Goal: Answer question/provide support: Share knowledge or assist other users

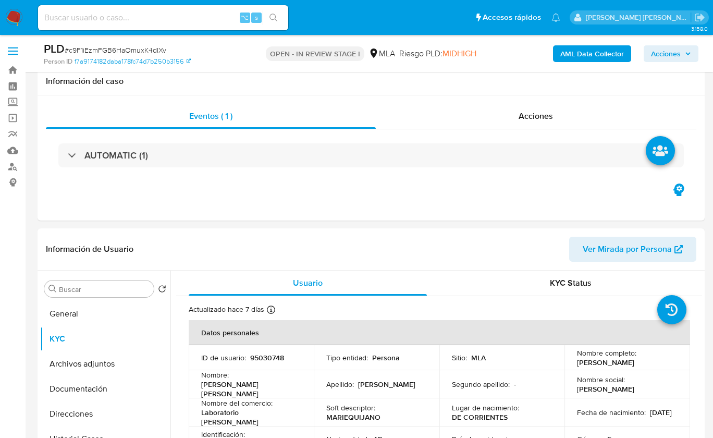
select select "10"
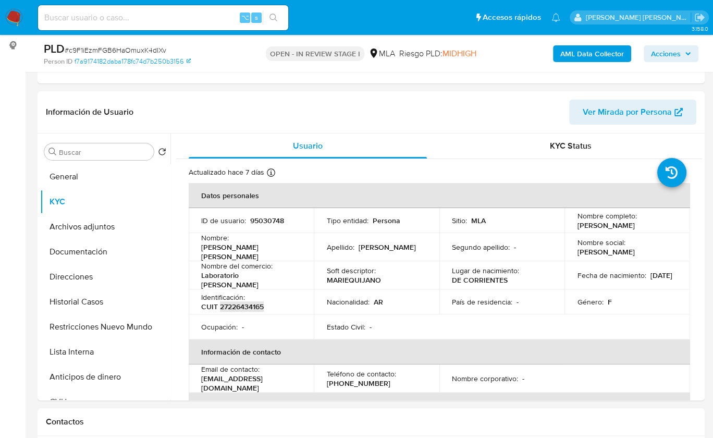
scroll to position [411, 0]
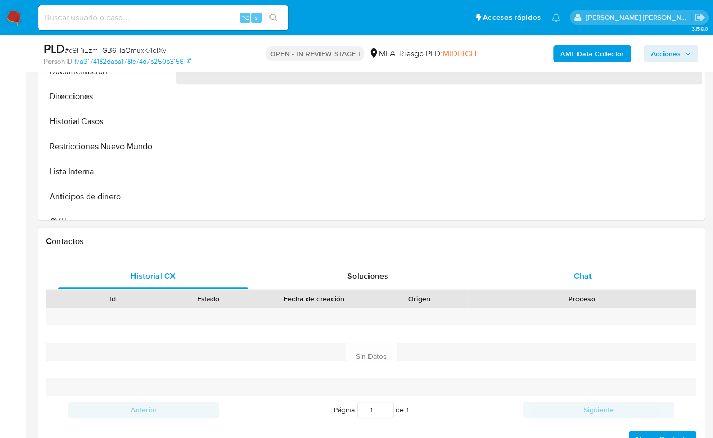
click at [596, 272] on div "Chat" at bounding box center [583, 276] width 190 height 25
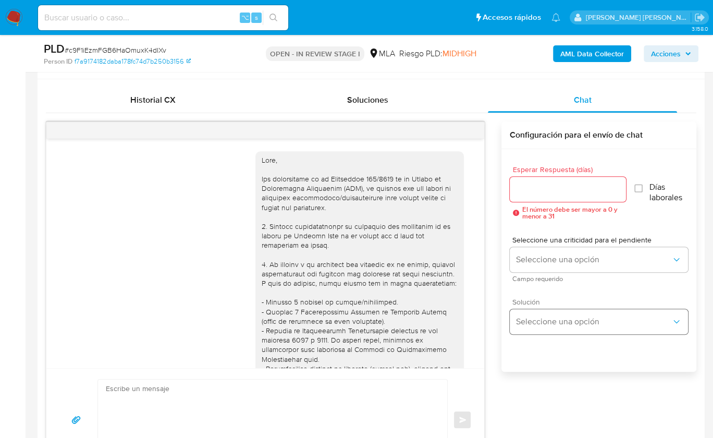
scroll to position [601, 0]
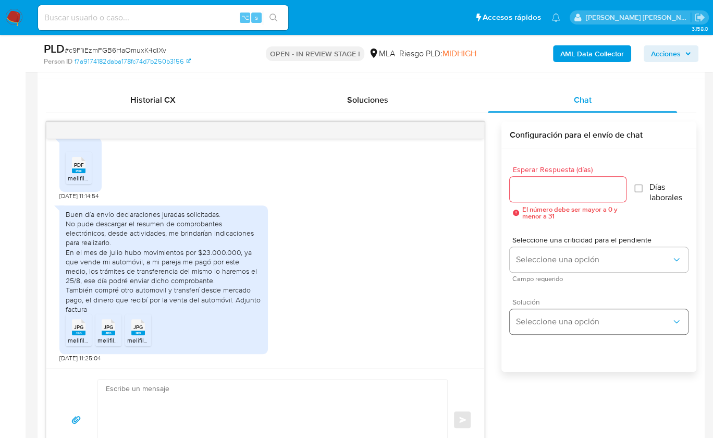
select select "10"
click at [278, 393] on textarea at bounding box center [270, 420] width 329 height 80
paste textarea "Hola, ¡Muchas gracias por tu respuesta! Confirmamos la recepción de la document…"
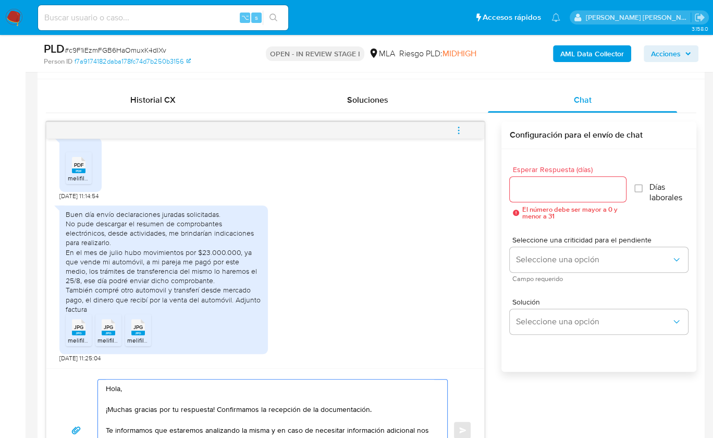
scroll to position [531, 0]
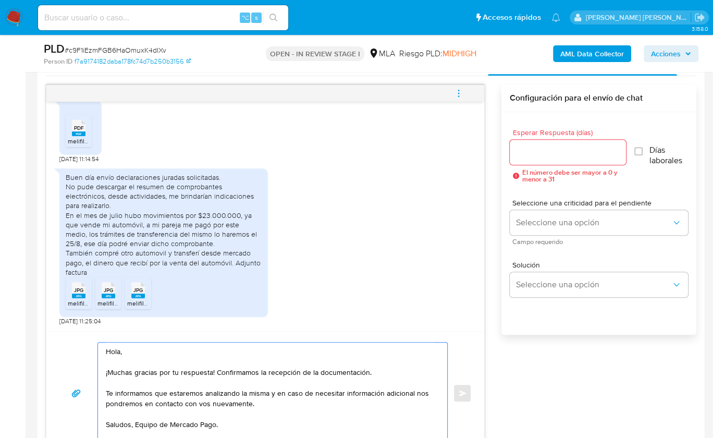
type textarea "Hola, ¡Muchas gracias por tu respuesta! Confirmamos la recepción de la document…"
click at [537, 158] on div at bounding box center [568, 152] width 116 height 25
click at [538, 153] on input "Esperar Respuesta (días)" at bounding box center [568, 152] width 116 height 14
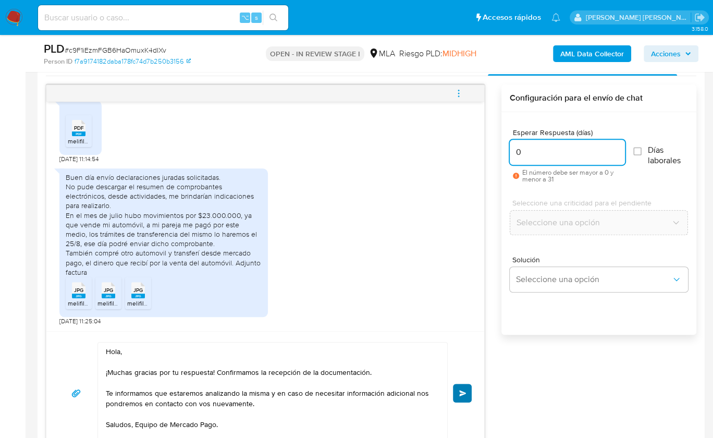
type input "0"
click at [464, 390] on span "Enviar" at bounding box center [462, 393] width 7 height 6
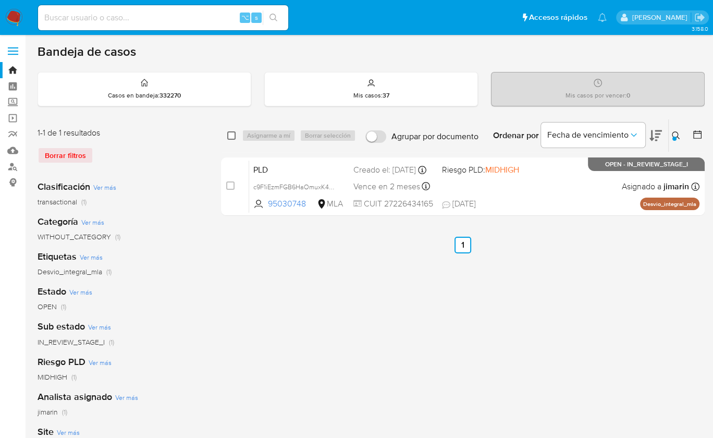
click at [232, 138] on input "checkbox" at bounding box center [231, 135] width 8 height 8
checkbox input "true"
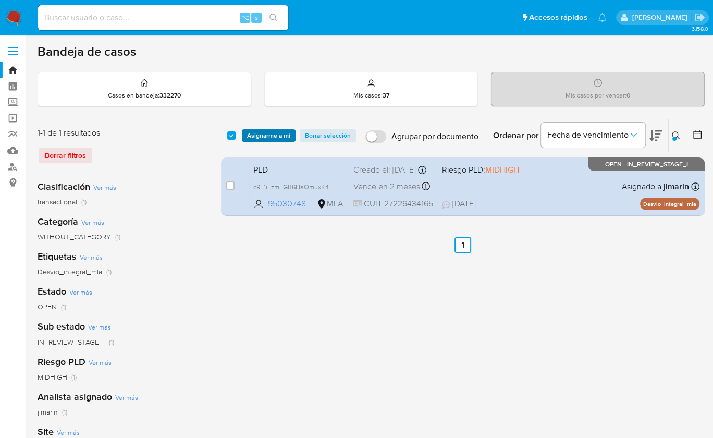
click at [273, 135] on span "Asignarme a mí" at bounding box center [268, 135] width 43 height 10
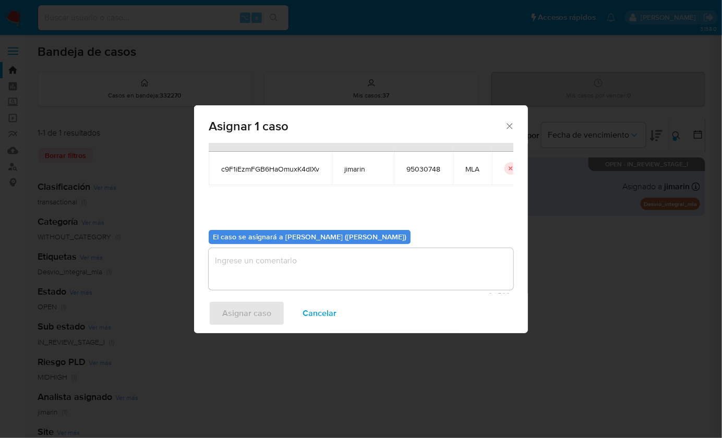
scroll to position [53, 0]
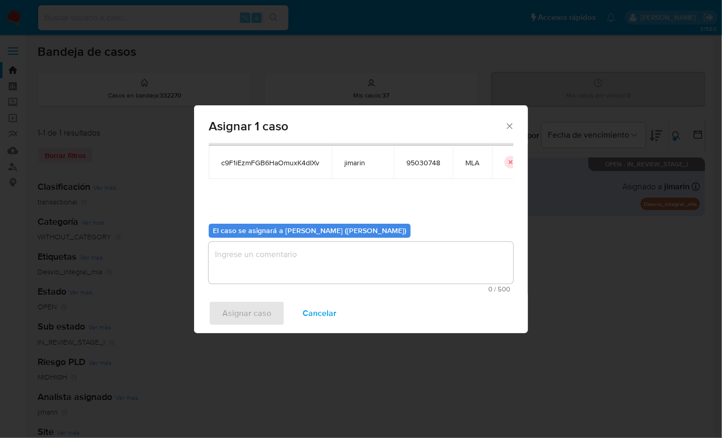
click at [275, 252] on textarea "assign-modal" at bounding box center [361, 263] width 305 height 42
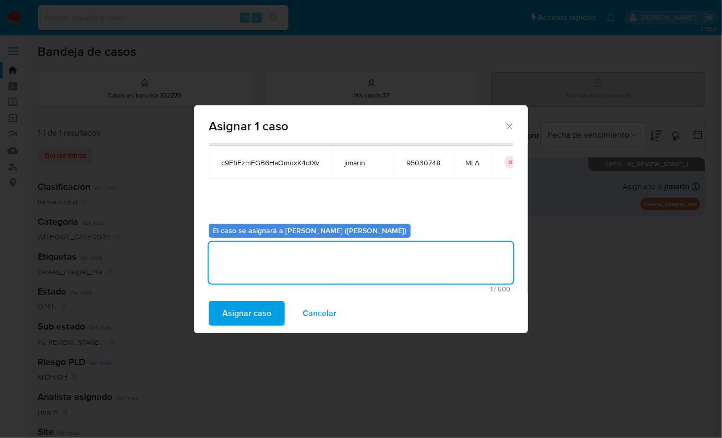
click at [242, 312] on span "Asignar caso" at bounding box center [246, 313] width 49 height 23
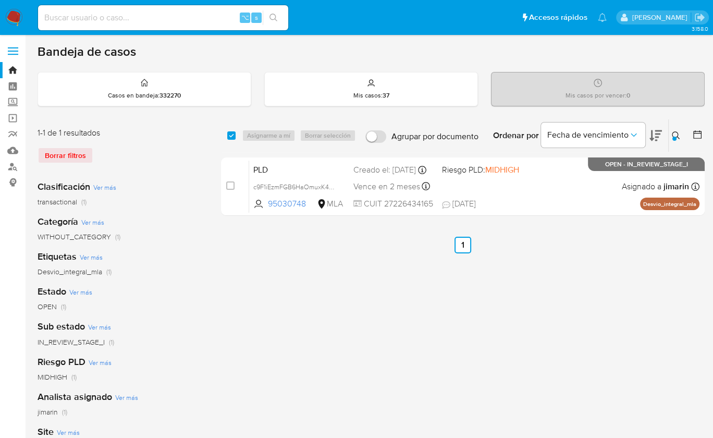
click at [682, 129] on button at bounding box center [677, 135] width 17 height 13
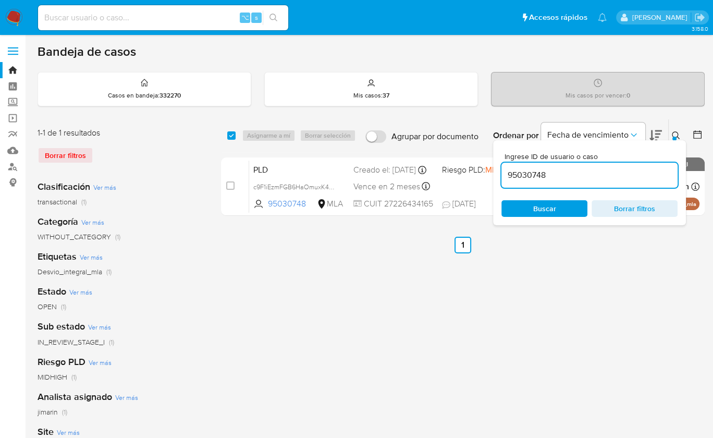
click at [626, 177] on input "95030748" at bounding box center [590, 175] width 176 height 14
type input "1103146248"
click at [677, 134] on icon at bounding box center [676, 135] width 8 height 8
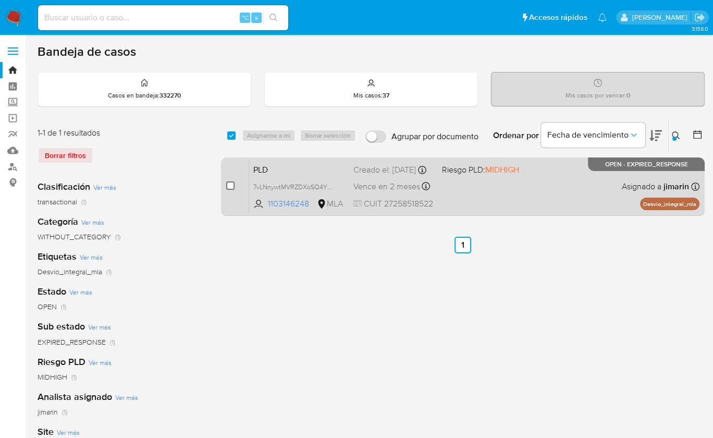
click at [231, 184] on input "checkbox" at bounding box center [230, 185] width 8 height 8
checkbox input "true"
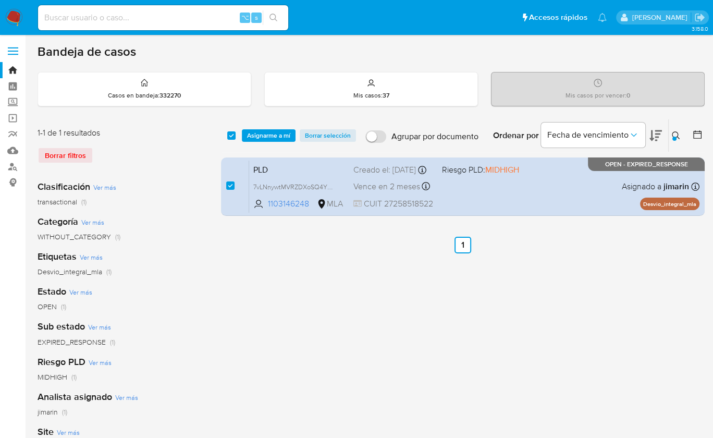
click at [249, 144] on div "select-all-cases-checkbox Asignarme a mí Borrar selección Agrupar por documento…" at bounding box center [463, 135] width 484 height 32
click at [259, 143] on div "select-all-cases-checkbox Asignarme a mí Borrar selección Agrupar por documento…" at bounding box center [463, 135] width 484 height 32
click at [258, 139] on span "Asignarme a mí" at bounding box center [268, 135] width 43 height 10
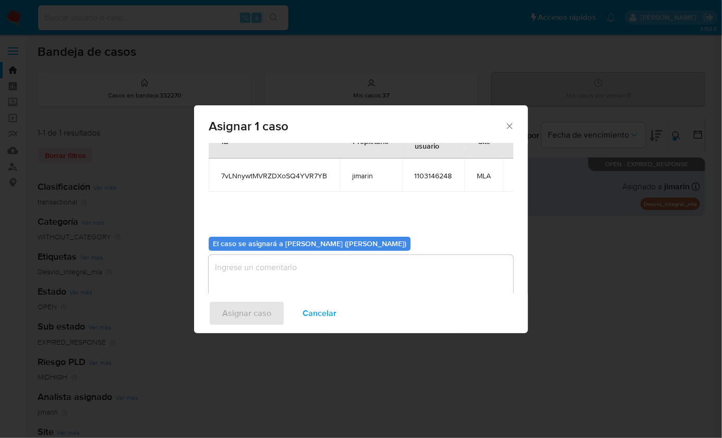
scroll to position [53, 0]
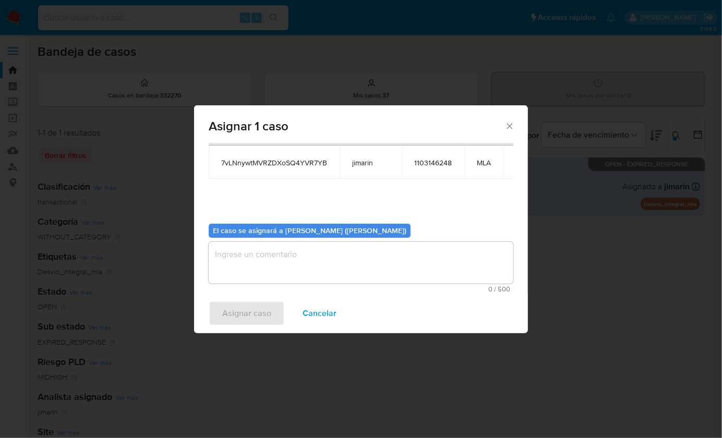
click at [278, 256] on textarea "assign-modal" at bounding box center [361, 263] width 305 height 42
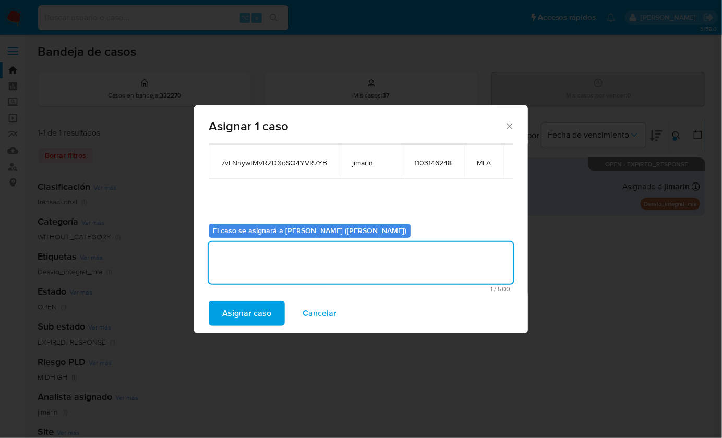
click at [251, 307] on span "Asignar caso" at bounding box center [246, 313] width 49 height 23
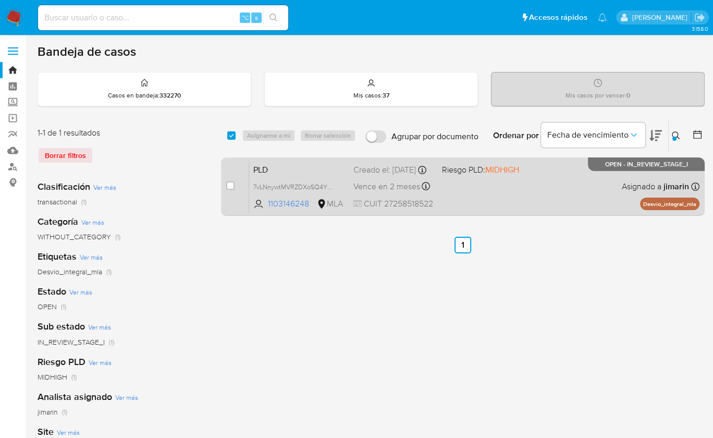
click at [561, 201] on div "PLD 7vLNnywtMVRZDXoSQ4YVR7YB 1103146248 MLA Riesgo PLD: MIDHIGH Creado el: 12/0…" at bounding box center [474, 186] width 451 height 53
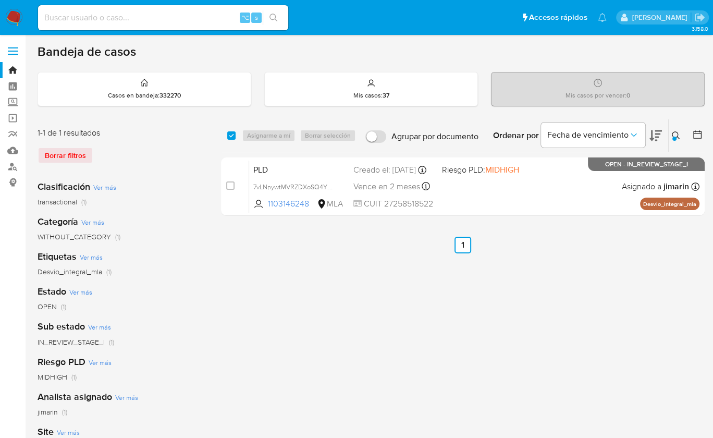
click at [673, 139] on button at bounding box center [677, 135] width 17 height 13
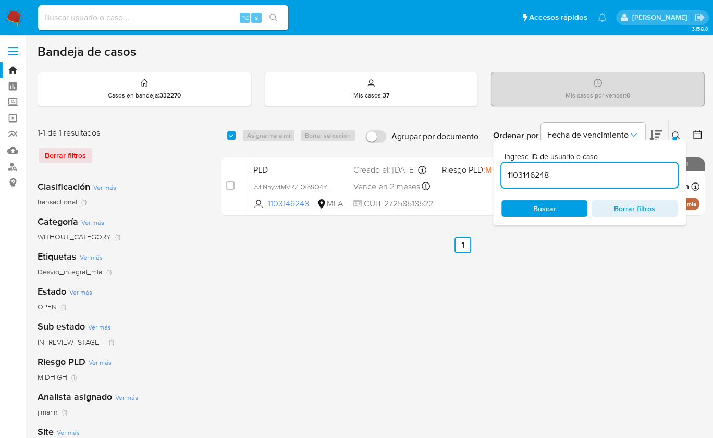
click at [612, 177] on input "1103146248" at bounding box center [590, 175] width 176 height 14
type input "246876072"
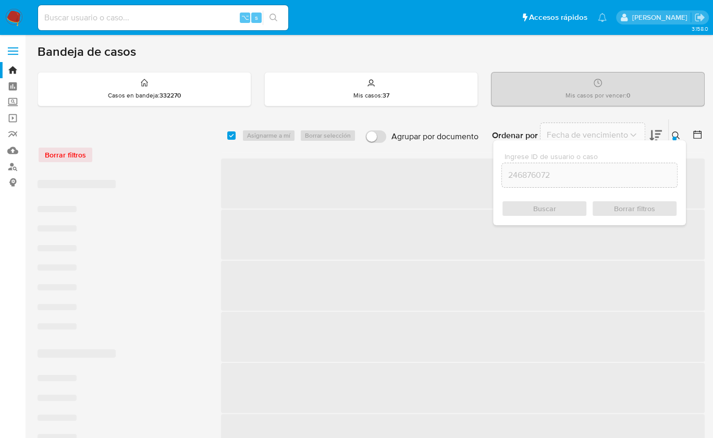
click at [677, 134] on icon at bounding box center [676, 135] width 8 height 8
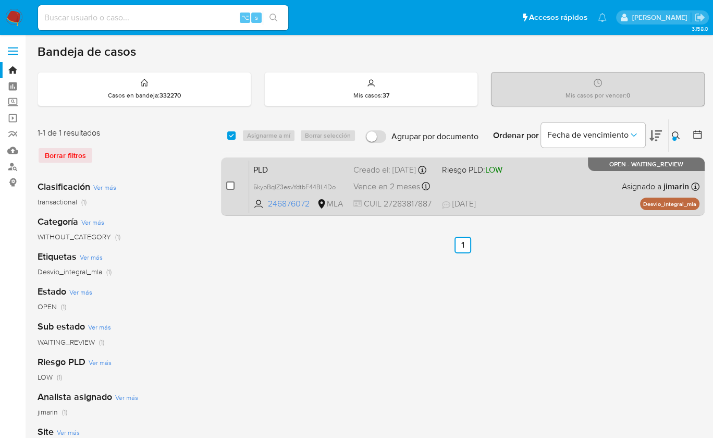
click at [232, 187] on input "checkbox" at bounding box center [230, 185] width 8 height 8
checkbox input "true"
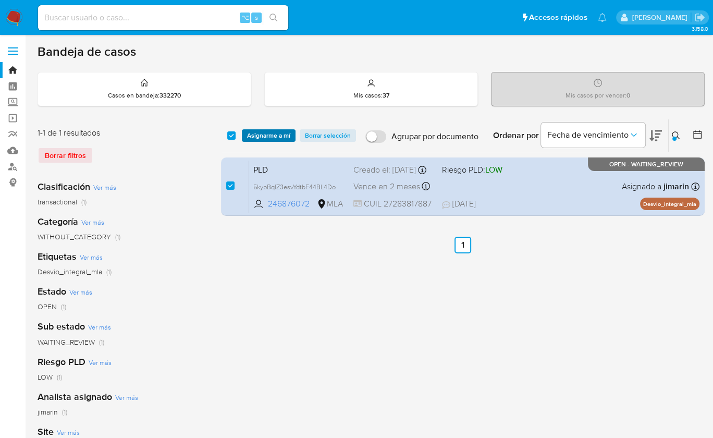
click at [254, 139] on span "Asignarme a mí" at bounding box center [268, 135] width 43 height 10
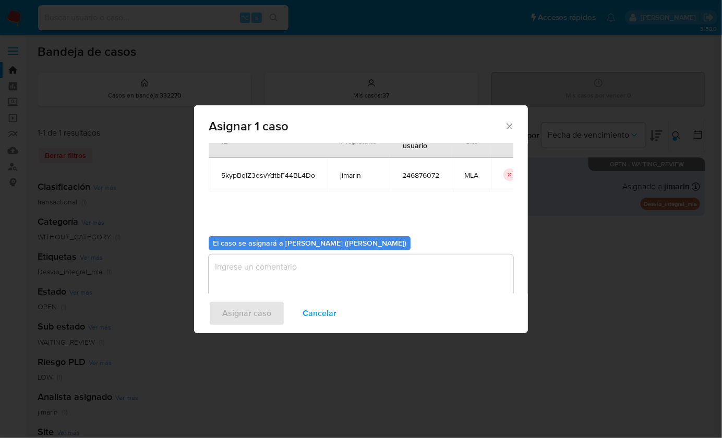
scroll to position [53, 0]
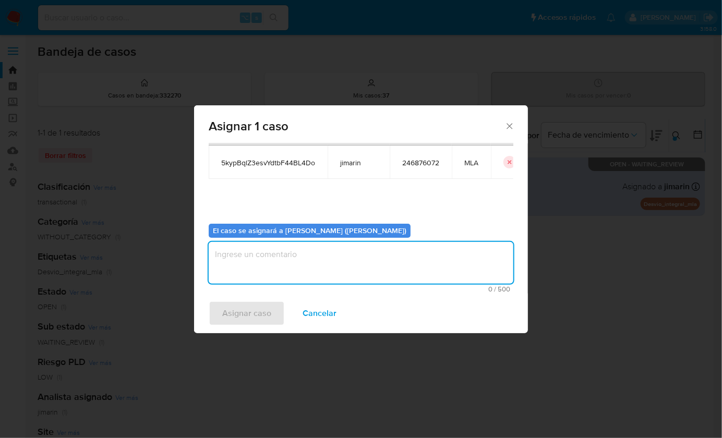
click at [289, 273] on textarea "assign-modal" at bounding box center [361, 263] width 305 height 42
click at [264, 309] on span "Asignar caso" at bounding box center [246, 313] width 49 height 23
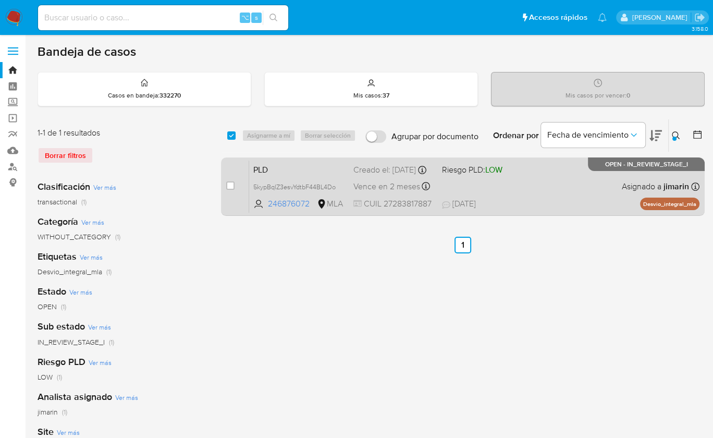
click at [508, 184] on div "PLD 5kypBqlZ3esvYdtbF44BL4Do 246876072 MLA Riesgo PLD: LOW Creado el: 12/08/202…" at bounding box center [474, 186] width 451 height 53
click at [230, 183] on input "checkbox" at bounding box center [230, 185] width 8 height 8
checkbox input "true"
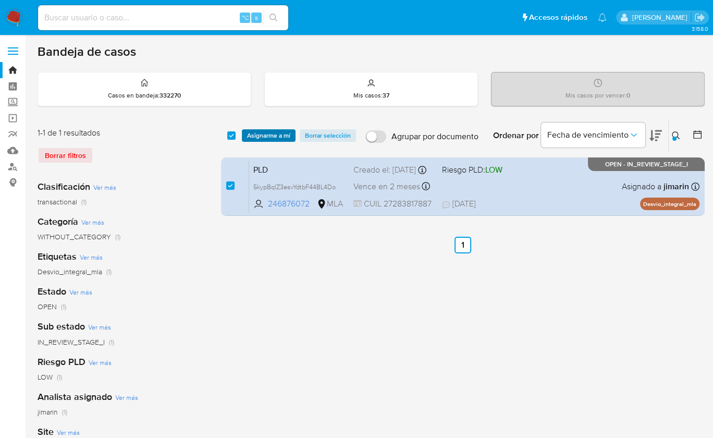
click at [259, 134] on span "Asignarme a mí" at bounding box center [268, 135] width 43 height 10
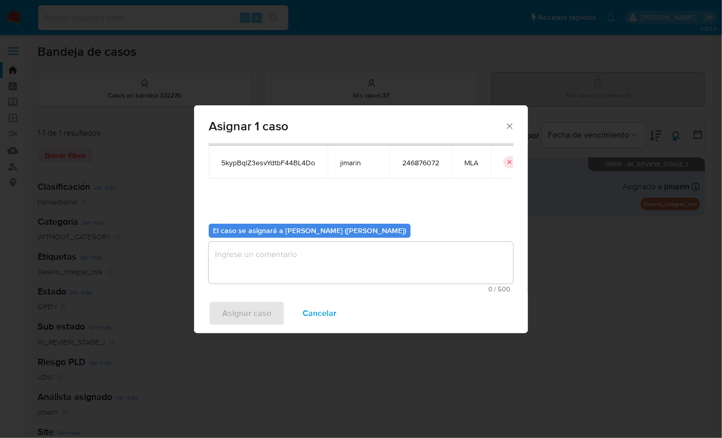
click at [307, 281] on textarea "assign-modal" at bounding box center [361, 263] width 305 height 42
click at [265, 316] on span "Asignar caso" at bounding box center [246, 313] width 49 height 23
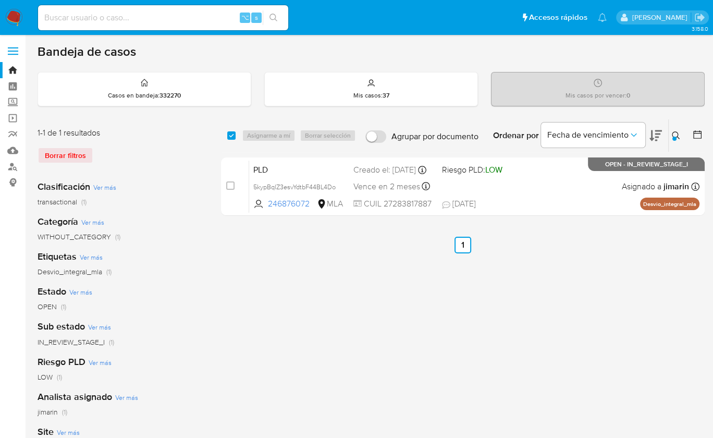
click at [672, 133] on button at bounding box center [677, 135] width 17 height 13
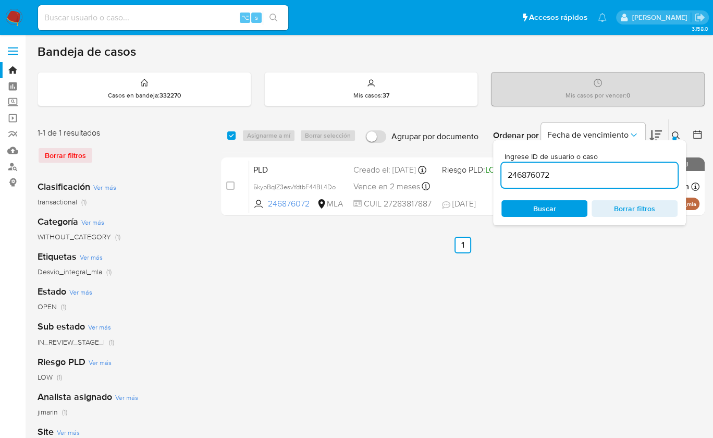
click at [635, 168] on input "246876072" at bounding box center [590, 175] width 176 height 14
type input "31828982"
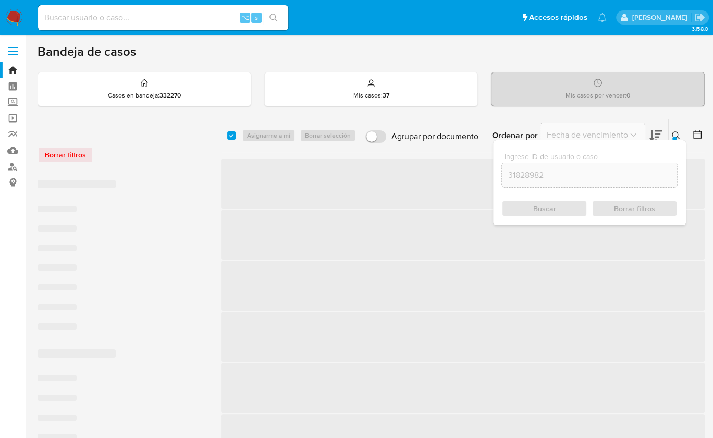
click at [674, 135] on icon at bounding box center [676, 135] width 8 height 8
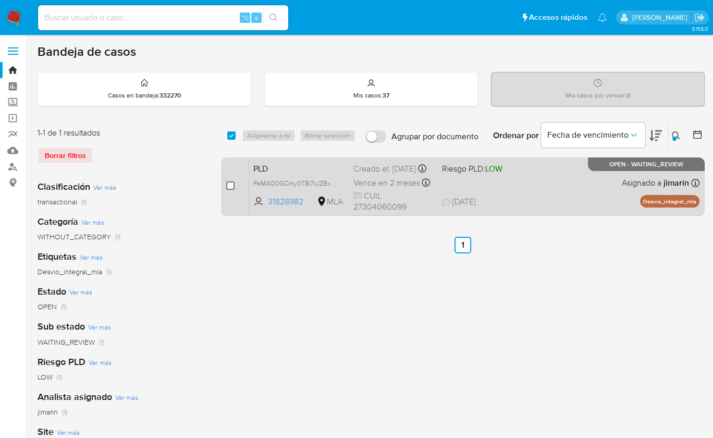
click at [230, 186] on input "checkbox" at bounding box center [230, 185] width 8 height 8
checkbox input "true"
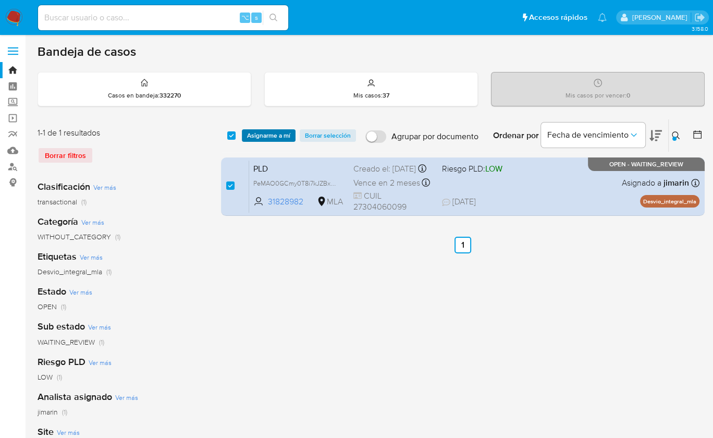
click at [262, 137] on span "Asignarme a mí" at bounding box center [268, 135] width 43 height 10
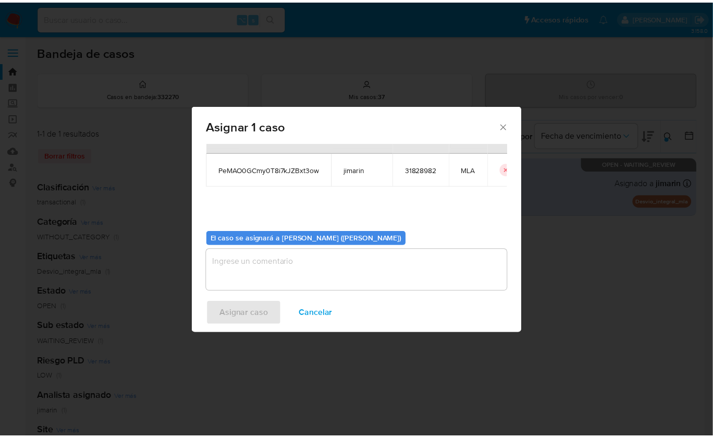
scroll to position [53, 0]
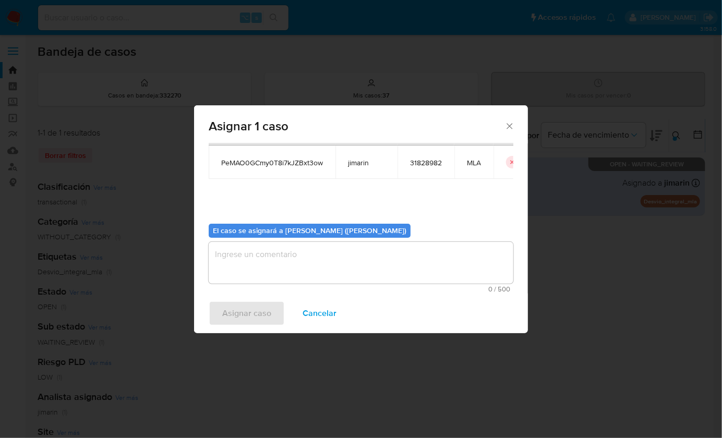
click at [289, 281] on textarea "assign-modal" at bounding box center [361, 263] width 305 height 42
click at [264, 309] on span "Asignar caso" at bounding box center [246, 313] width 49 height 23
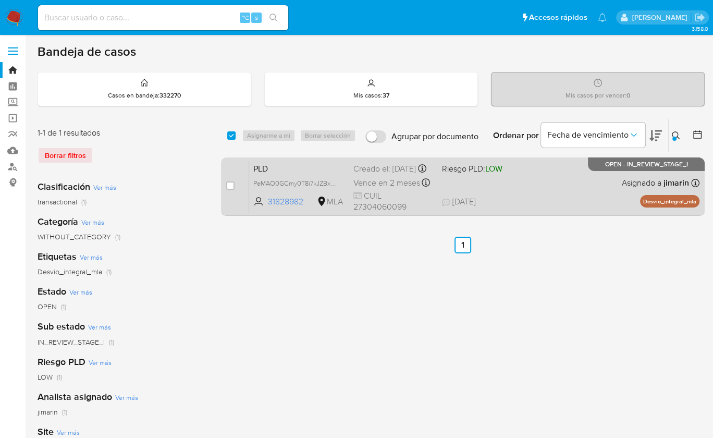
click at [580, 181] on div "PLD PeMAO0GCmy0T8i7kJZBxt3ow 31828982 MLA Riesgo PLD: LOW Creado el: 12/08/2025…" at bounding box center [474, 186] width 451 height 53
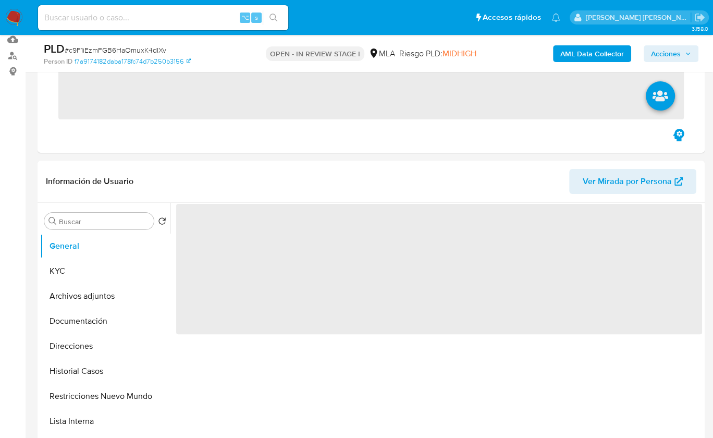
scroll to position [434, 0]
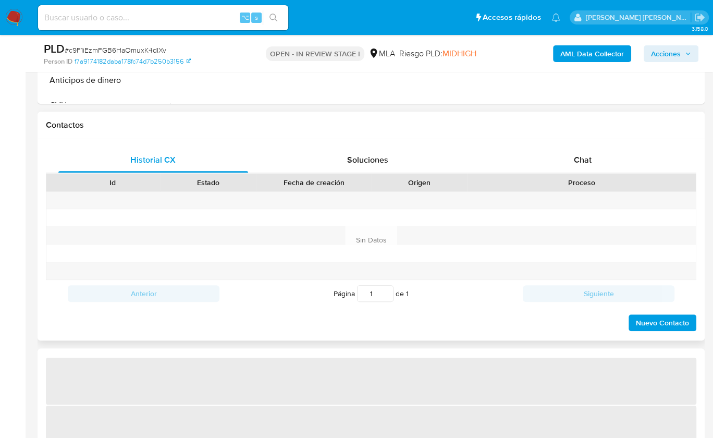
click at [601, 177] on div "Proceso" at bounding box center [582, 182] width 214 height 10
click at [602, 164] on div "Chat" at bounding box center [583, 160] width 190 height 25
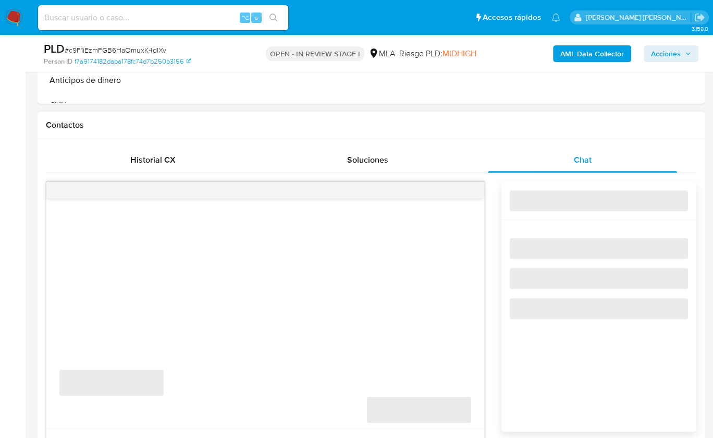
select select "10"
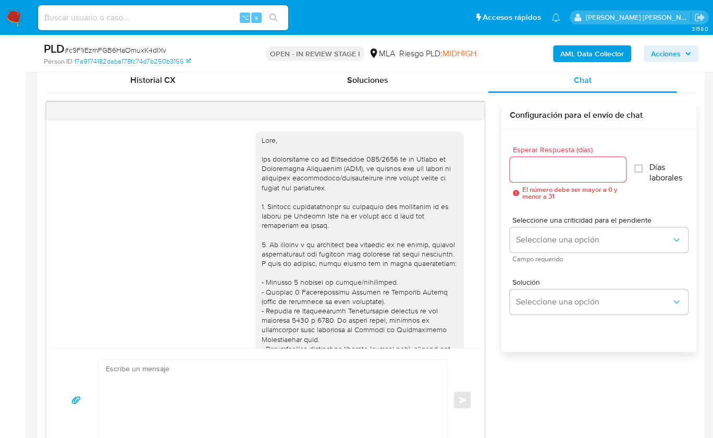
scroll to position [726, 0]
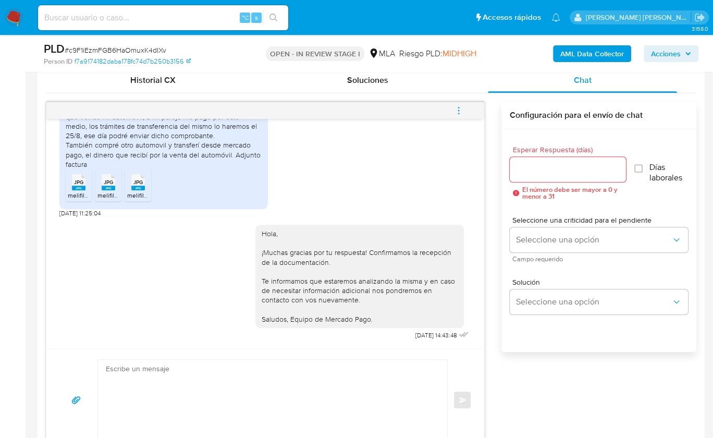
click at [472, 109] on button "menu-action" at bounding box center [459, 110] width 34 height 25
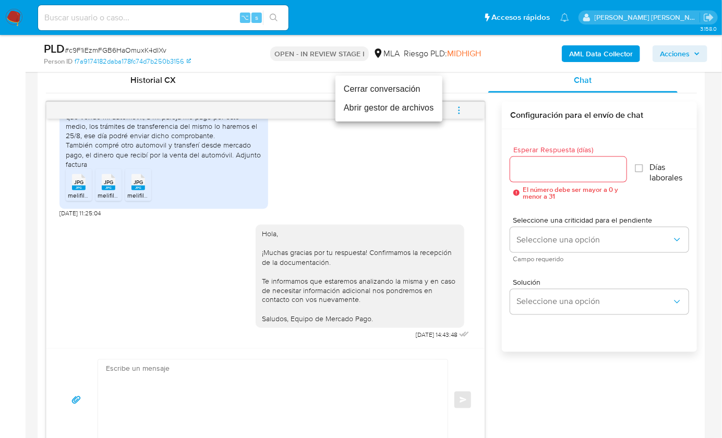
click at [389, 92] on li "Cerrar conversación" at bounding box center [388, 89] width 107 height 19
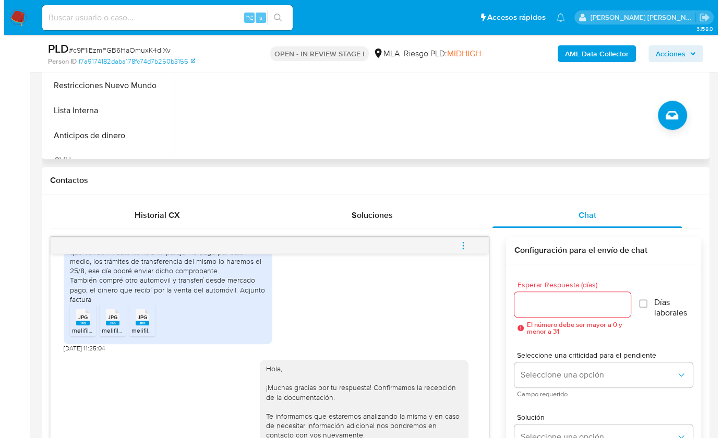
scroll to position [204, 0]
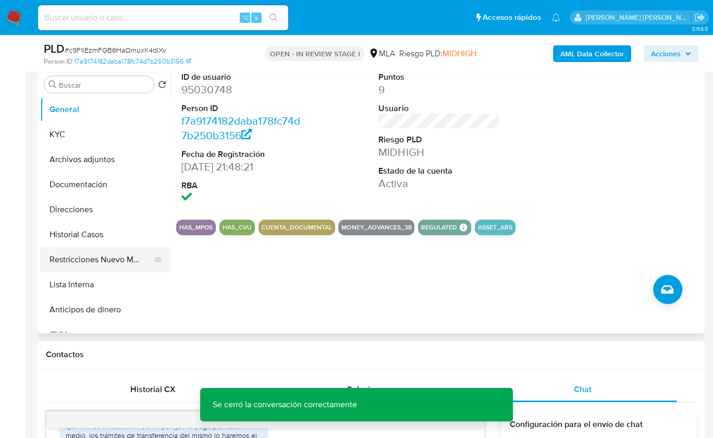
click at [90, 262] on button "Restricciones Nuevo Mundo" at bounding box center [101, 259] width 122 height 25
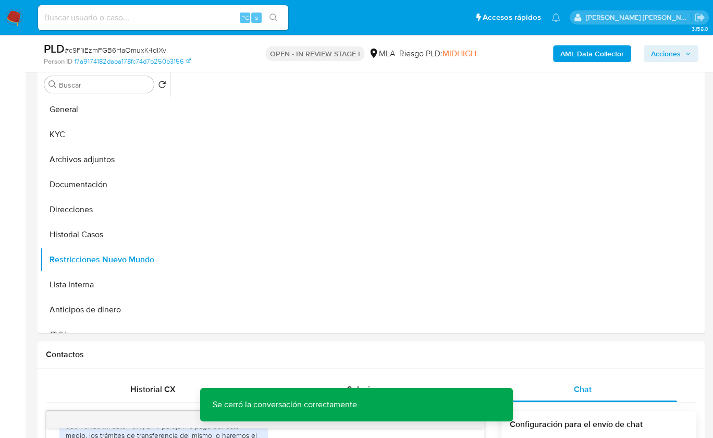
click at [585, 56] on b "AML Data Collector" at bounding box center [593, 53] width 64 height 17
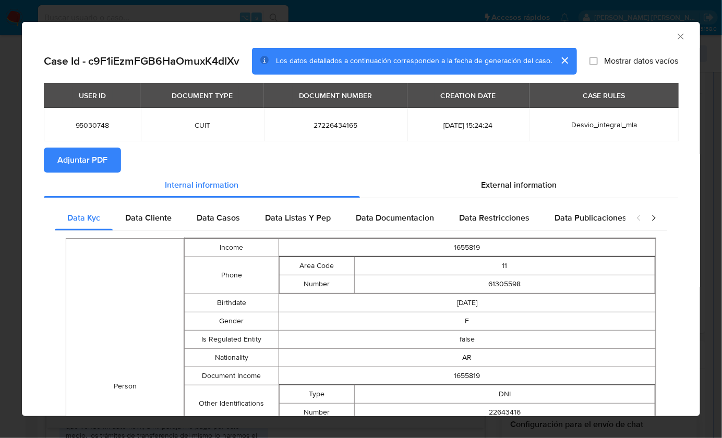
click at [118, 155] on button "Adjuntar PDF" at bounding box center [82, 160] width 77 height 25
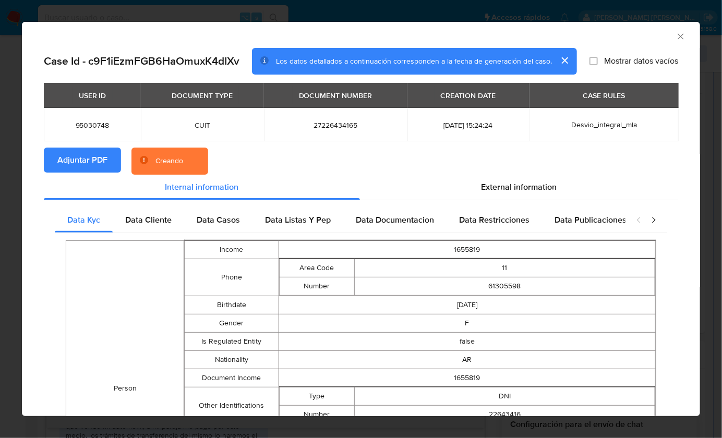
click at [677, 32] on icon "Cerrar ventana" at bounding box center [680, 36] width 10 height 10
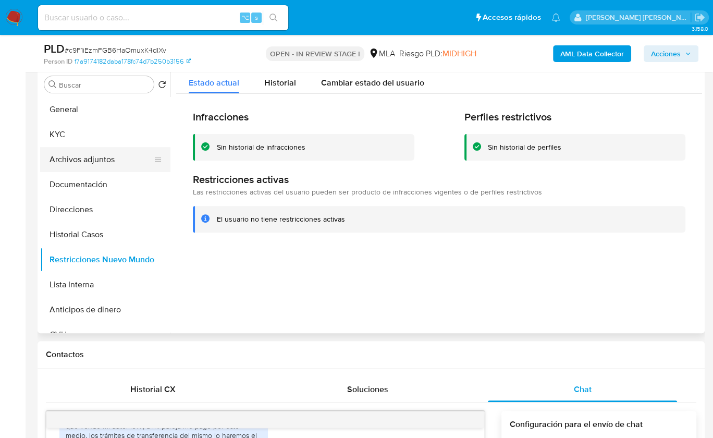
click at [85, 168] on button "Archivos adjuntos" at bounding box center [101, 159] width 122 height 25
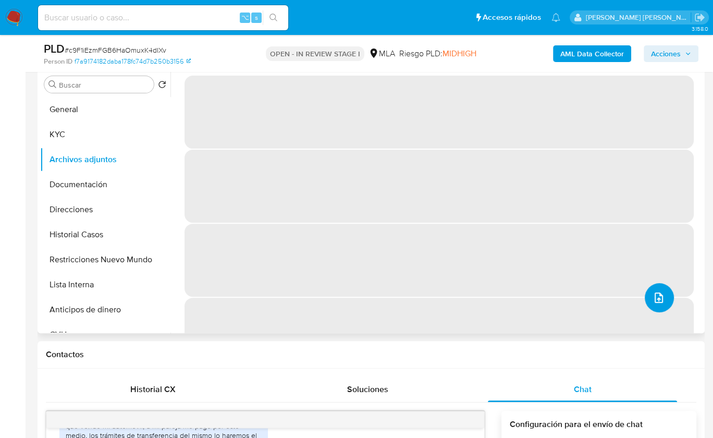
click at [661, 297] on icon "upload-file" at bounding box center [659, 298] width 13 height 13
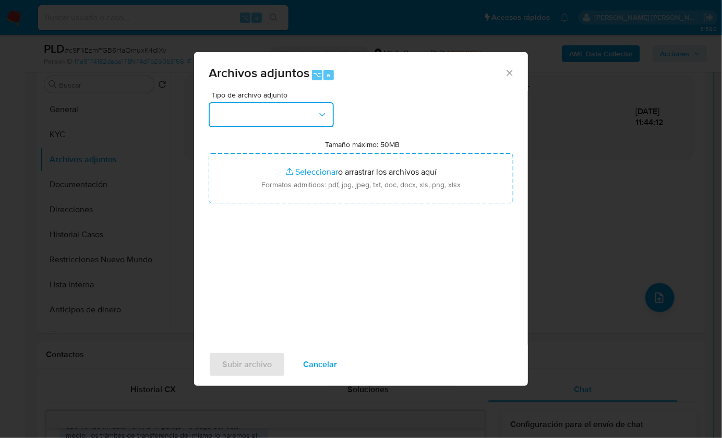
click at [276, 126] on button "button" at bounding box center [271, 114] width 125 height 25
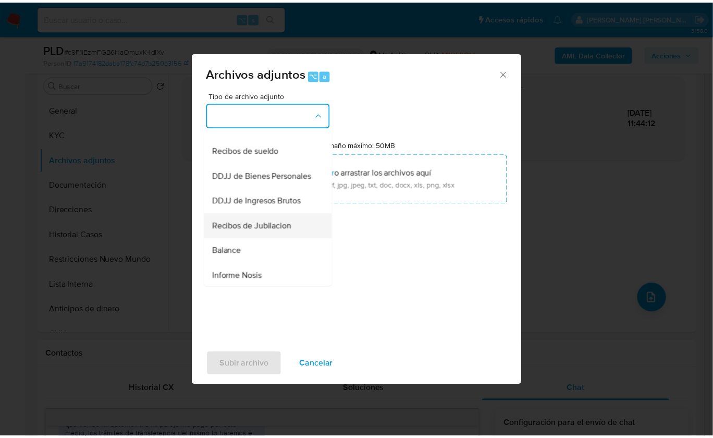
scroll to position [302, 0]
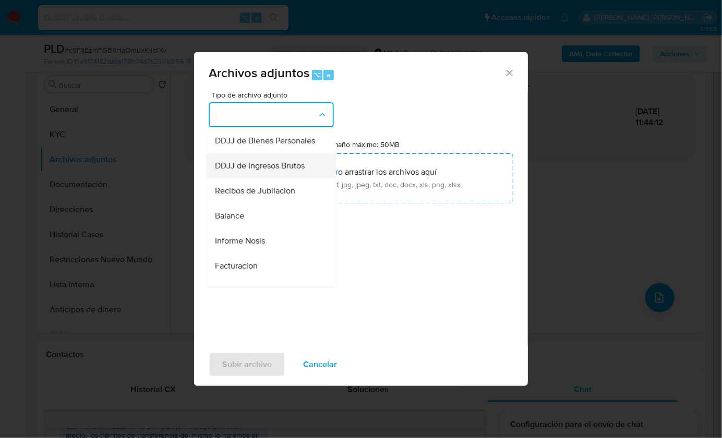
click at [290, 178] on div "DDJJ de Ingresos Brutos" at bounding box center [268, 165] width 106 height 25
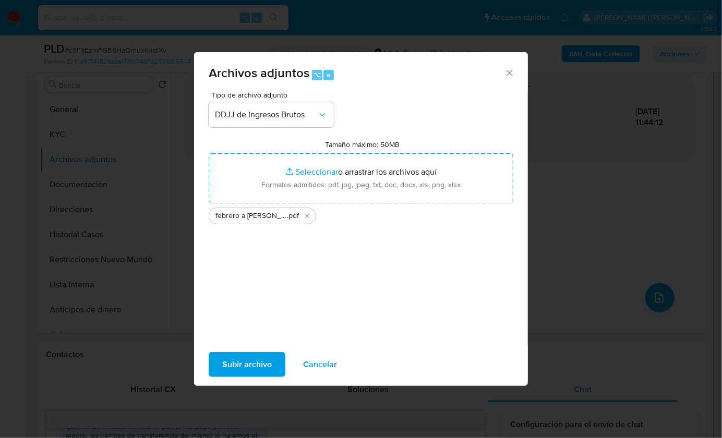
click at [250, 361] on span "Subir archivo" at bounding box center [247, 364] width 50 height 23
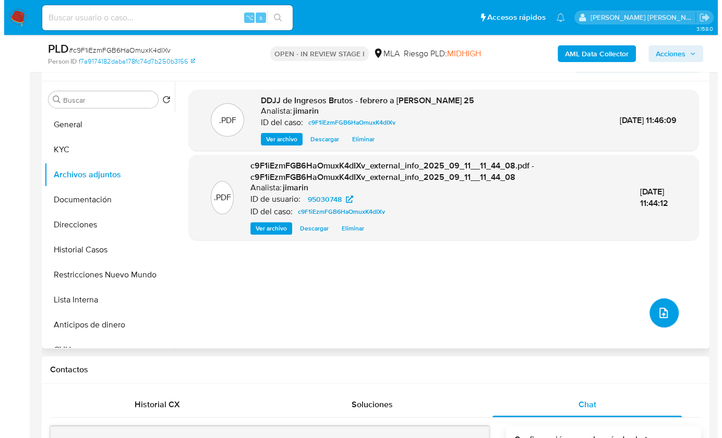
scroll to position [188, 0]
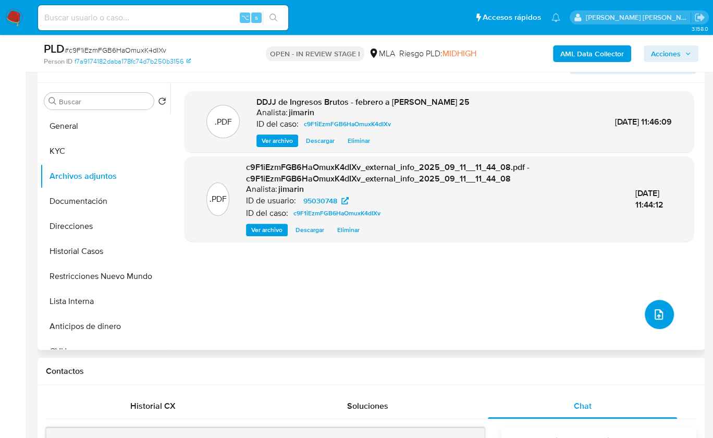
click at [654, 312] on icon "upload-file" at bounding box center [659, 314] width 13 height 13
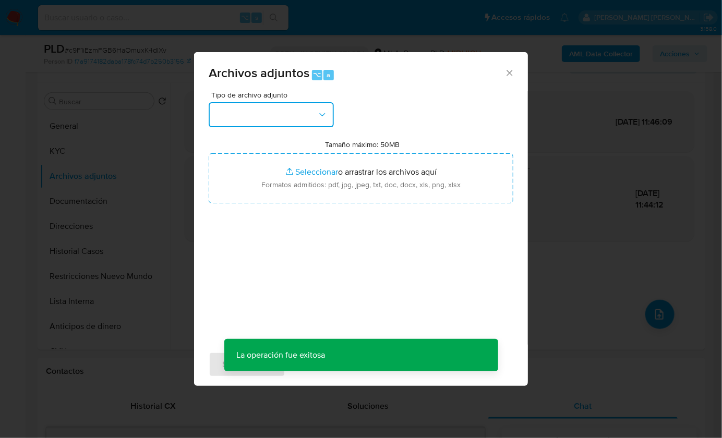
click at [263, 109] on button "button" at bounding box center [271, 114] width 125 height 25
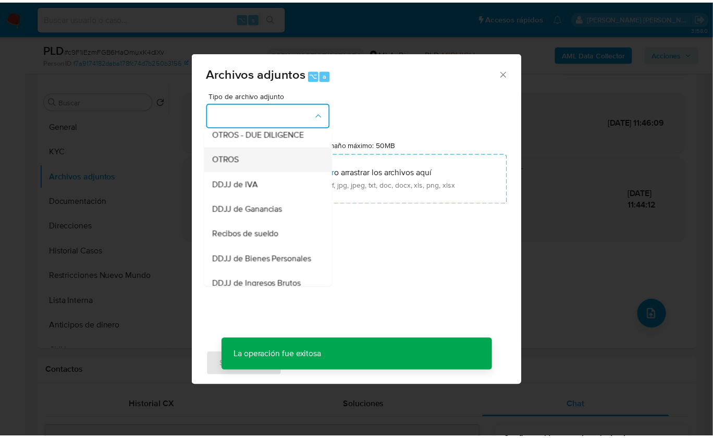
scroll to position [185, 0]
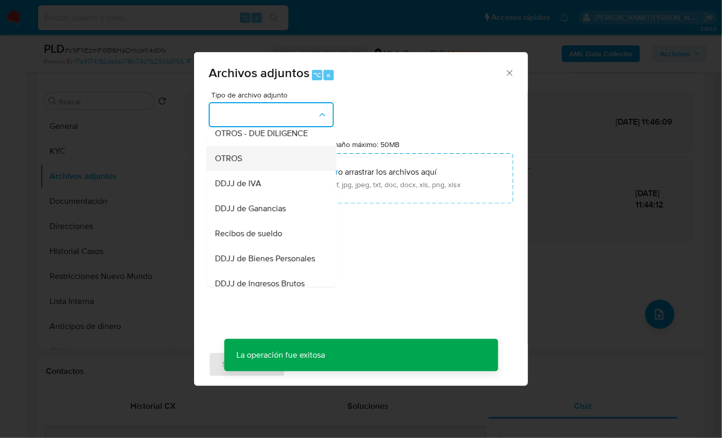
click at [262, 171] on div "OTROS" at bounding box center [268, 157] width 106 height 25
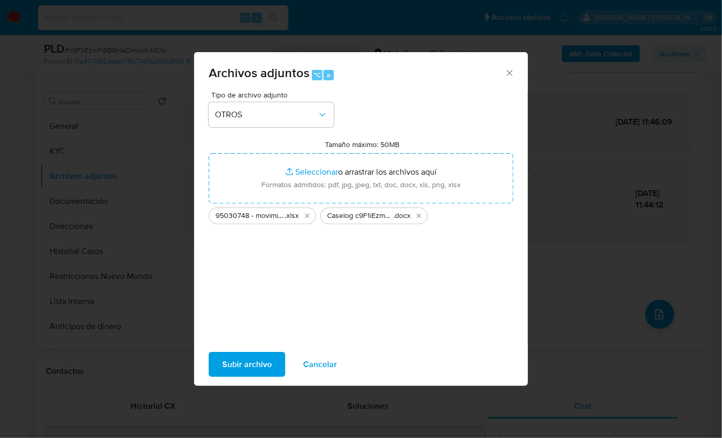
click at [259, 358] on span "Subir archivo" at bounding box center [247, 364] width 50 height 23
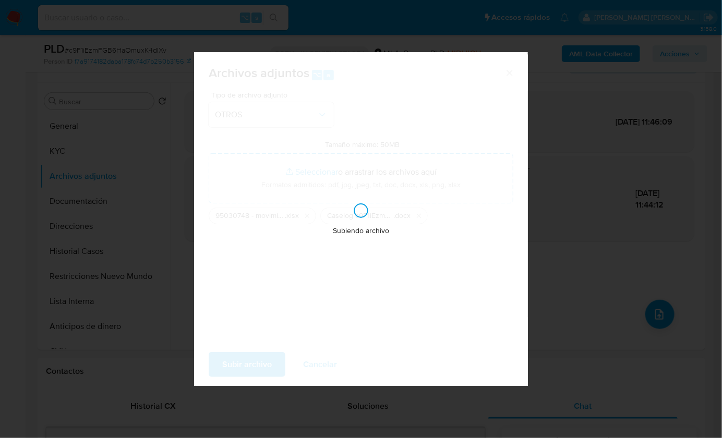
click at [414, 265] on div "Subiendo archivo" at bounding box center [361, 219] width 334 height 334
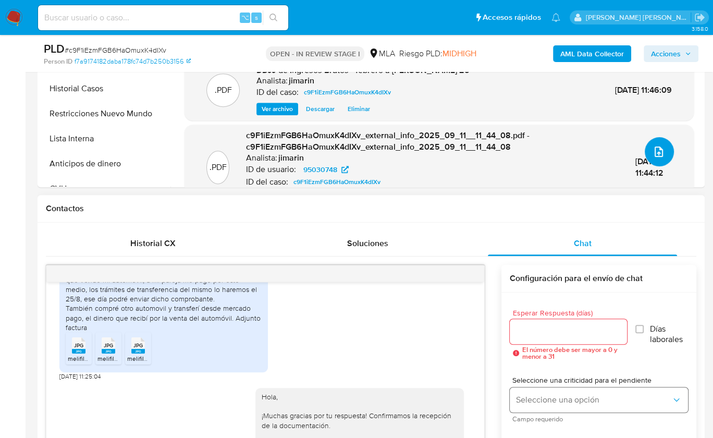
scroll to position [3, 0]
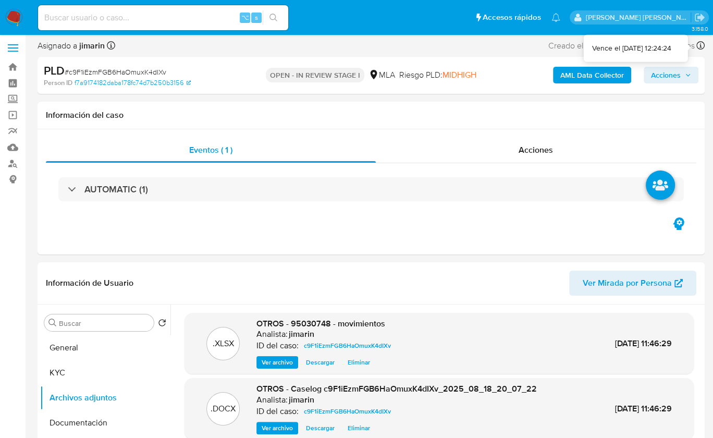
click at [666, 78] on span "Acciones" at bounding box center [666, 75] width 30 height 17
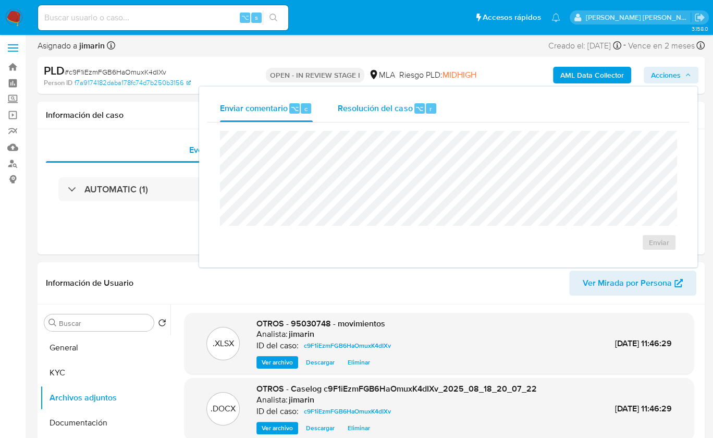
click at [408, 105] on span "Resolución del caso" at bounding box center [375, 108] width 75 height 12
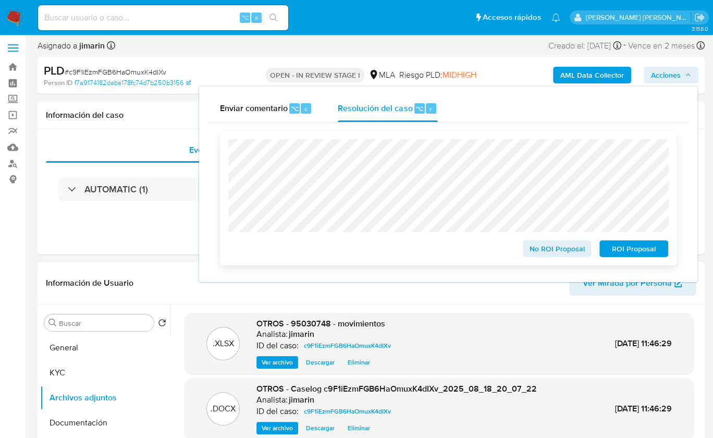
click at [544, 253] on span "No ROI Proposal" at bounding box center [557, 248] width 54 height 15
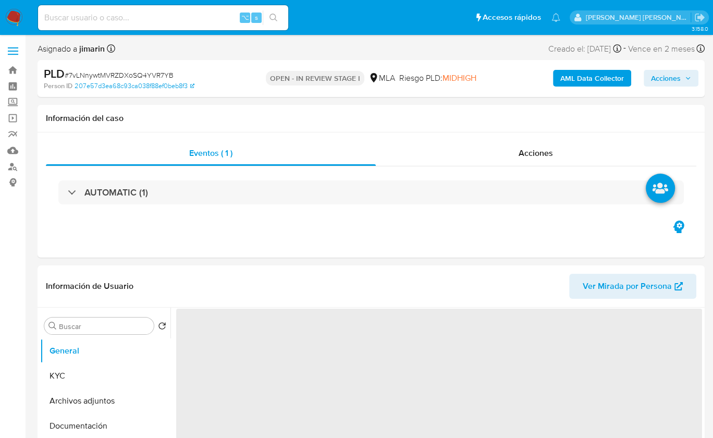
click at [154, 78] on span "# 7vLNnywtMVRZDXoSQ4YVR7YB" at bounding box center [119, 75] width 109 height 10
click at [154, 77] on span "# 7vLNnywtMVRZDXoSQ4YVR7YB" at bounding box center [119, 75] width 109 height 10
copy span "7vLNnywtMVRZDXoSQ4YVR7YB"
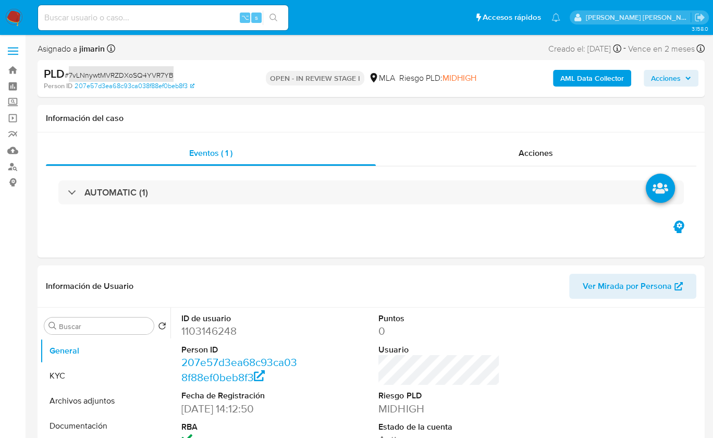
select select "10"
click at [203, 330] on dd "1103146248" at bounding box center [241, 331] width 121 height 15
copy dd "1103146248"
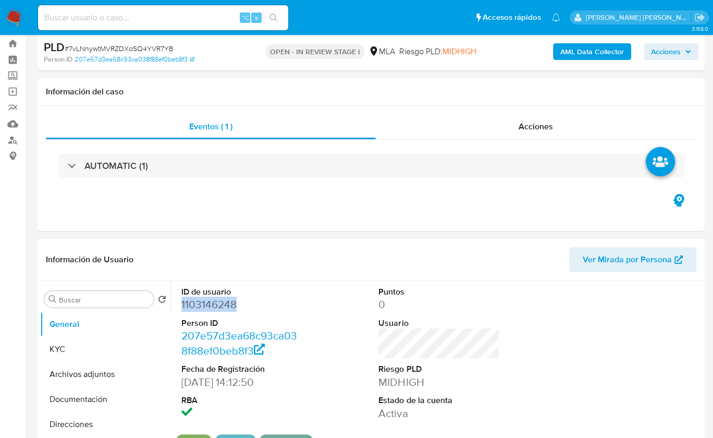
scroll to position [184, 0]
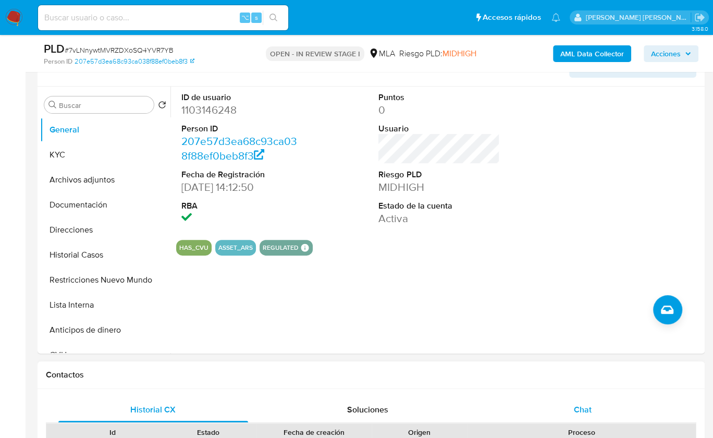
click at [611, 384] on div "Contactos" at bounding box center [372, 375] width 668 height 28
click at [601, 398] on div "Chat" at bounding box center [583, 409] width 190 height 25
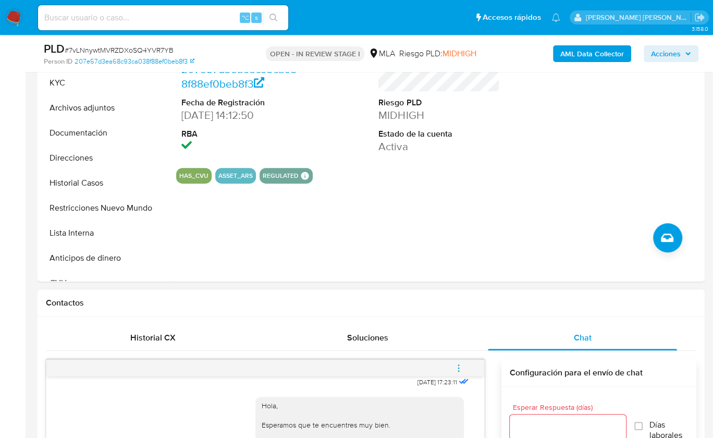
scroll to position [220, 0]
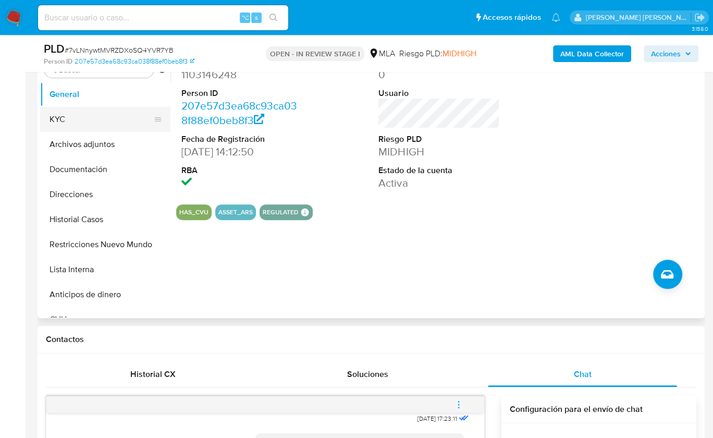
click at [75, 124] on button "KYC" at bounding box center [101, 119] width 122 height 25
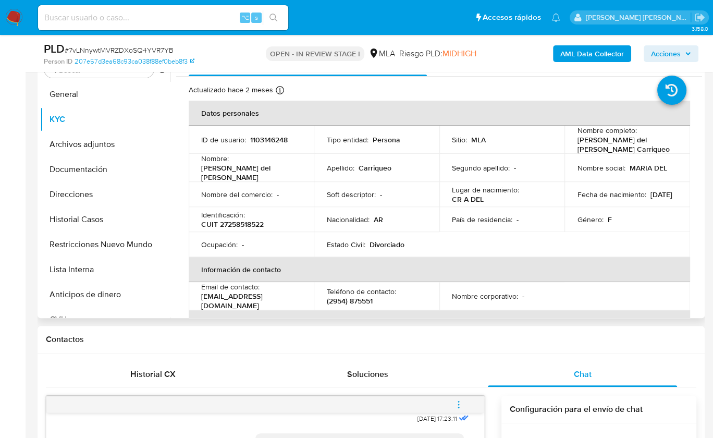
click at [239, 220] on p "CUIT 27258518522" at bounding box center [232, 224] width 63 height 9
copy p "27258518522"
click at [236, 220] on p "CUIT 27258518522" at bounding box center [232, 224] width 63 height 9
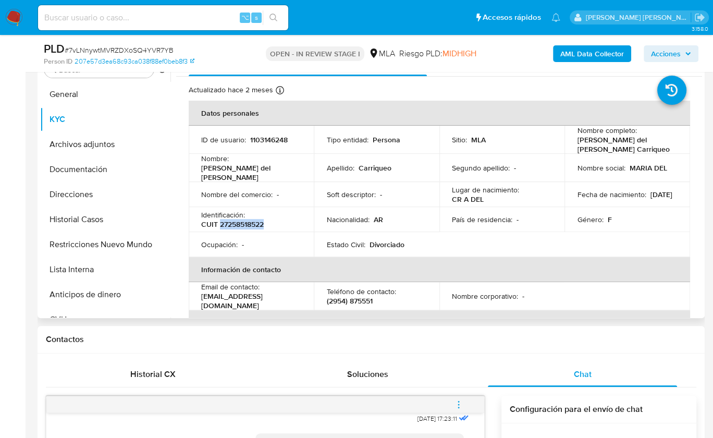
copy p "27258518522"
click at [104, 176] on button "Documentación" at bounding box center [101, 169] width 122 height 25
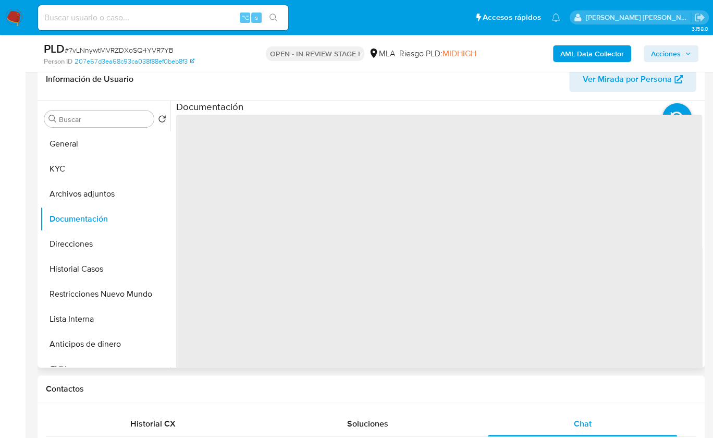
scroll to position [138, 0]
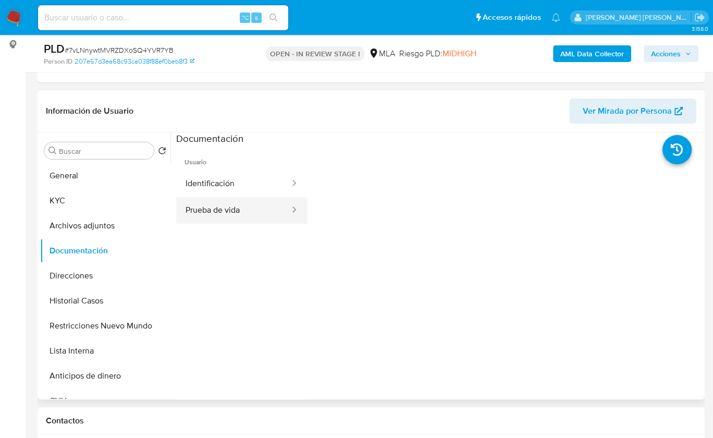
click at [220, 210] on button "Prueba de vida" at bounding box center [233, 210] width 115 height 27
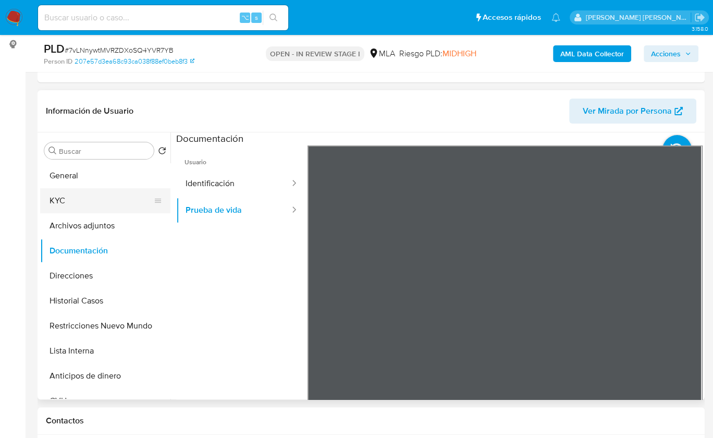
click at [96, 191] on button "KYC" at bounding box center [101, 200] width 122 height 25
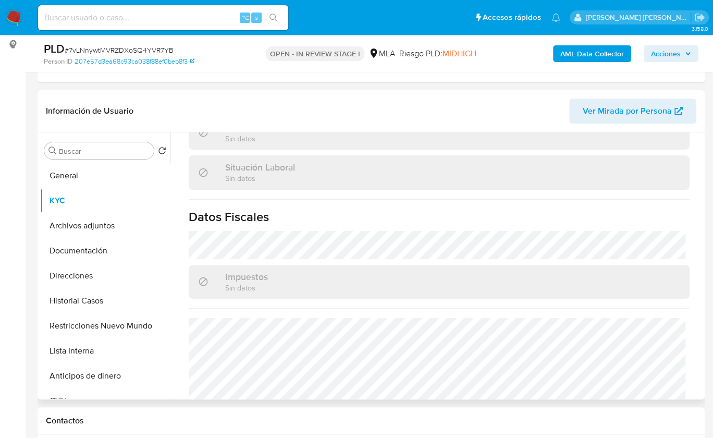
scroll to position [585, 0]
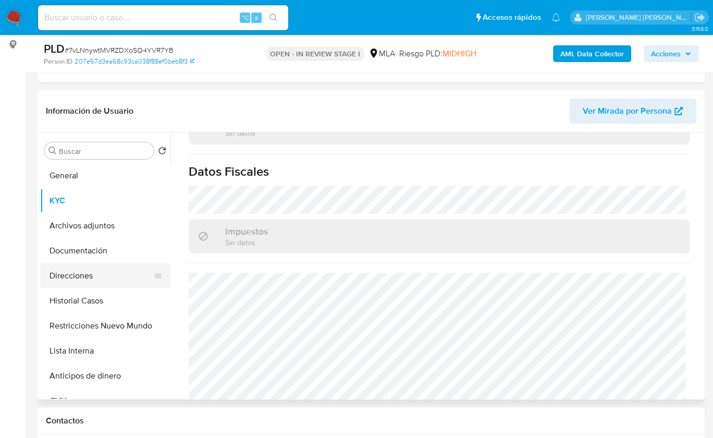
click at [91, 272] on button "Direcciones" at bounding box center [101, 275] width 122 height 25
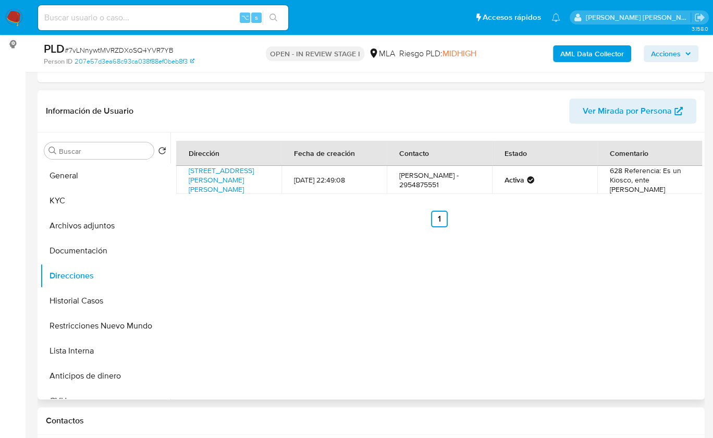
click at [489, 277] on div "Dirección Fecha de creación Contacto Estado Comentario [STREET_ADDRESS][PERSON_…" at bounding box center [437, 265] width 532 height 267
click at [551, 284] on div "Dirección Fecha de creación Contacto Estado Comentario [STREET_ADDRESS][PERSON_…" at bounding box center [437, 265] width 532 height 267
copy link "[STREET_ADDRESS][PERSON_NAME][PERSON_NAME]"
click at [96, 330] on button "Restricciones Nuevo Mundo" at bounding box center [101, 325] width 122 height 25
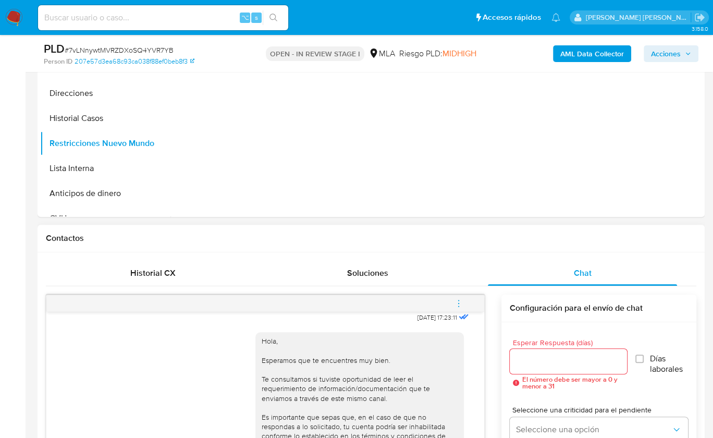
scroll to position [406, 0]
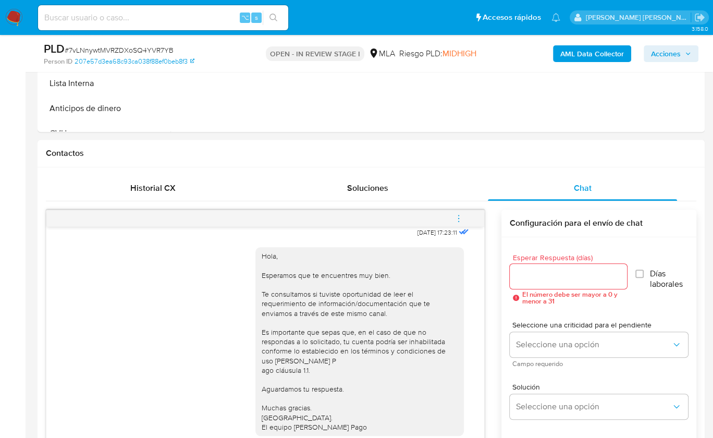
click at [465, 223] on button "menu-action" at bounding box center [459, 218] width 34 height 25
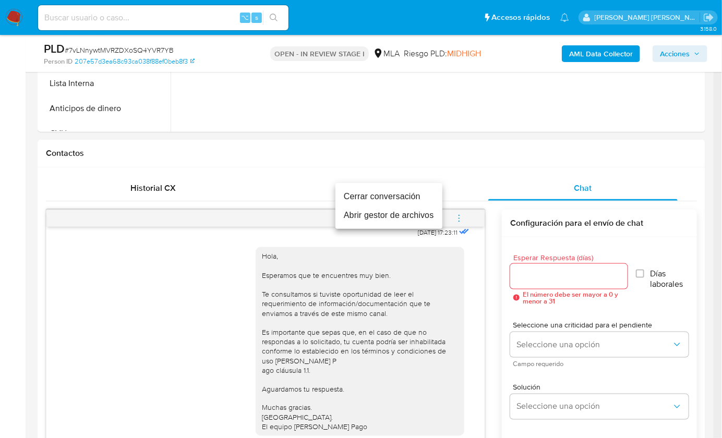
click at [364, 198] on li "Cerrar conversación" at bounding box center [388, 196] width 107 height 19
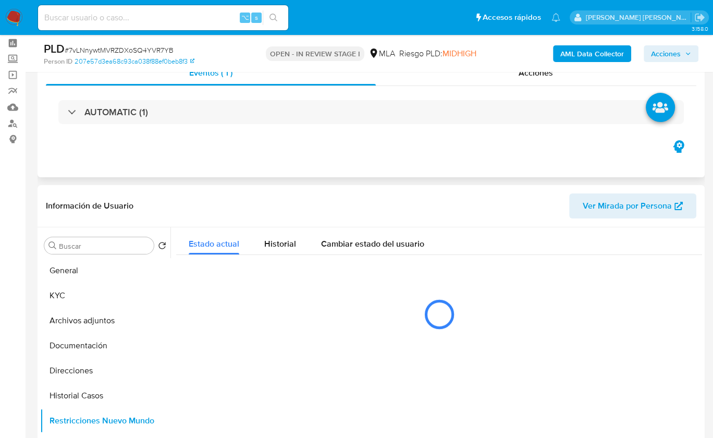
scroll to position [0, 0]
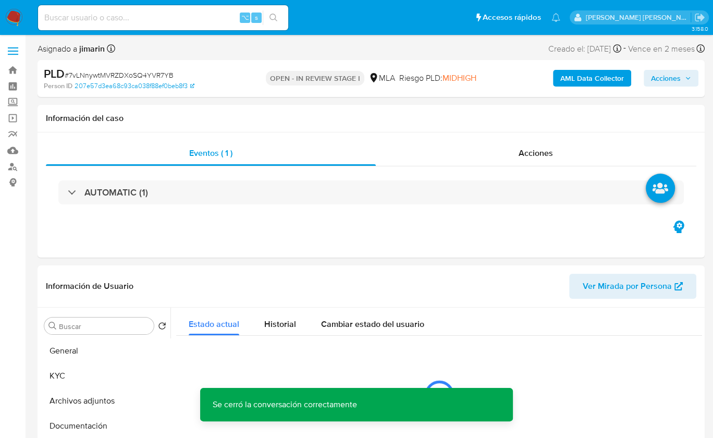
click at [574, 84] on b "AML Data Collector" at bounding box center [593, 78] width 64 height 17
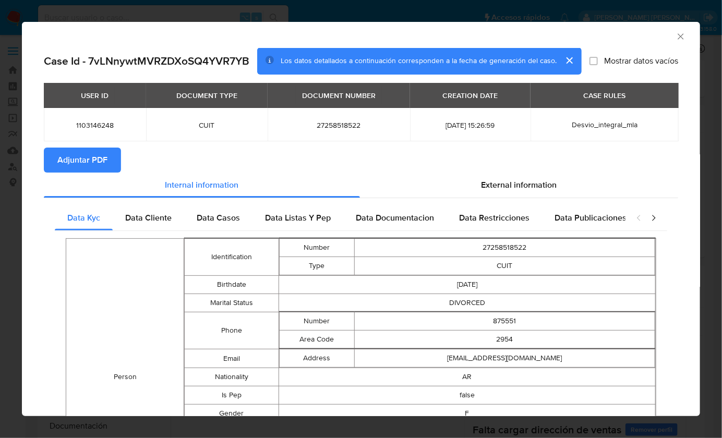
click at [83, 160] on span "Adjuntar PDF" at bounding box center [82, 160] width 50 height 23
drag, startPoint x: 667, startPoint y: 38, endPoint x: 660, endPoint y: 43, distance: 8.6
click at [675, 38] on icon "Cerrar ventana" at bounding box center [680, 36] width 10 height 10
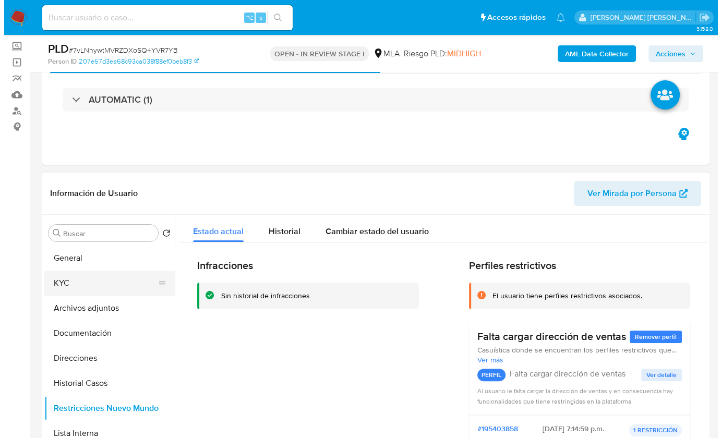
scroll to position [72, 0]
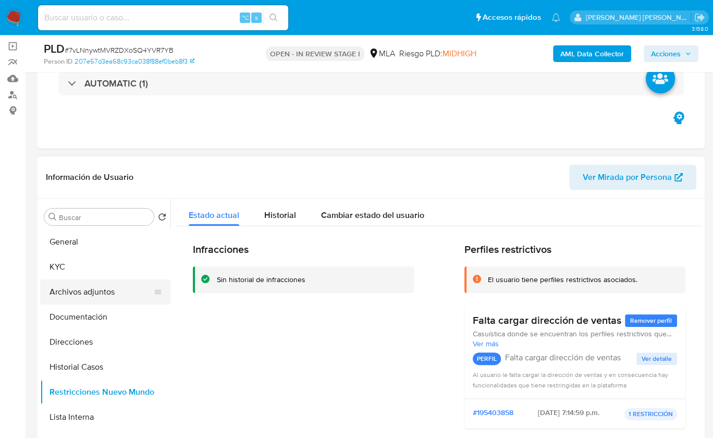
click at [108, 290] on button "Archivos adjuntos" at bounding box center [101, 292] width 122 height 25
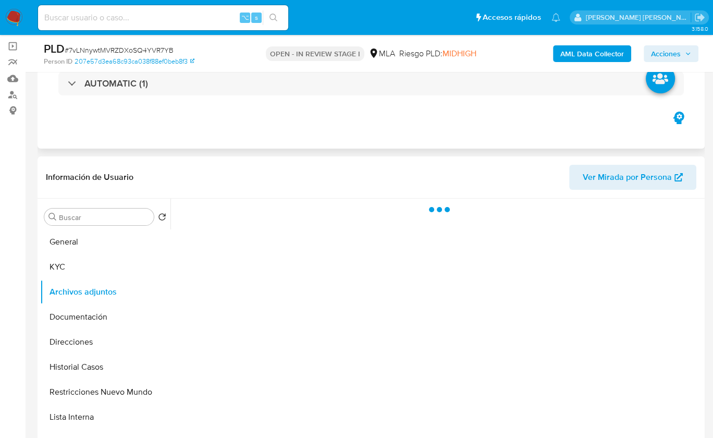
click at [387, 120] on div "Eventos ( 1 ) Acciones AUTOMATIC (1)" at bounding box center [372, 85] width 668 height 125
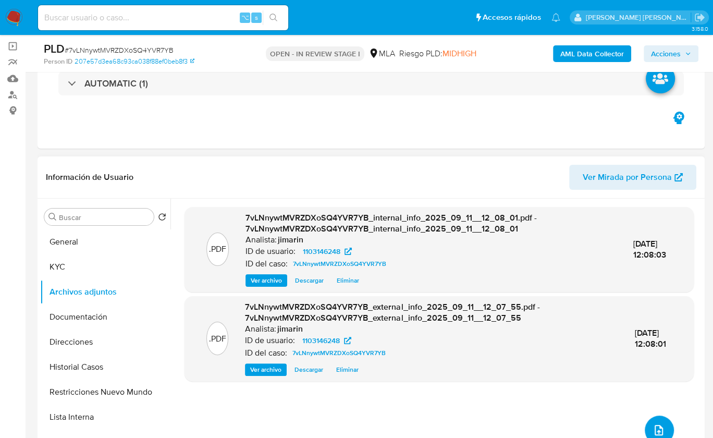
click at [653, 426] on icon "upload-file" at bounding box center [659, 430] width 13 height 13
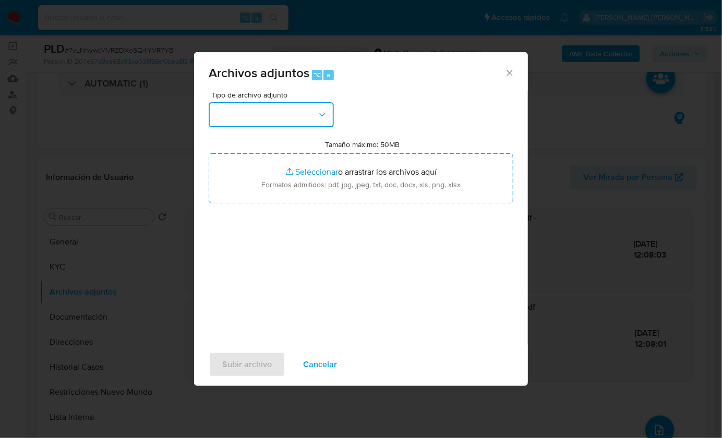
click at [286, 111] on button "button" at bounding box center [271, 114] width 125 height 25
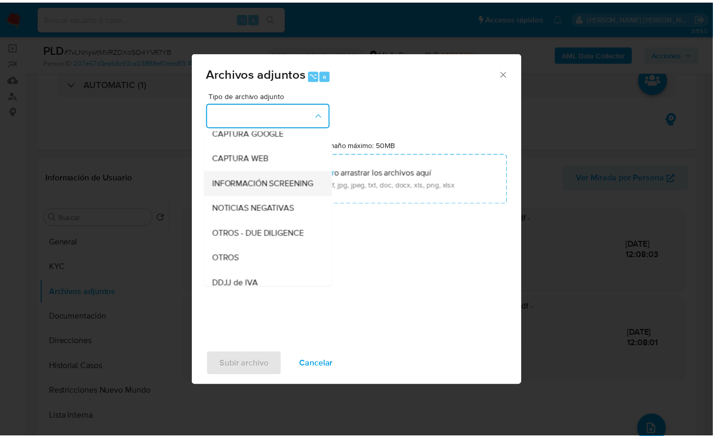
scroll to position [86, 0]
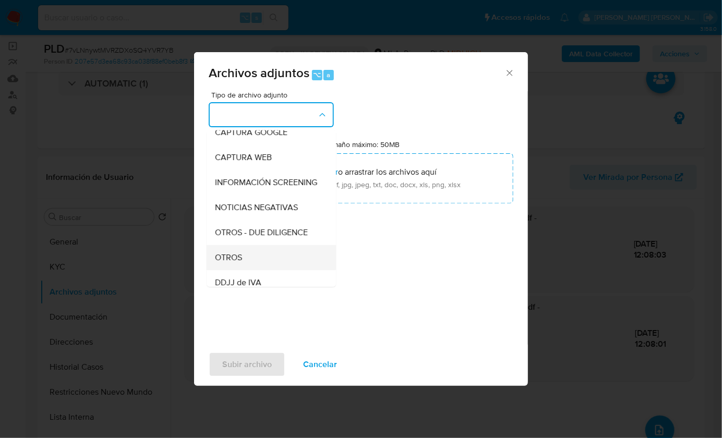
click at [243, 258] on div "OTROS" at bounding box center [268, 257] width 106 height 25
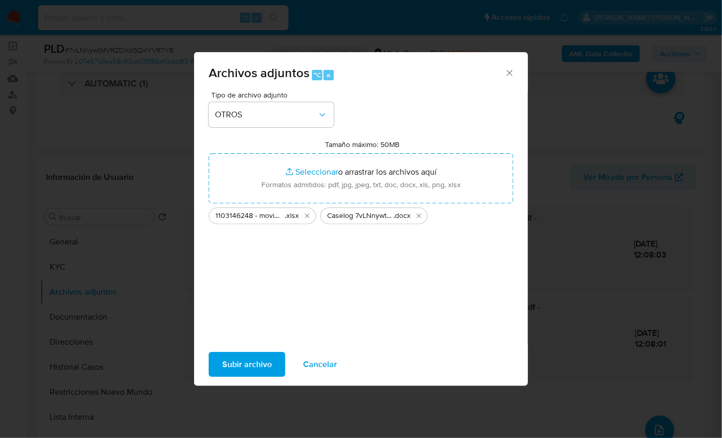
click at [242, 367] on span "Subir archivo" at bounding box center [247, 364] width 50 height 23
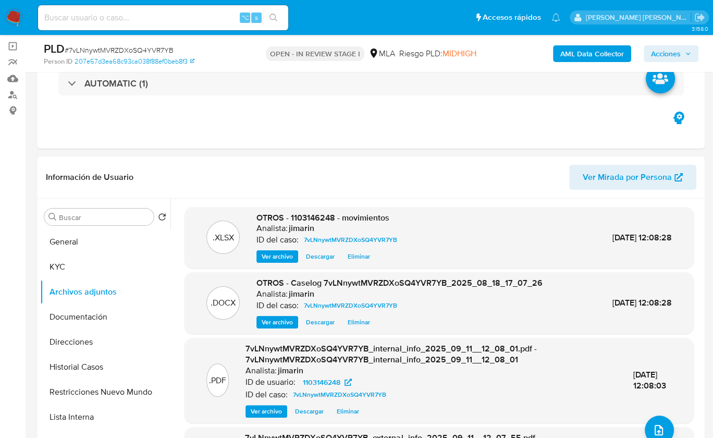
click at [682, 51] on span "Acciones" at bounding box center [671, 53] width 40 height 15
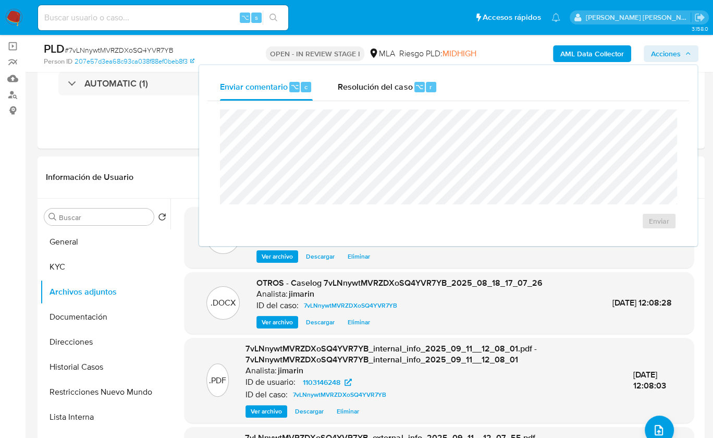
click at [375, 91] on span "Resolución del caso" at bounding box center [375, 86] width 75 height 12
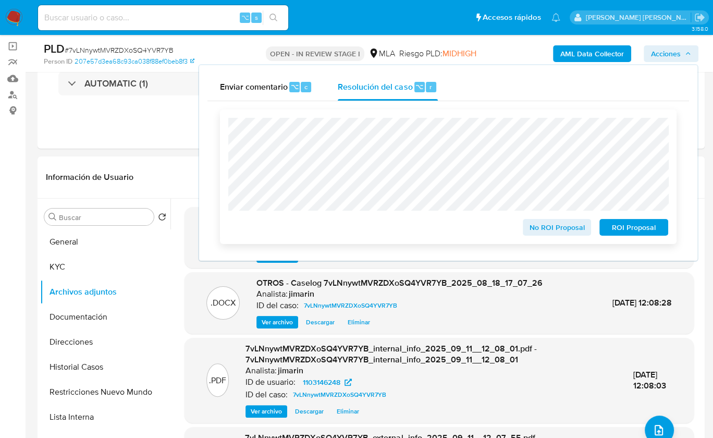
click at [551, 229] on span "No ROI Proposal" at bounding box center [557, 227] width 54 height 15
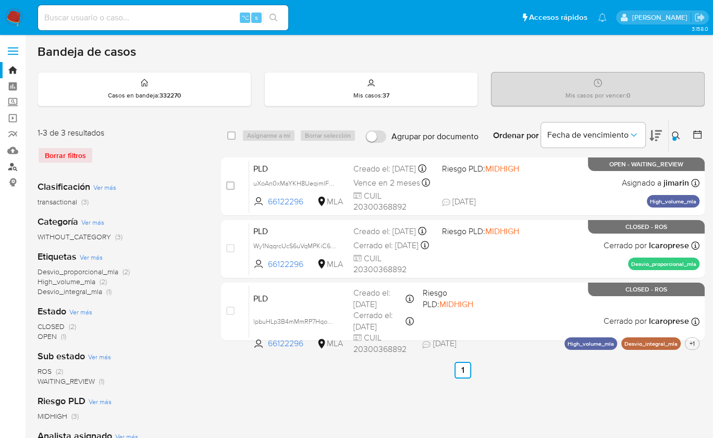
click at [13, 165] on link "Buscador de personas" at bounding box center [62, 167] width 124 height 16
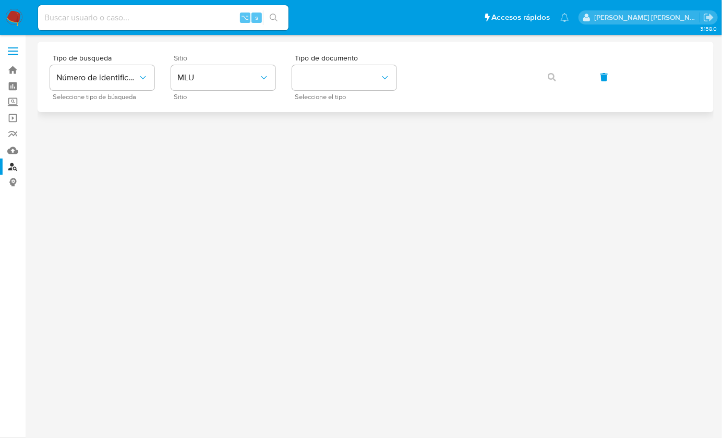
click at [244, 91] on div "Sitio MLU Sitio" at bounding box center [223, 76] width 104 height 45
click at [238, 86] on button "MLU" at bounding box center [223, 77] width 104 height 25
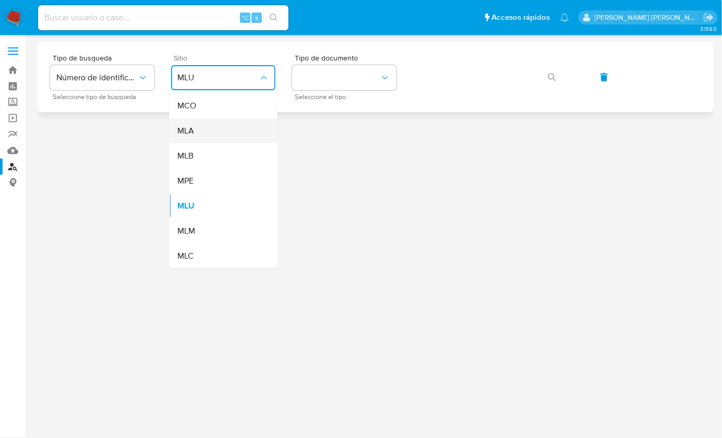
click at [205, 137] on div "MLA" at bounding box center [220, 130] width 86 height 25
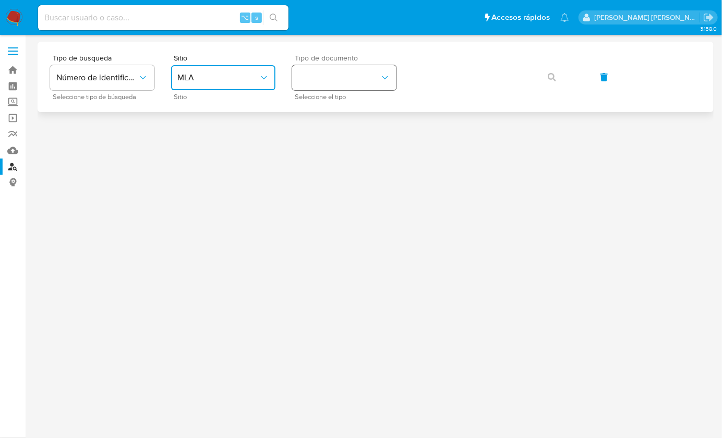
click at [313, 86] on button "identificationType" at bounding box center [344, 77] width 104 height 25
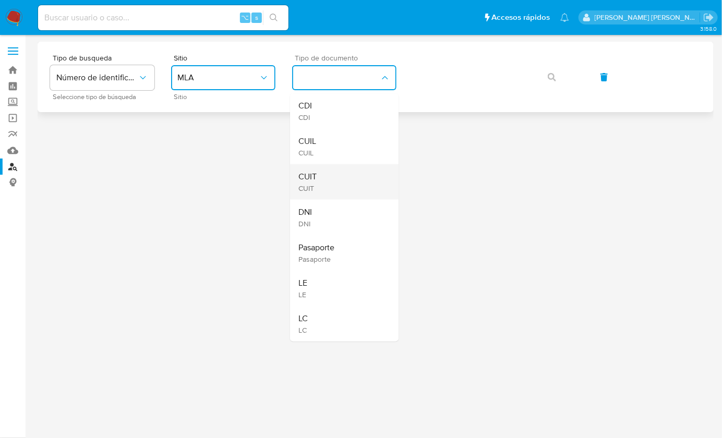
click at [354, 196] on div "CUIT CUIT" at bounding box center [341, 181] width 86 height 35
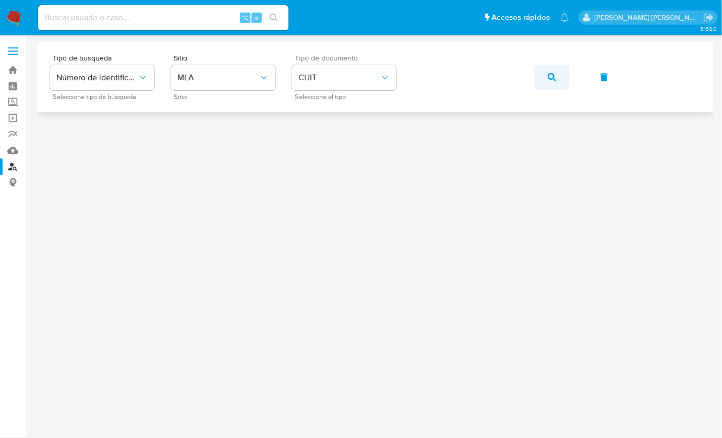
click at [567, 78] on button "button" at bounding box center [551, 77] width 35 height 25
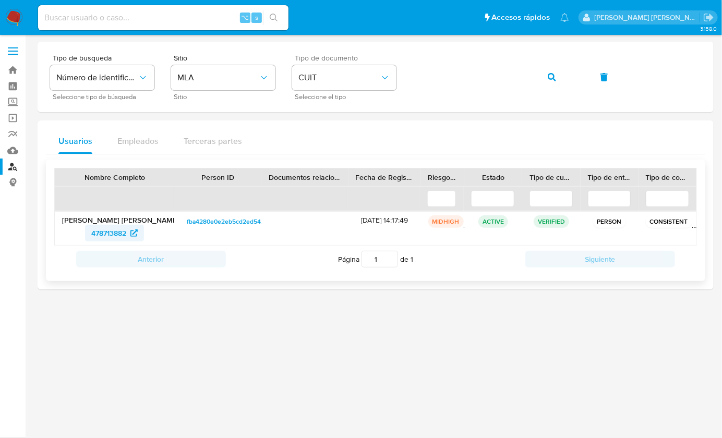
click at [110, 234] on span "478713882" at bounding box center [108, 233] width 35 height 17
click at [109, 229] on span "478713882" at bounding box center [108, 233] width 35 height 17
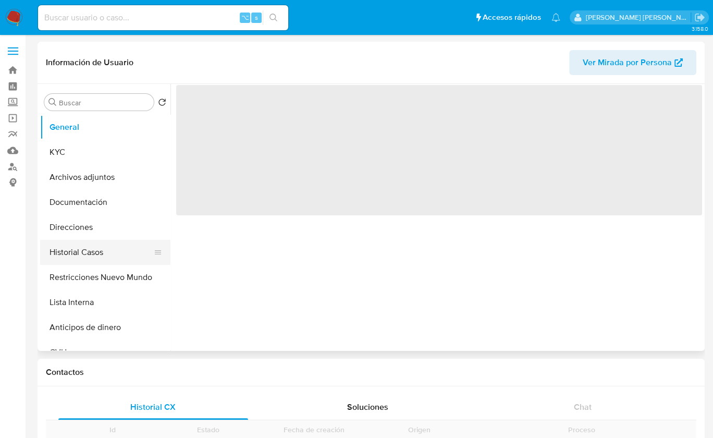
click at [104, 250] on button "Historial Casos" at bounding box center [101, 252] width 122 height 25
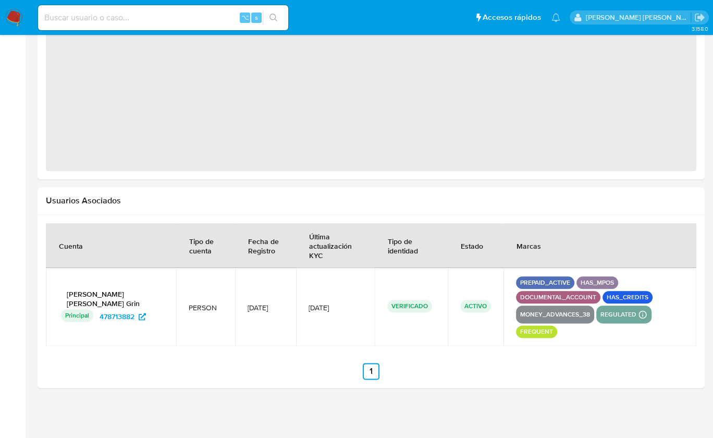
select select "10"
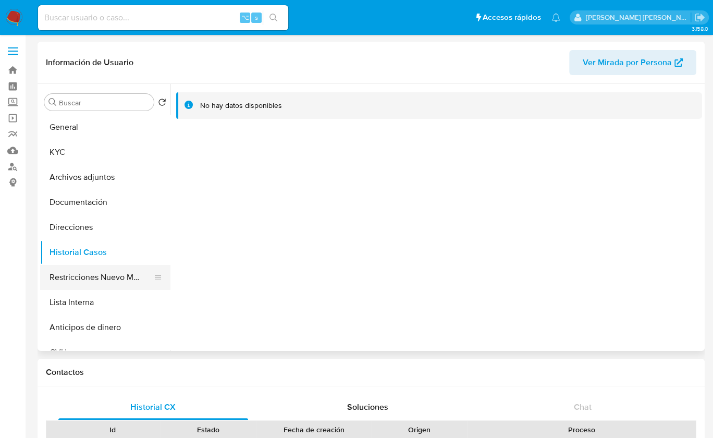
click at [107, 277] on button "Restricciones Nuevo Mundo" at bounding box center [101, 277] width 122 height 25
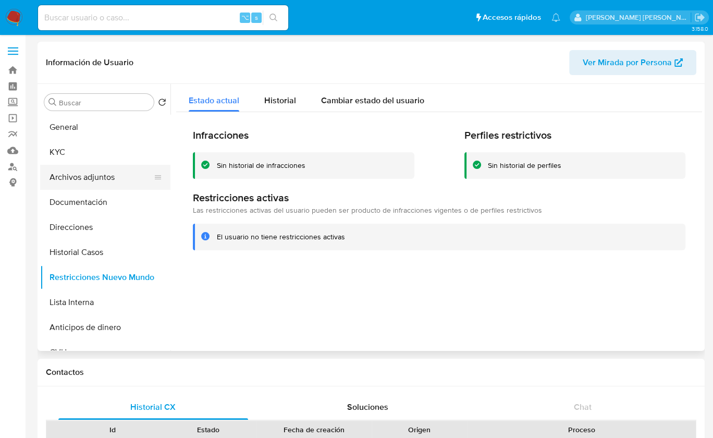
click at [95, 180] on button "Archivos adjuntos" at bounding box center [101, 177] width 122 height 25
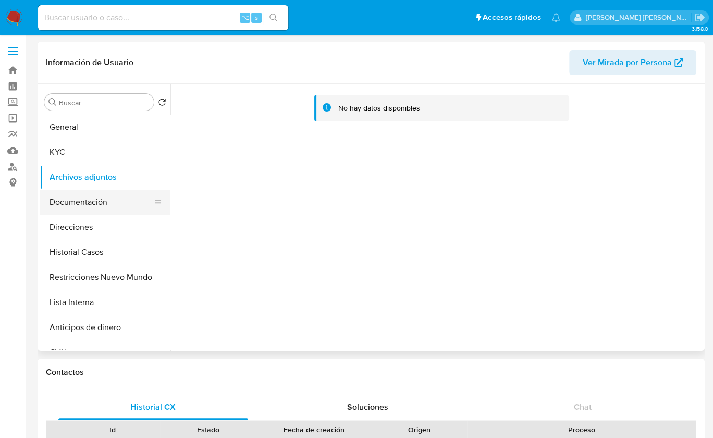
click at [78, 207] on button "Documentación" at bounding box center [101, 202] width 122 height 25
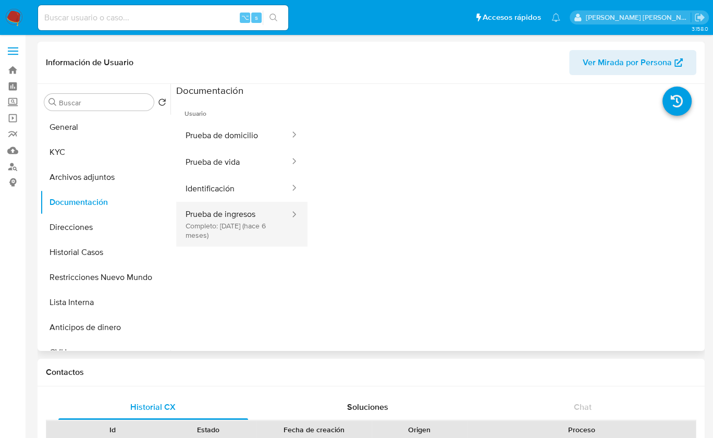
click at [241, 233] on button "Prueba de ingresos Completo: [DATE] (hace 6 meses)" at bounding box center [233, 224] width 115 height 45
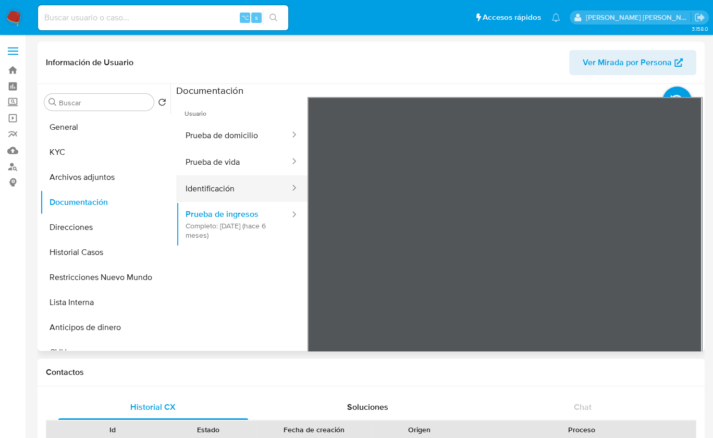
click at [259, 190] on button "Identificación" at bounding box center [233, 188] width 115 height 27
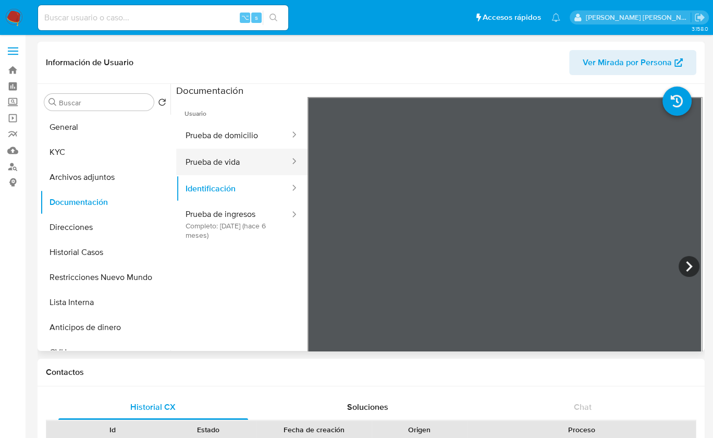
click at [258, 164] on button "Prueba de vida" at bounding box center [233, 162] width 115 height 27
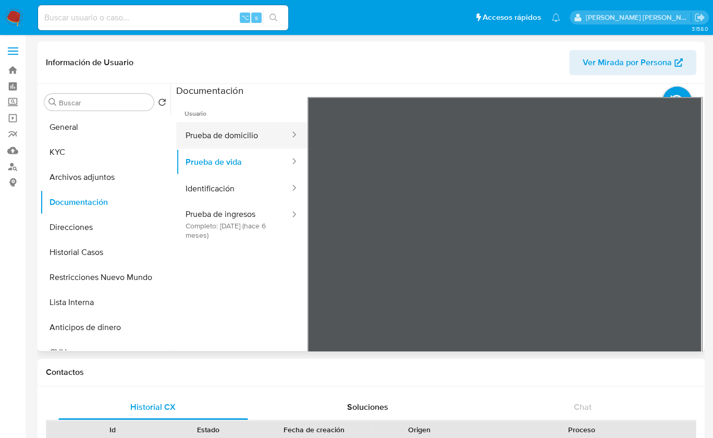
click at [221, 139] on button "Prueba de domicilio" at bounding box center [233, 135] width 115 height 27
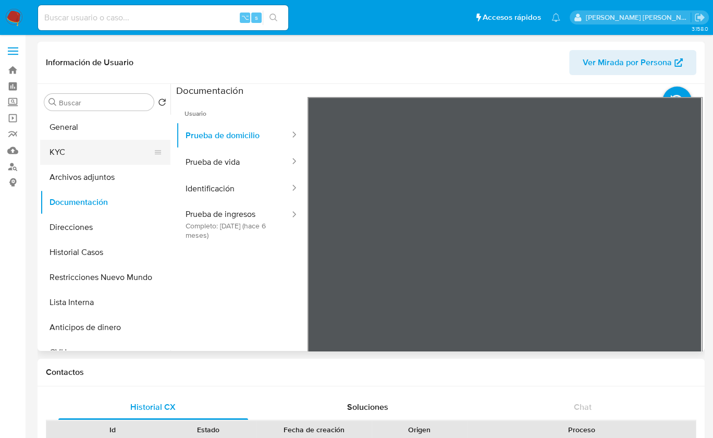
click at [79, 147] on button "KYC" at bounding box center [101, 152] width 122 height 25
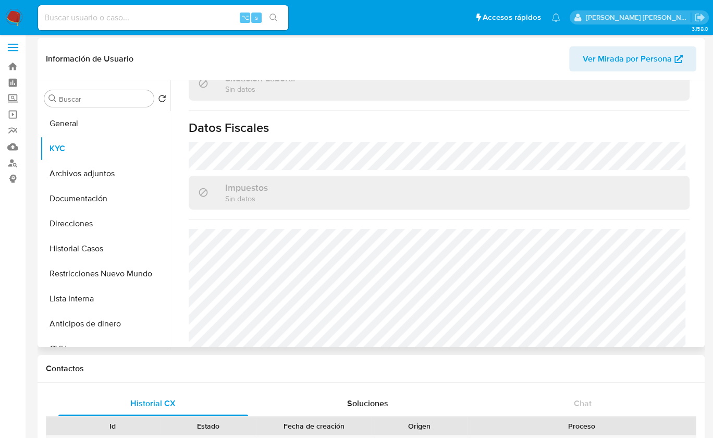
scroll to position [553, 0]
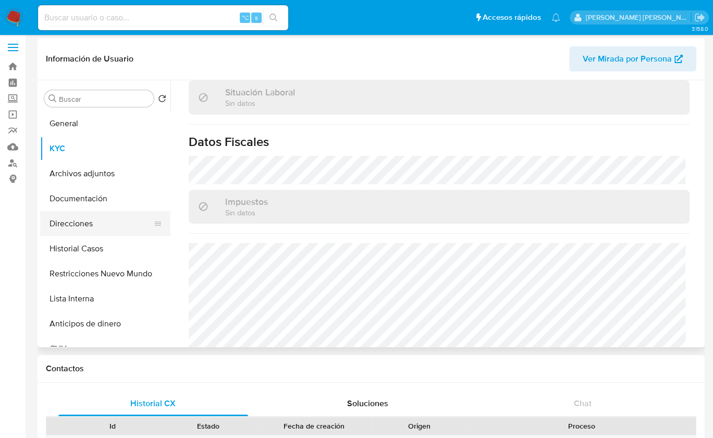
click at [73, 229] on button "Direcciones" at bounding box center [101, 223] width 122 height 25
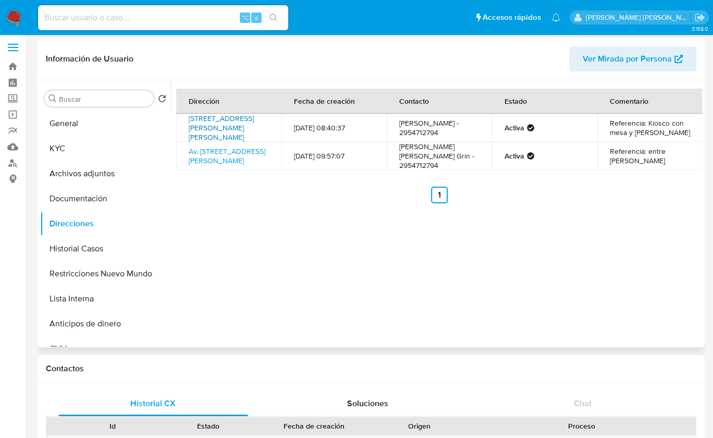
click at [219, 130] on link "[STREET_ADDRESS][PERSON_NAME][PERSON_NAME]" at bounding box center [221, 127] width 65 height 29
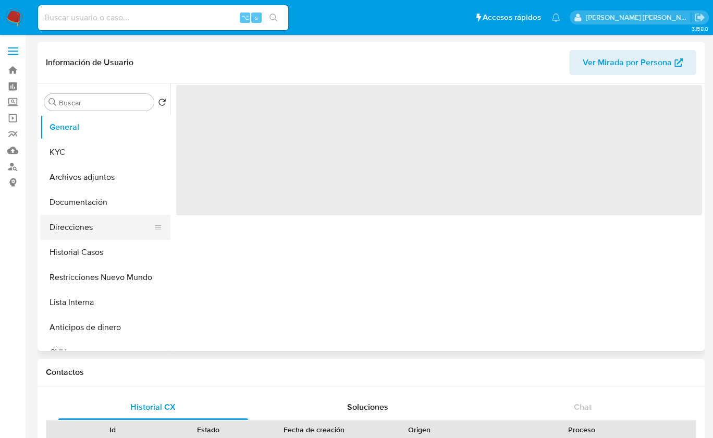
click at [97, 230] on button "Direcciones" at bounding box center [101, 227] width 122 height 25
select select "10"
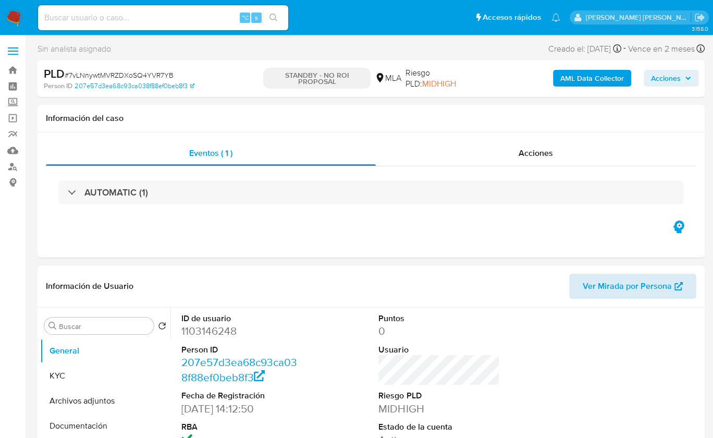
select select "10"
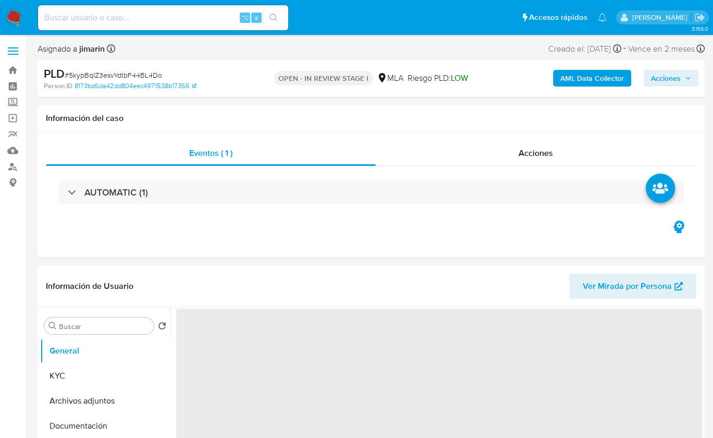
click at [150, 75] on span "# 5kypBqlZ3esvYdtbF44BL4Do" at bounding box center [114, 75] width 98 height 10
copy span "5kypBqlZ3esvYdtbF44BL4Do"
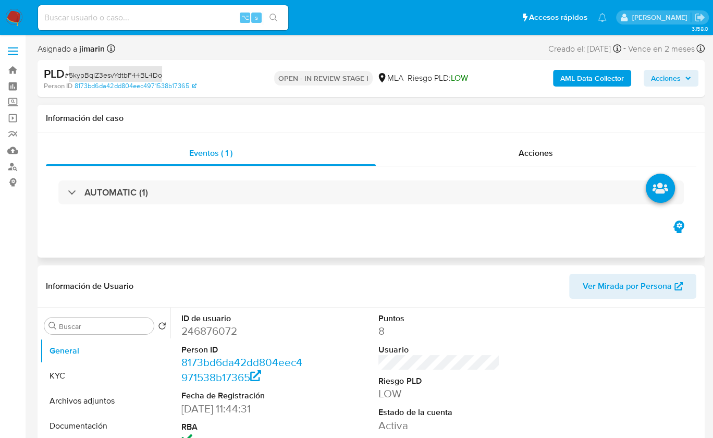
select select "10"
click at [217, 331] on dd "246876072" at bounding box center [241, 331] width 121 height 15
copy dd "246876072"
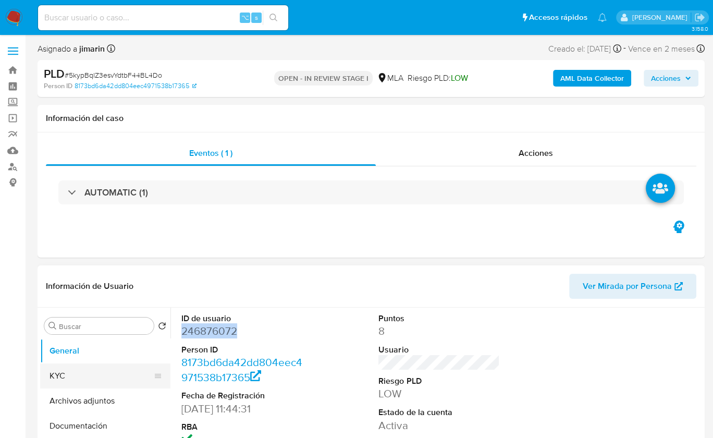
click at [76, 373] on button "KYC" at bounding box center [101, 375] width 122 height 25
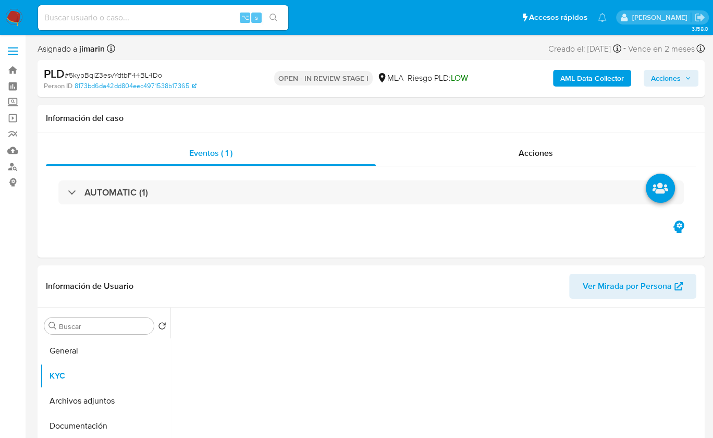
scroll to position [173, 0]
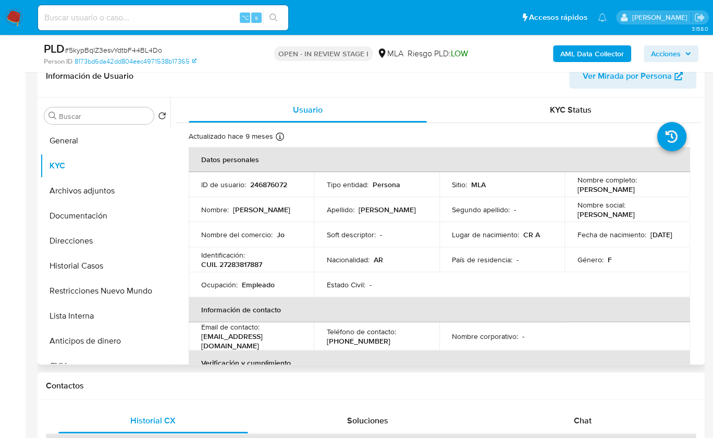
click at [257, 265] on p "CUIL 27283817887" at bounding box center [231, 264] width 61 height 9
click at [256, 265] on p "CUIL 27283817887" at bounding box center [231, 264] width 61 height 9
copy p "27283817887"
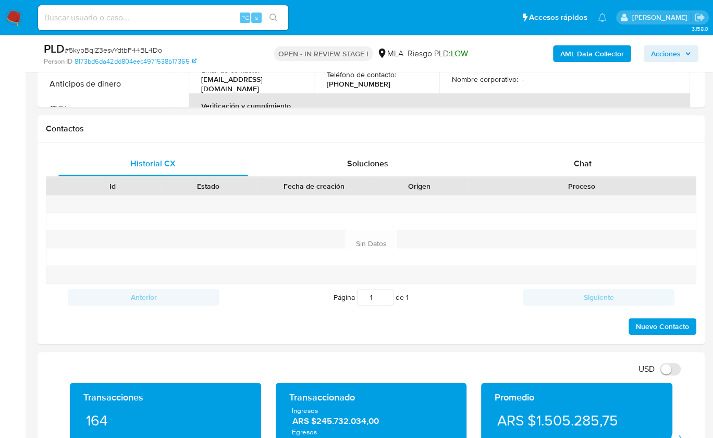
scroll to position [437, 0]
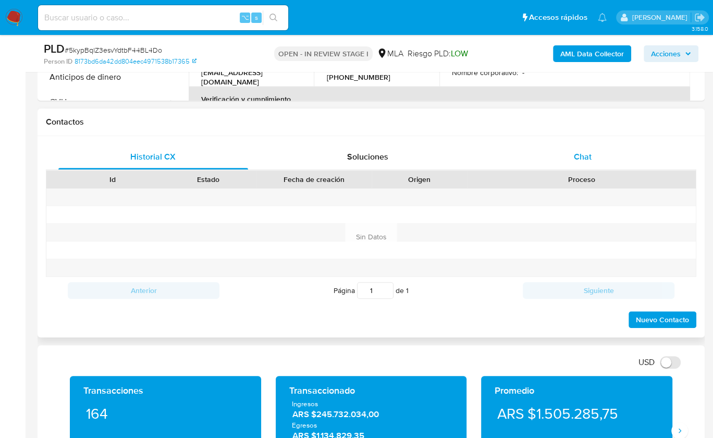
click at [587, 159] on span "Chat" at bounding box center [583, 157] width 18 height 12
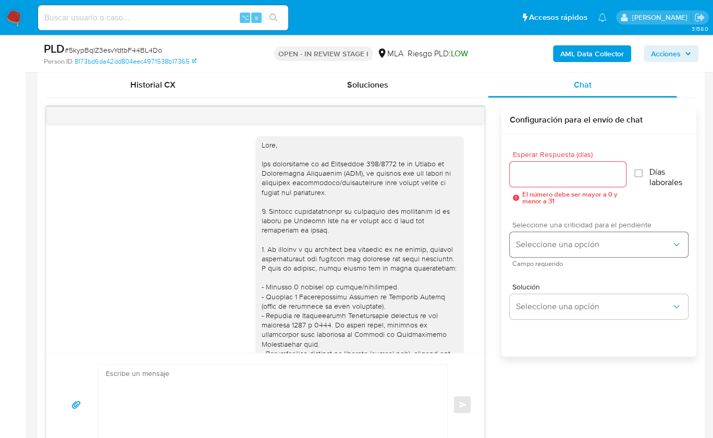
scroll to position [549, 0]
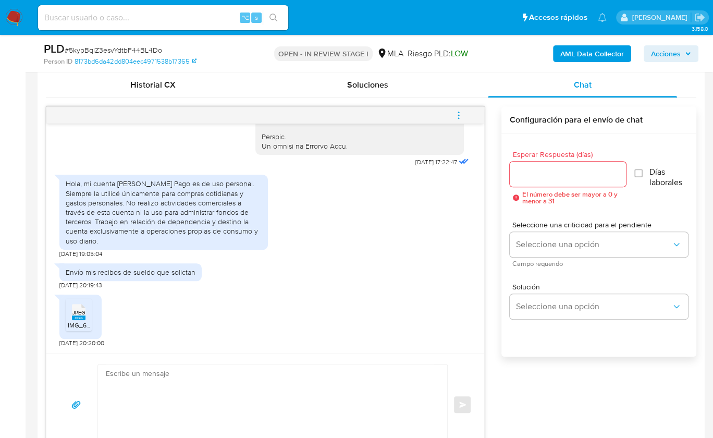
click at [84, 317] on rect at bounding box center [79, 318] width 14 height 5
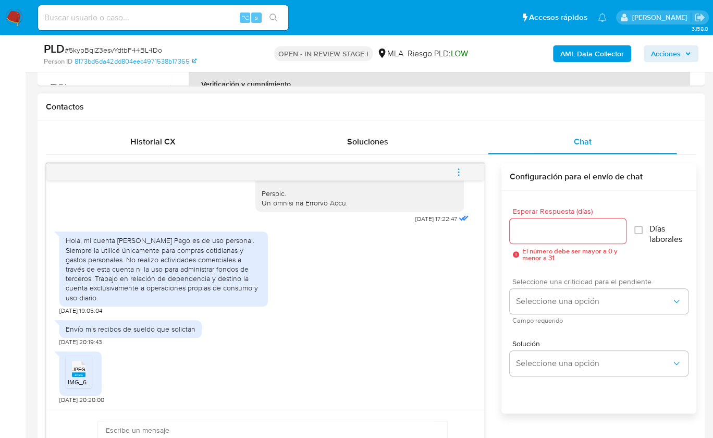
scroll to position [90, 0]
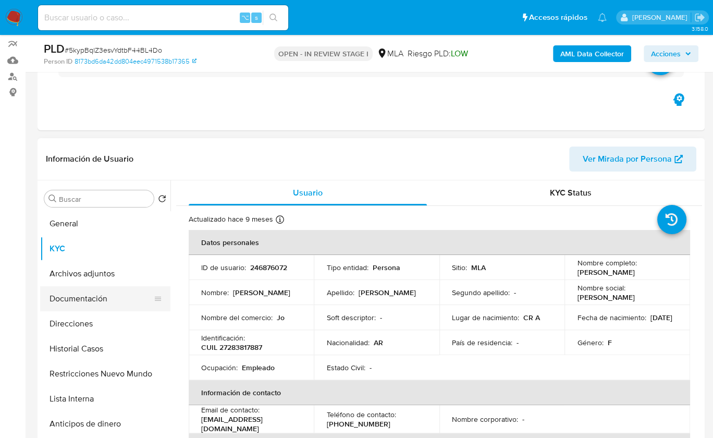
click at [89, 294] on button "Documentación" at bounding box center [101, 298] width 122 height 25
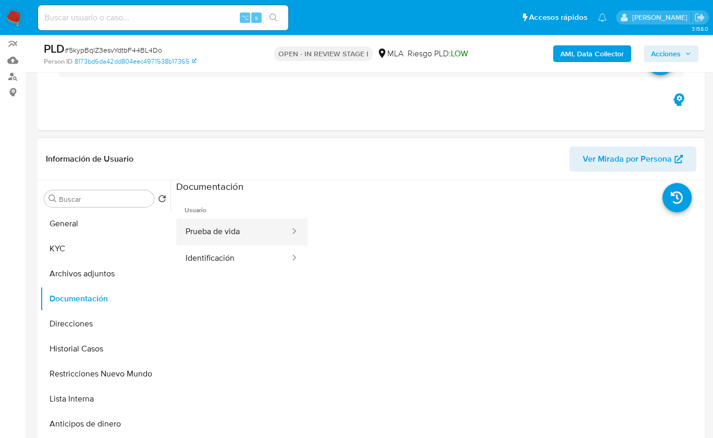
click at [222, 222] on button "Prueba de vida" at bounding box center [233, 232] width 115 height 27
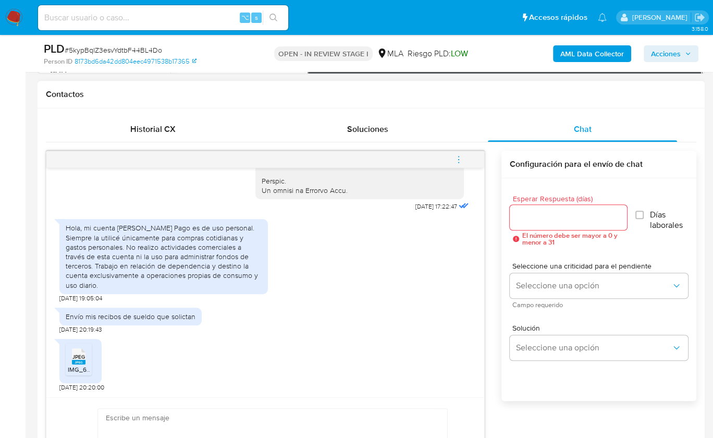
scroll to position [529, 0]
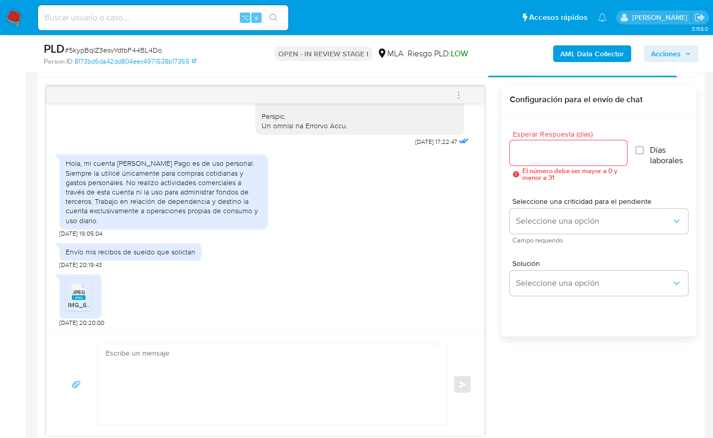
click at [241, 360] on textarea at bounding box center [270, 384] width 329 height 80
paste textarea "Hola, ¡Muchas gracias por tu respuesta! Confirmamos la recepción de la document…"
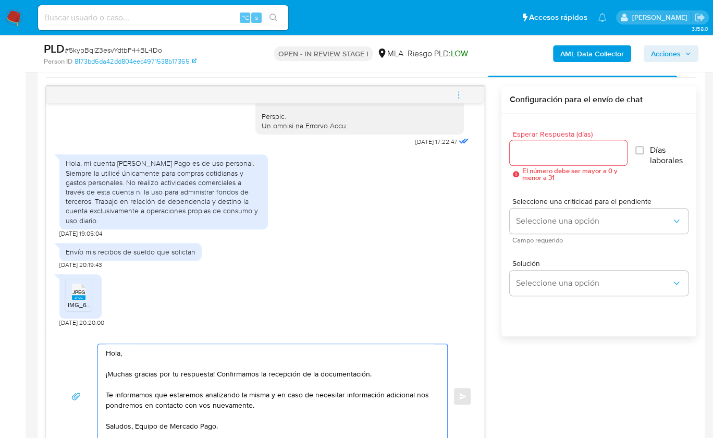
scroll to position [4, 0]
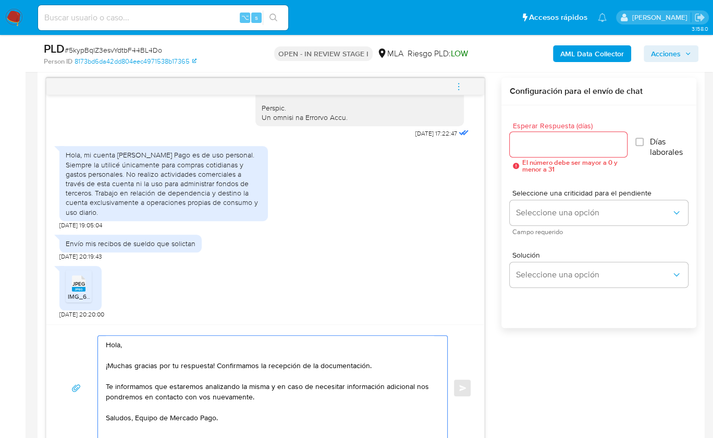
type textarea "Hola, ¡Muchas gracias por tu respuesta! Confirmamos la recepción de la document…"
click at [532, 145] on input "Esperar Respuesta (días)" at bounding box center [568, 145] width 117 height 14
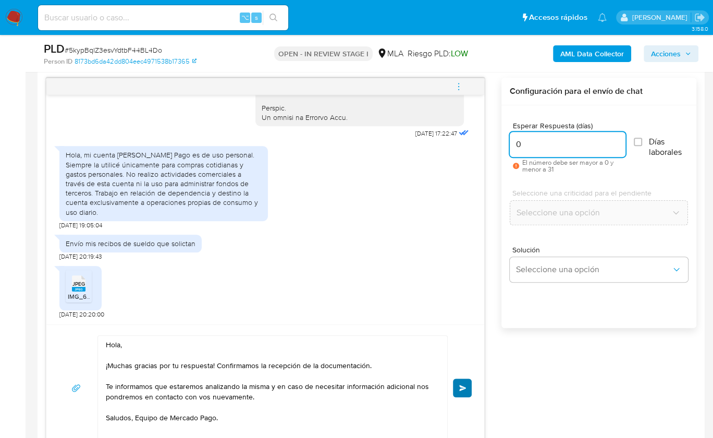
type input "0"
click at [463, 387] on span "Enviar" at bounding box center [462, 388] width 7 height 6
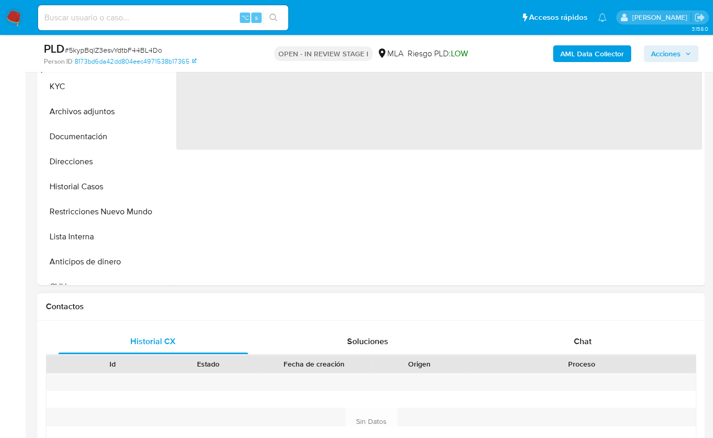
scroll to position [477, 0]
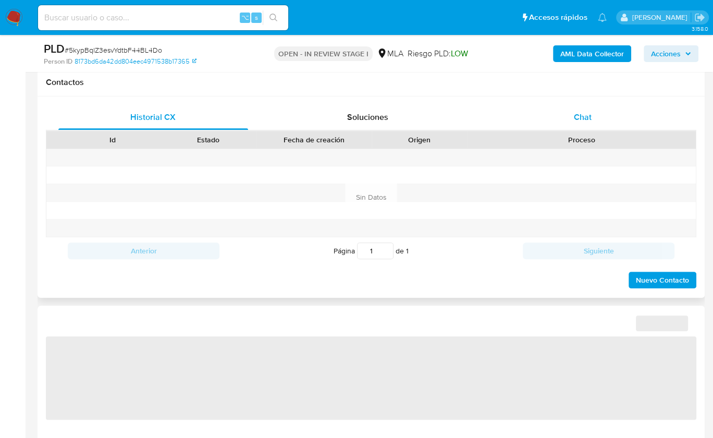
click at [593, 119] on div "Chat" at bounding box center [583, 117] width 190 height 25
select select "10"
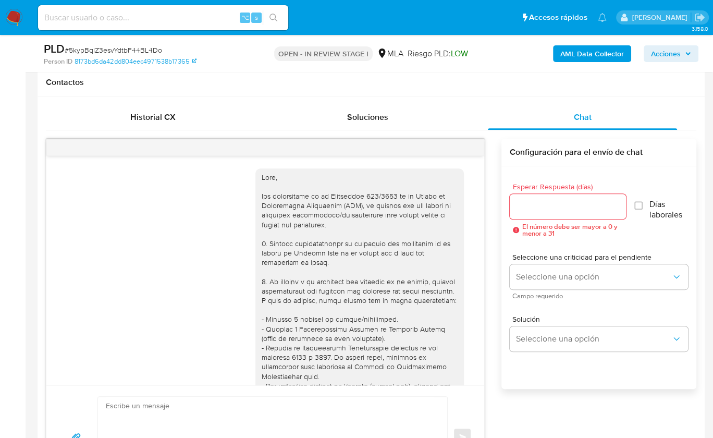
scroll to position [683, 0]
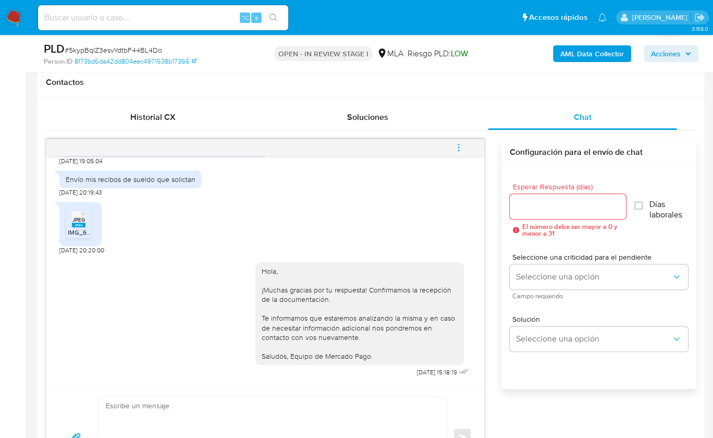
click at [469, 145] on button "menu-action" at bounding box center [459, 147] width 34 height 25
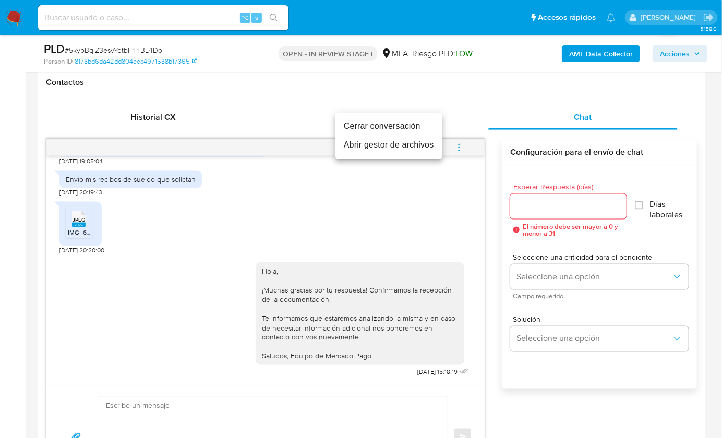
click at [411, 125] on li "Cerrar conversación" at bounding box center [388, 126] width 107 height 19
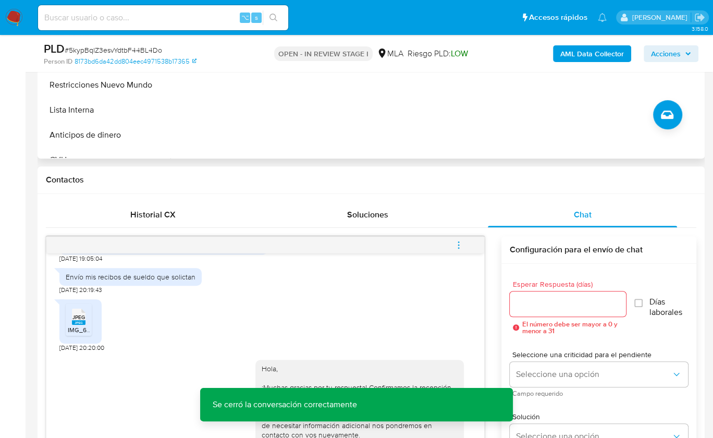
scroll to position [287, 0]
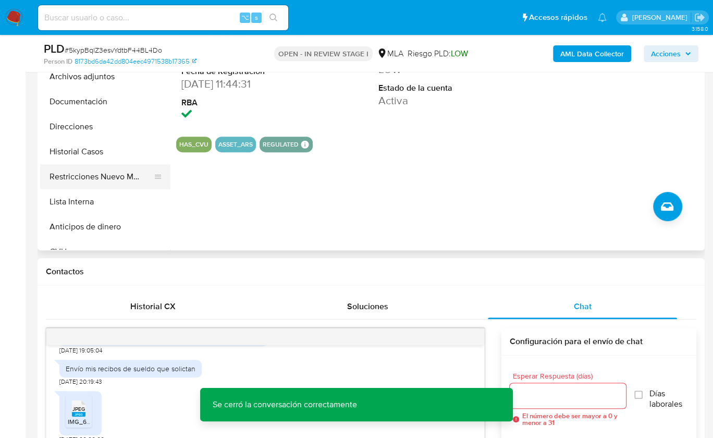
drag, startPoint x: 145, startPoint y: 185, endPoint x: 151, endPoint y: 181, distance: 6.5
click at [145, 185] on button "Restricciones Nuevo Mundo" at bounding box center [101, 176] width 122 height 25
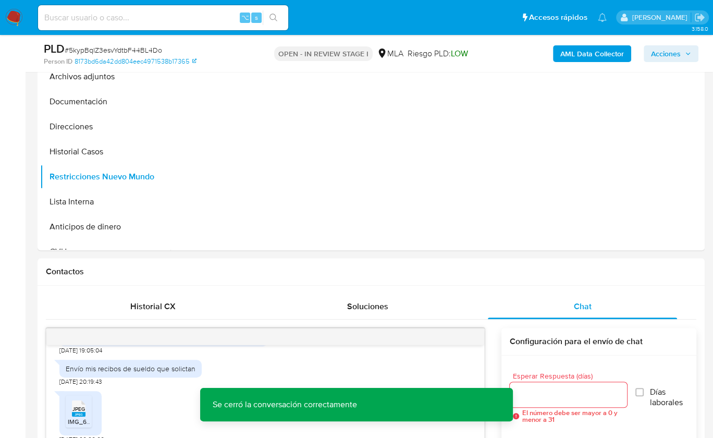
click at [587, 53] on b "AML Data Collector" at bounding box center [593, 53] width 64 height 17
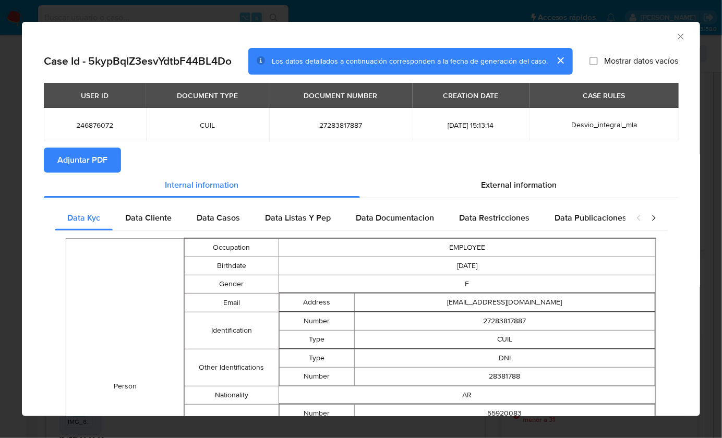
click at [94, 156] on span "Adjuntar PDF" at bounding box center [82, 160] width 50 height 23
drag, startPoint x: 672, startPoint y: 35, endPoint x: 636, endPoint y: 52, distance: 39.9
click at [675, 35] on icon "Cerrar ventana" at bounding box center [680, 36] width 10 height 10
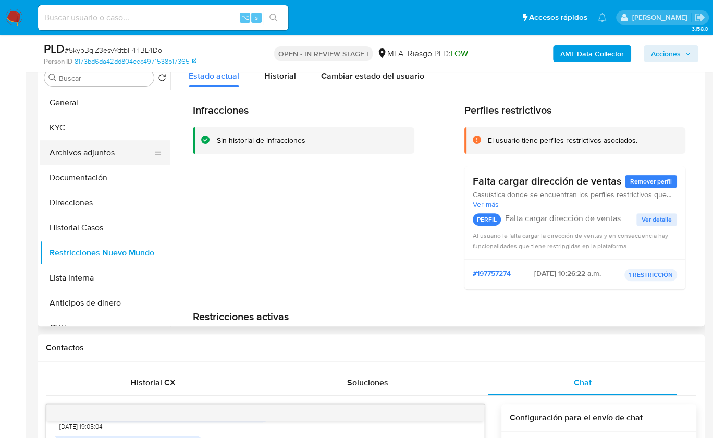
click at [108, 143] on button "Archivos adjuntos" at bounding box center [101, 152] width 122 height 25
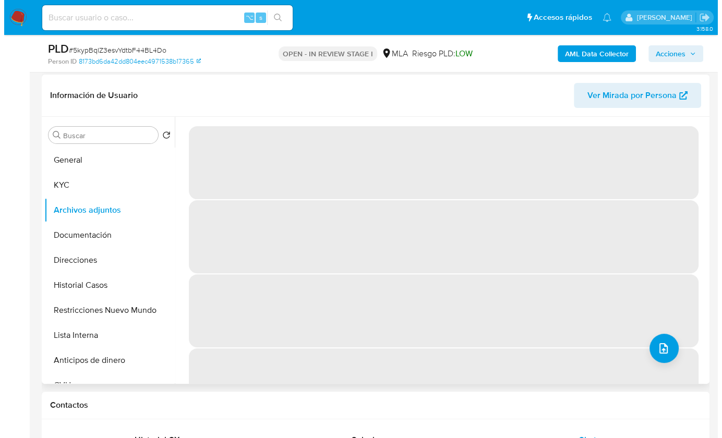
scroll to position [148, 0]
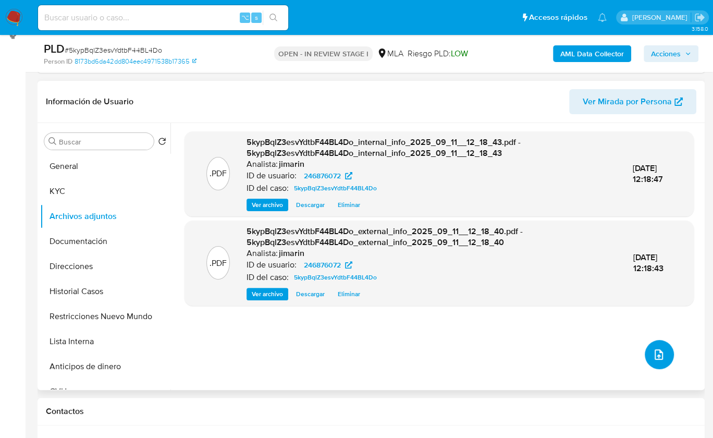
click at [645, 359] on button "upload-file" at bounding box center [659, 354] width 29 height 29
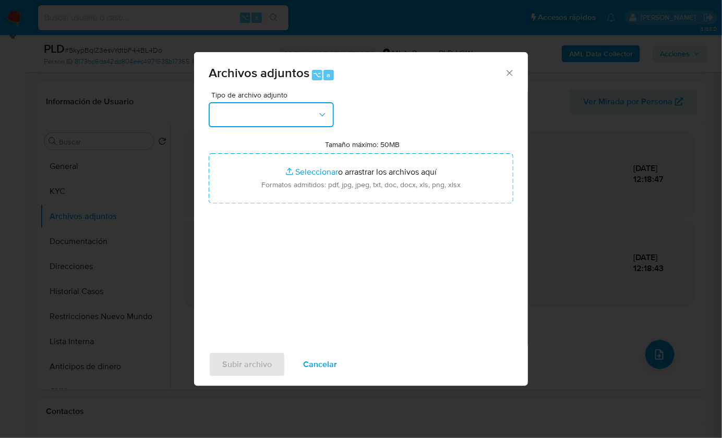
click at [283, 110] on button "button" at bounding box center [271, 114] width 125 height 25
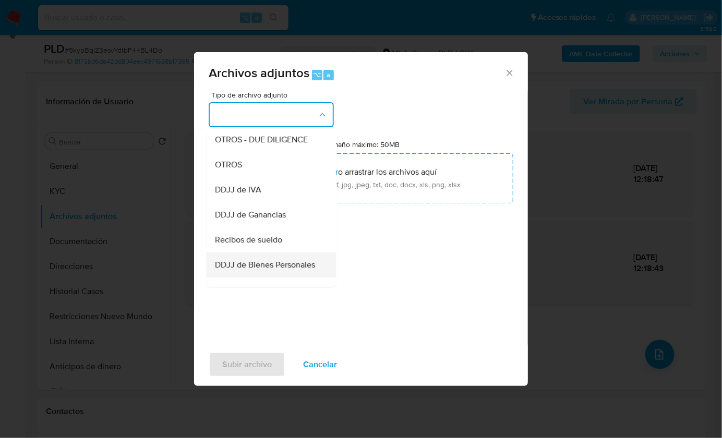
scroll to position [208, 0]
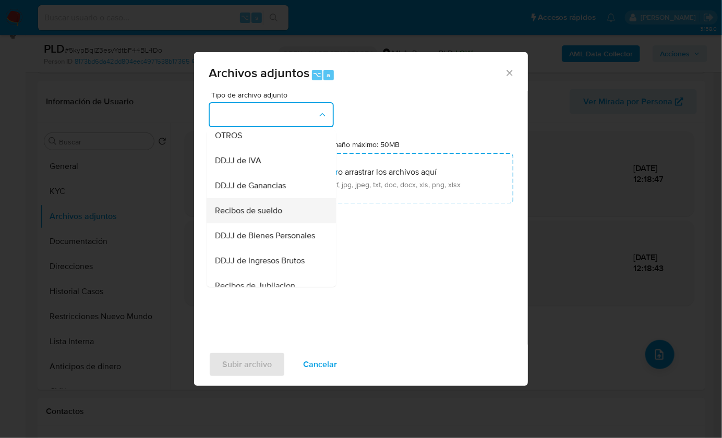
click at [268, 211] on div "Recibos de sueldo" at bounding box center [268, 210] width 106 height 25
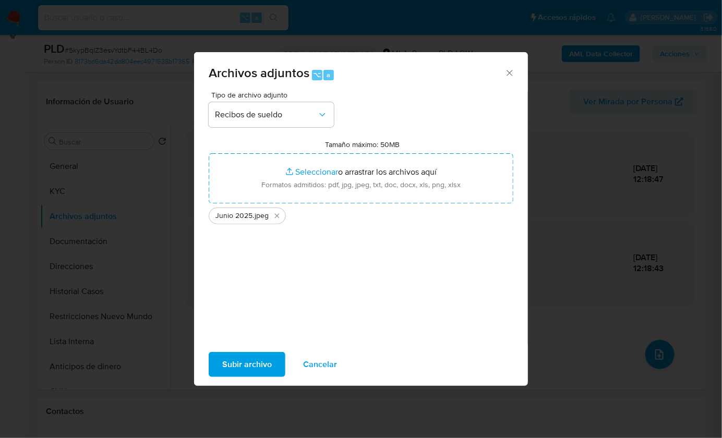
click at [245, 370] on span "Subir archivo" at bounding box center [247, 364] width 50 height 23
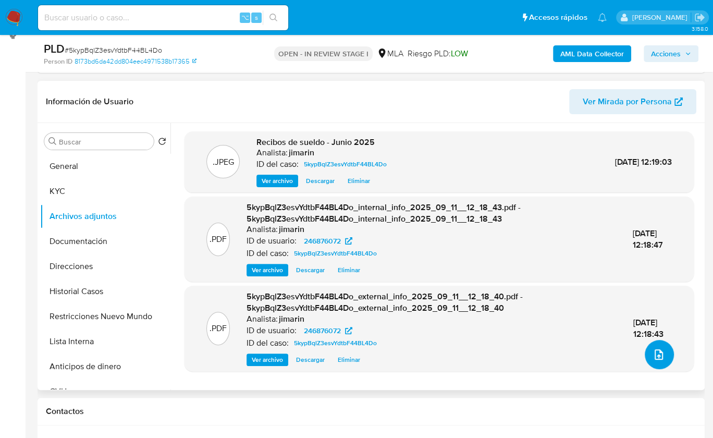
click at [653, 359] on icon "upload-file" at bounding box center [659, 354] width 13 height 13
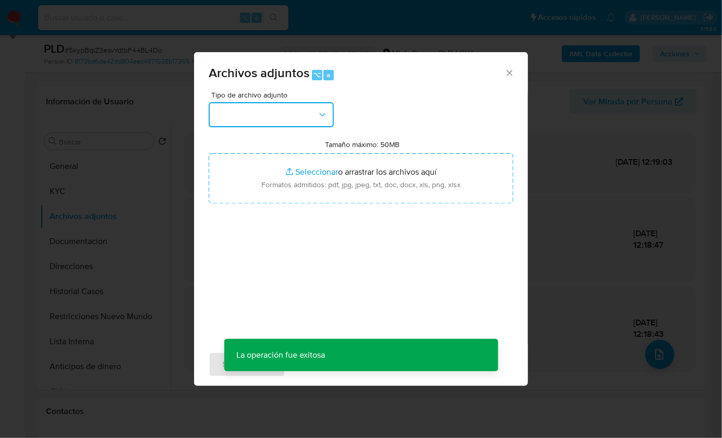
click at [285, 122] on button "button" at bounding box center [271, 114] width 125 height 25
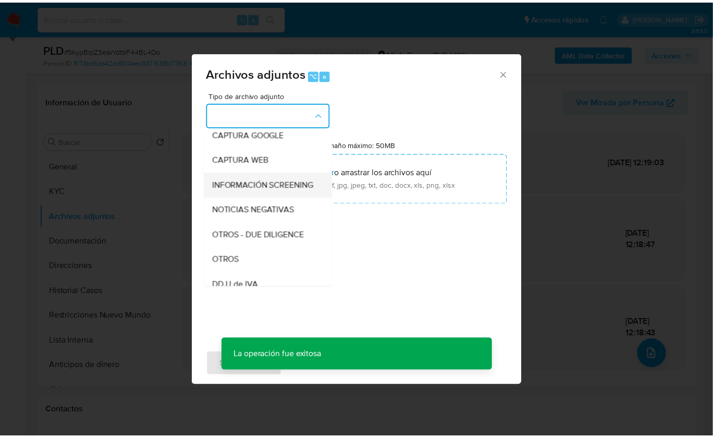
scroll to position [85, 0]
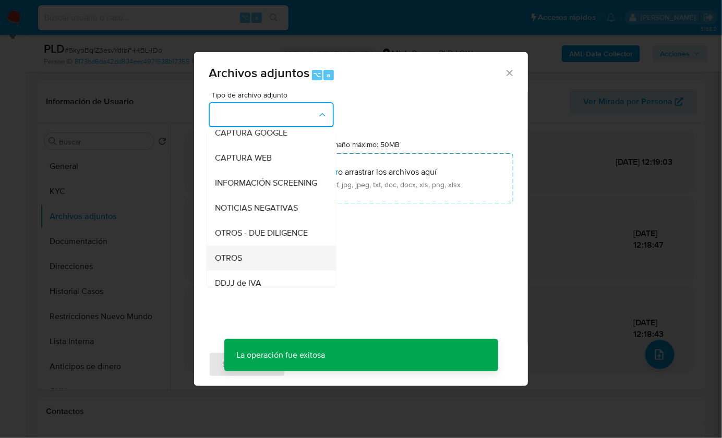
click at [253, 263] on div "OTROS" at bounding box center [268, 257] width 106 height 25
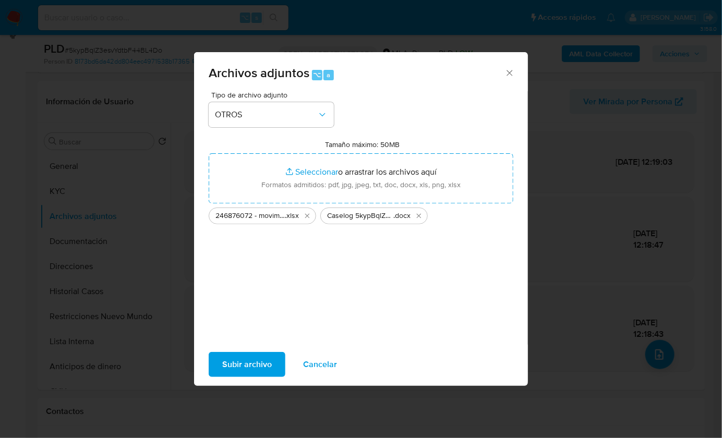
click at [258, 367] on span "Subir archivo" at bounding box center [247, 364] width 50 height 23
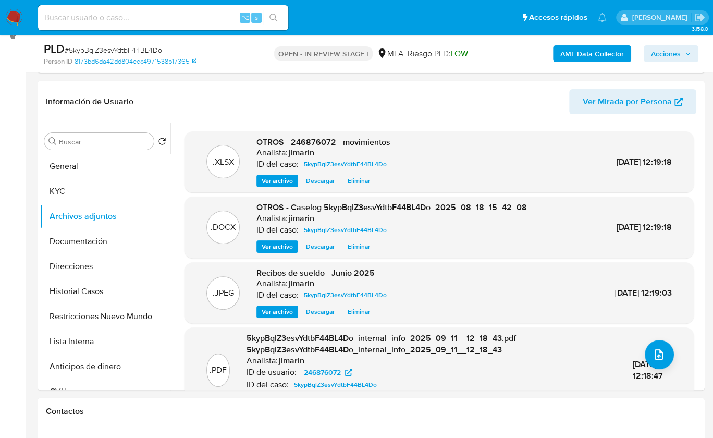
click at [670, 55] on span "Acciones" at bounding box center [666, 53] width 30 height 17
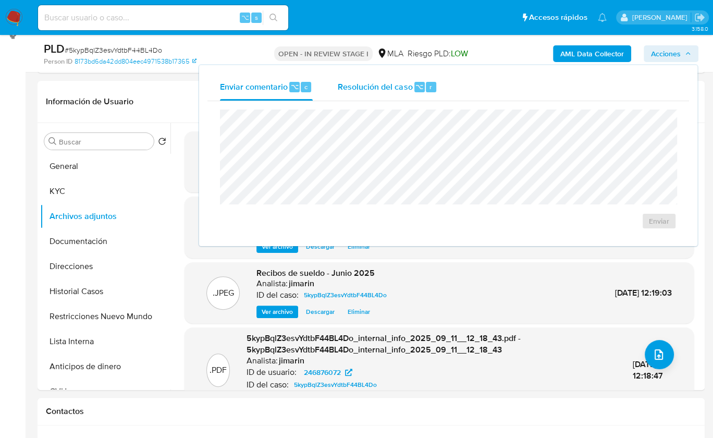
click at [391, 91] on span "Resolución del caso" at bounding box center [375, 86] width 75 height 12
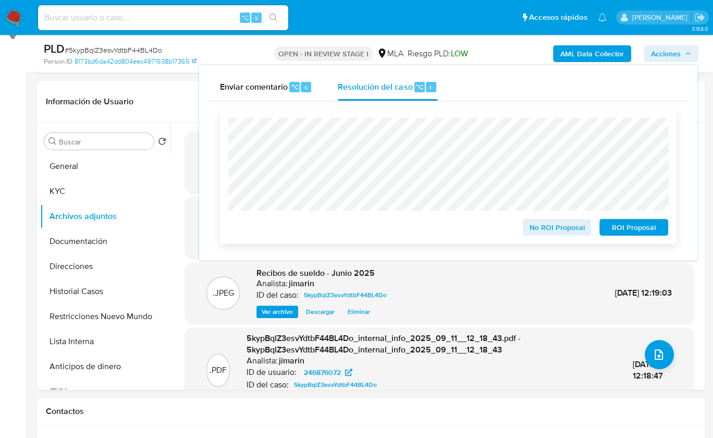
click at [539, 228] on span "No ROI Proposal" at bounding box center [557, 227] width 54 height 15
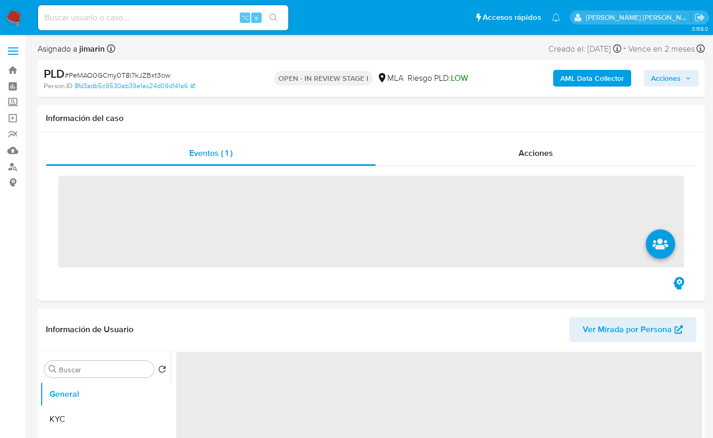
click at [134, 73] on span "# PeMAO0GCmy0T8i7kJZBxt3ow" at bounding box center [118, 75] width 106 height 10
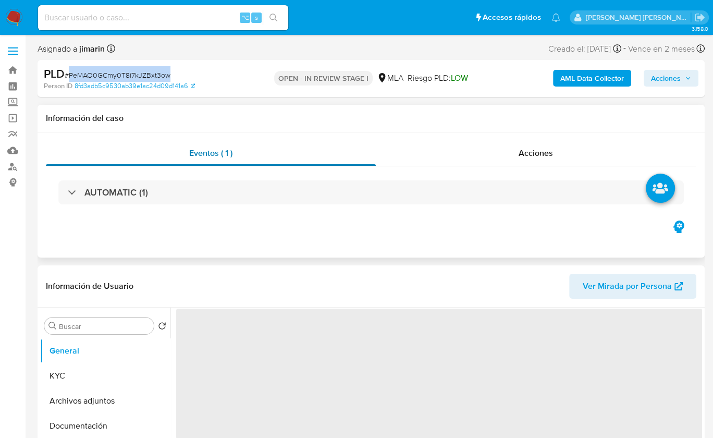
drag, startPoint x: 134, startPoint y: 73, endPoint x: 103, endPoint y: 144, distance: 77.6
click at [134, 73] on span "# PeMAO0GCmy0T8i7kJZBxt3ow" at bounding box center [118, 75] width 106 height 10
copy span "PeMAO0GCmy0T8i7kJZBxt3ow"
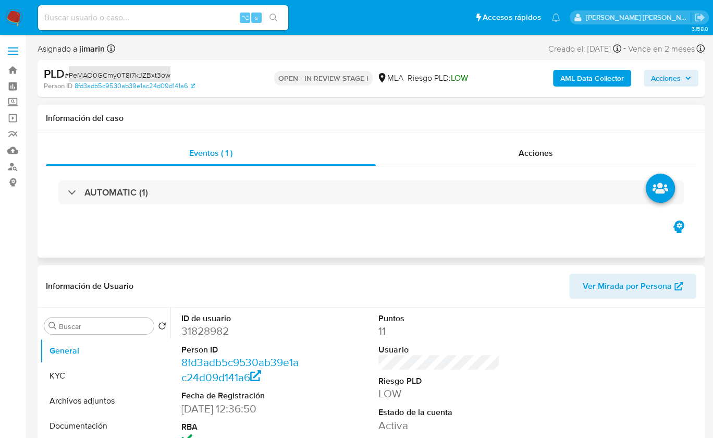
select select "10"
click at [202, 331] on dd "31828982" at bounding box center [241, 331] width 121 height 15
copy dd "31828982"
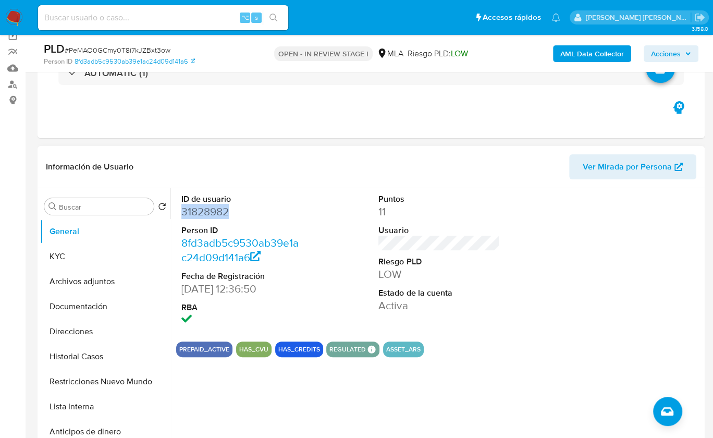
scroll to position [147, 0]
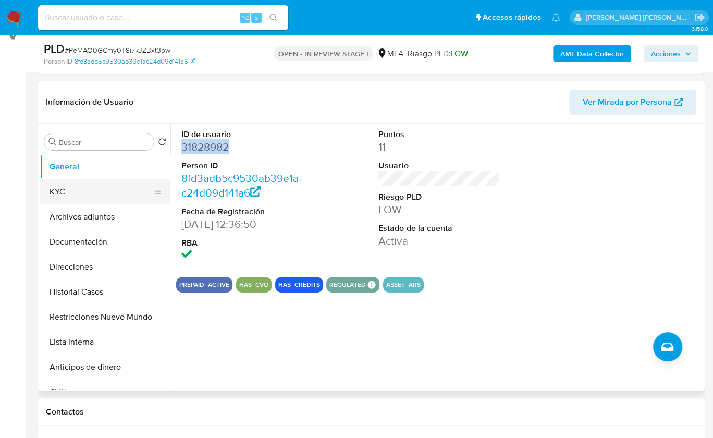
click at [99, 186] on button "KYC" at bounding box center [101, 191] width 122 height 25
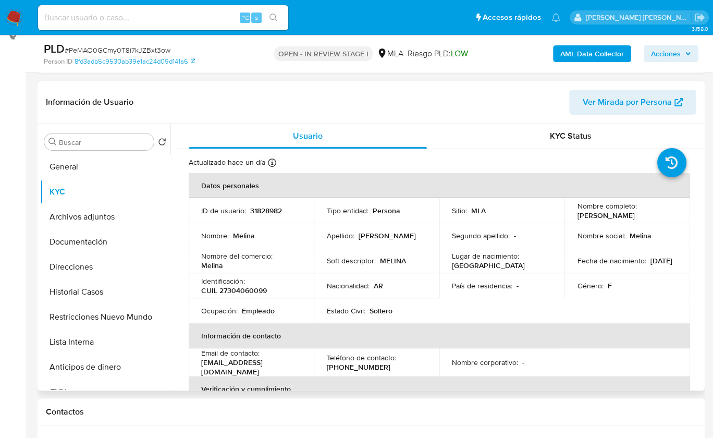
click at [255, 287] on p "CUIL 27304060099" at bounding box center [234, 290] width 66 height 9
drag, startPoint x: 255, startPoint y: 287, endPoint x: 260, endPoint y: 283, distance: 6.4
click at [255, 287] on p "CUIL 27304060099" at bounding box center [234, 290] width 66 height 9
copy p "27304060099"
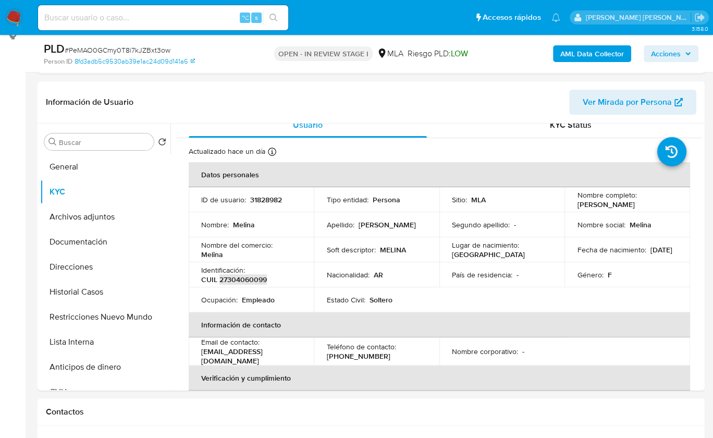
scroll to position [0, 0]
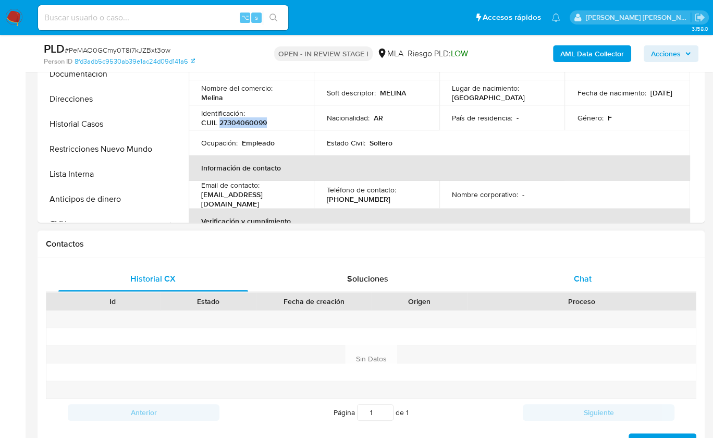
click at [601, 277] on div "Chat" at bounding box center [583, 278] width 190 height 25
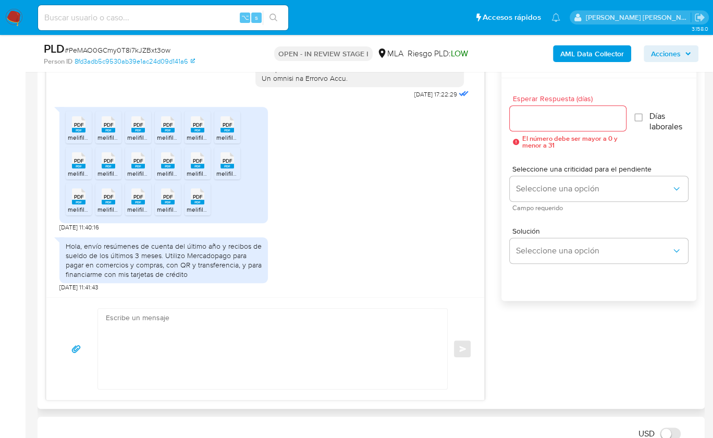
scroll to position [564, 0]
click at [81, 127] on span "PDF" at bounding box center [79, 126] width 10 height 7
click at [104, 126] on span "PDF" at bounding box center [109, 126] width 10 height 7
click at [134, 123] on span "PDF" at bounding box center [139, 126] width 10 height 7
click at [161, 122] on icon "PDF" at bounding box center [168, 125] width 14 height 18
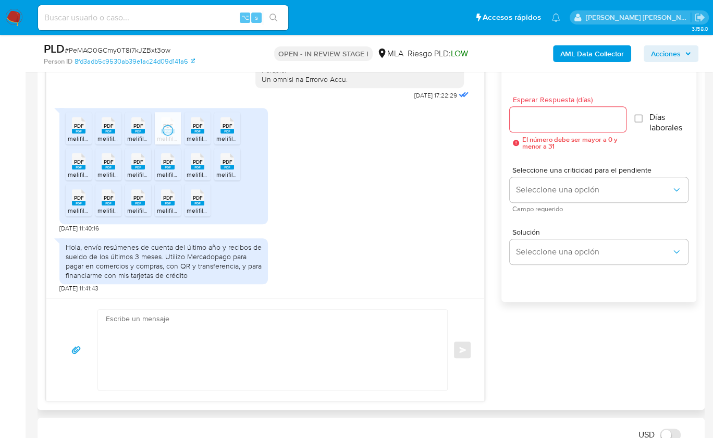
click at [191, 123] on icon at bounding box center [198, 125] width 14 height 16
click at [225, 124] on span "PDF" at bounding box center [228, 126] width 10 height 7
click at [229, 152] on icon "PDF" at bounding box center [228, 161] width 14 height 18
click at [195, 159] on span "PDF" at bounding box center [198, 162] width 10 height 7
click at [166, 161] on span "PDF" at bounding box center [168, 162] width 10 height 7
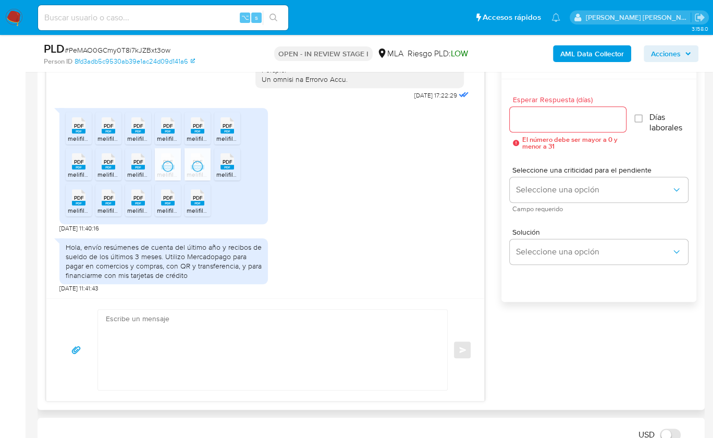
click at [132, 165] on rect at bounding box center [138, 167] width 14 height 5
click at [104, 163] on span "PDF" at bounding box center [109, 162] width 10 height 7
click at [79, 163] on span "PDF" at bounding box center [79, 162] width 10 height 7
click at [76, 198] on span "PDF" at bounding box center [79, 198] width 10 height 7
click at [109, 202] on rect at bounding box center [109, 203] width 14 height 5
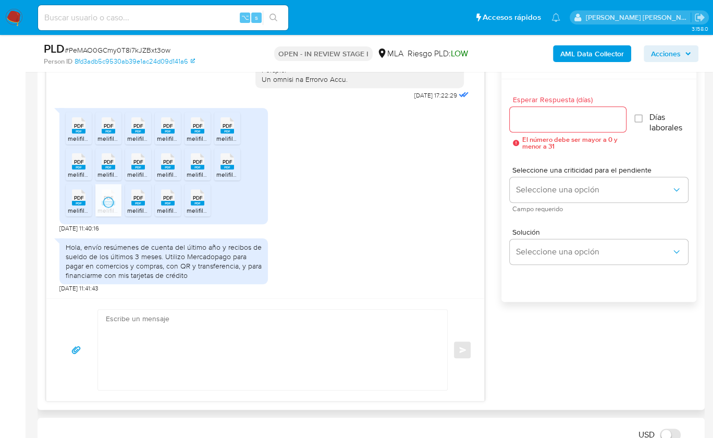
click at [136, 203] on rect at bounding box center [138, 203] width 14 height 5
click at [163, 203] on rect at bounding box center [168, 203] width 14 height 5
click at [195, 201] on rect at bounding box center [198, 203] width 14 height 5
click at [626, 325] on div "Esperar Respuesta (días) El número debe ser mayor a 0 y menor a 31 Días laboral…" at bounding box center [599, 204] width 195 height 250
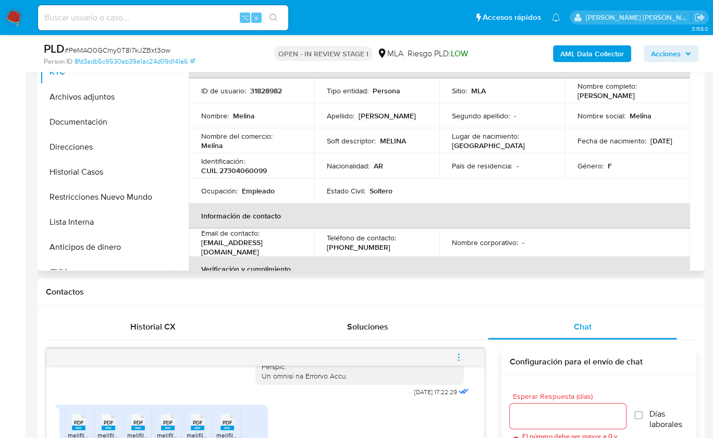
scroll to position [204, 0]
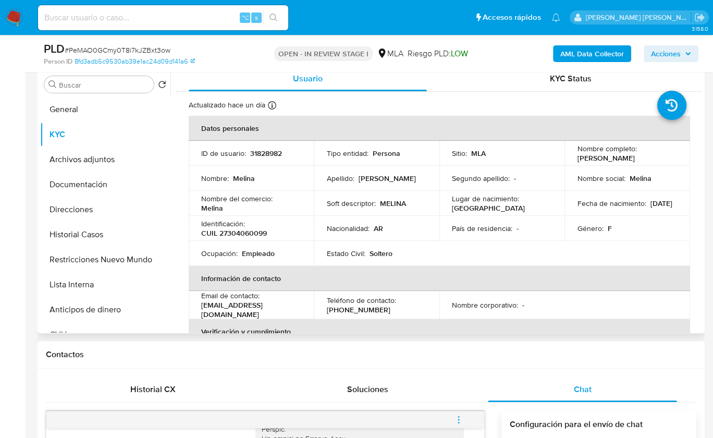
click at [243, 233] on p "CUIL 27304060099" at bounding box center [234, 232] width 66 height 9
copy p "27304060099"
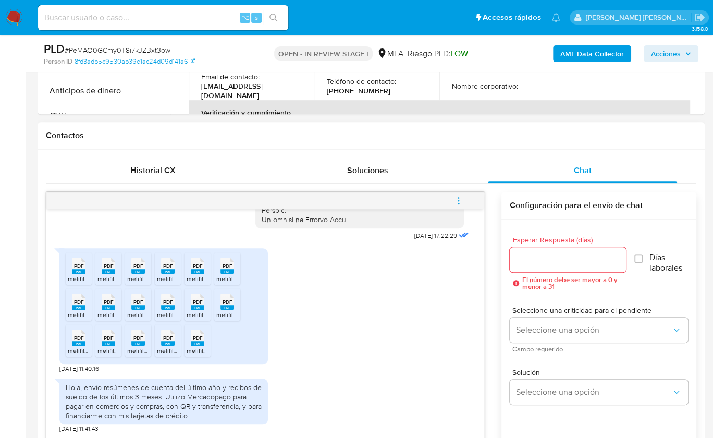
scroll to position [595, 0]
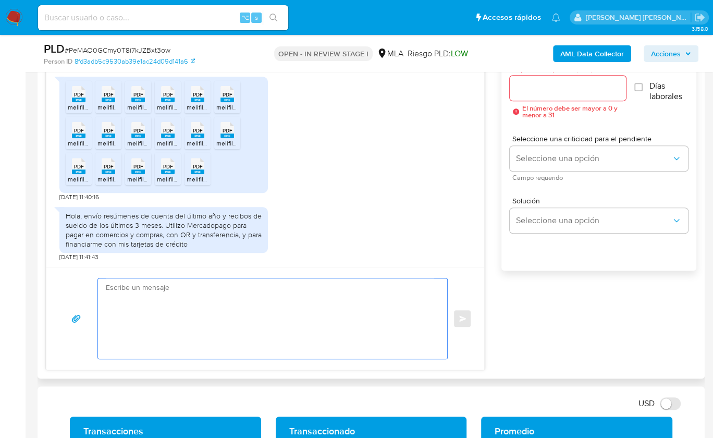
click at [233, 293] on textarea at bounding box center [270, 318] width 329 height 80
paste textarea "Hola , En función de las operaciones registradas en tu cuenta de Mercado Pago, …"
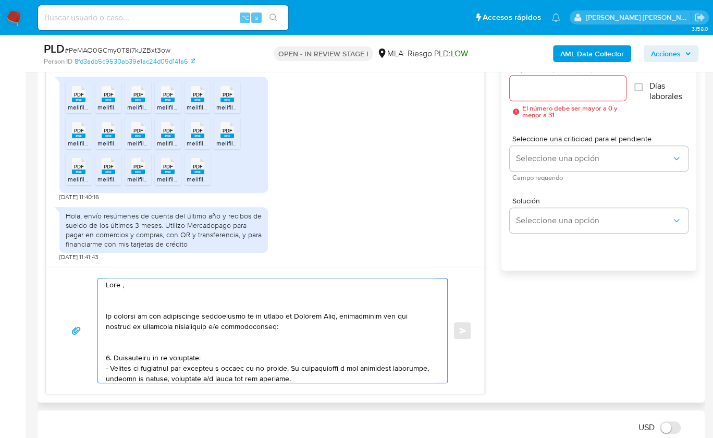
scroll to position [0, 0]
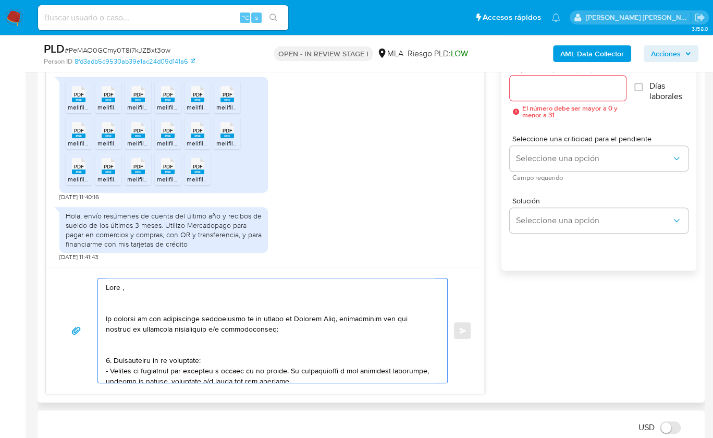
click at [115, 307] on textarea at bounding box center [270, 330] width 329 height 104
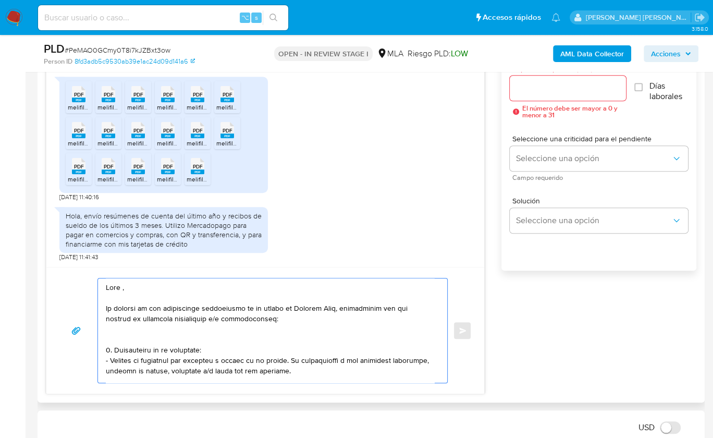
click at [121, 288] on textarea at bounding box center [270, 330] width 329 height 104
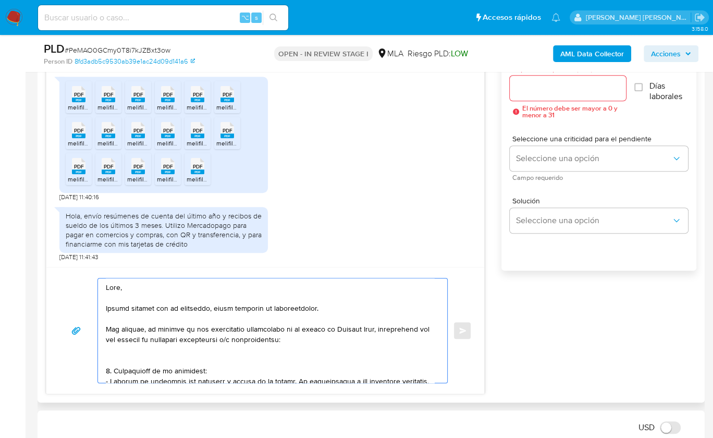
drag, startPoint x: 340, startPoint y: 338, endPoint x: 363, endPoint y: 334, distance: 23.2
click at [340, 338] on textarea at bounding box center [270, 330] width 329 height 104
click at [174, 362] on textarea at bounding box center [270, 330] width 329 height 104
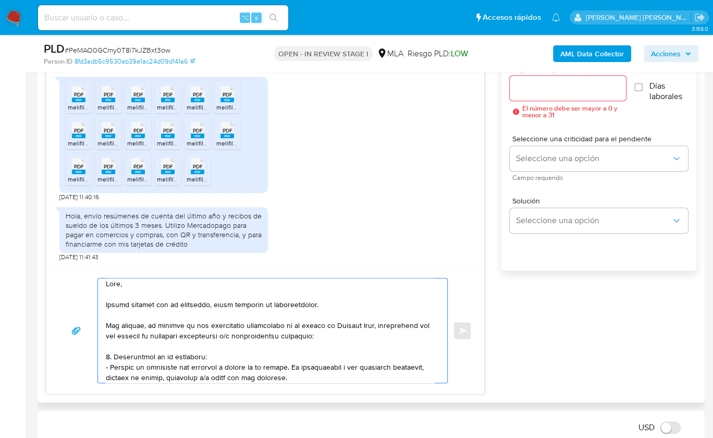
scroll to position [16, 0]
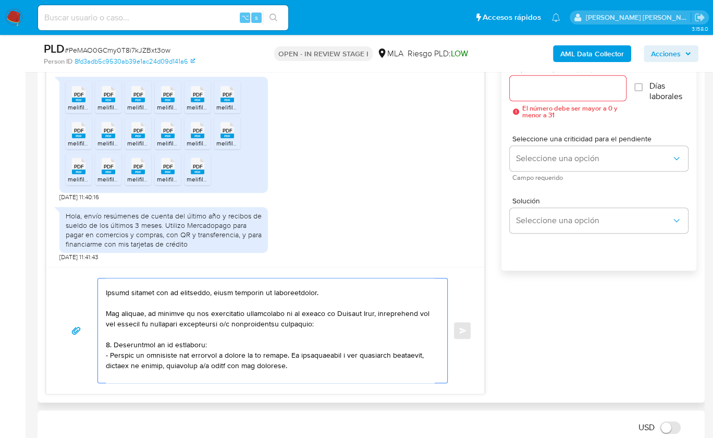
drag, startPoint x: 302, startPoint y: 366, endPoint x: 99, endPoint y: 340, distance: 205.6
click at [99, 340] on div at bounding box center [270, 330] width 344 height 104
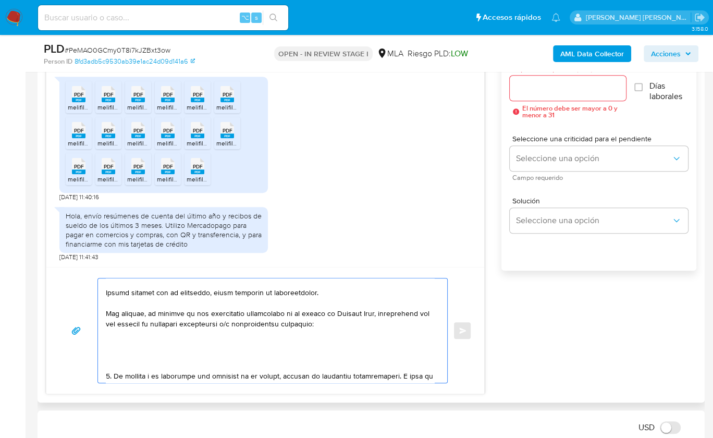
click at [112, 366] on textarea at bounding box center [270, 330] width 329 height 104
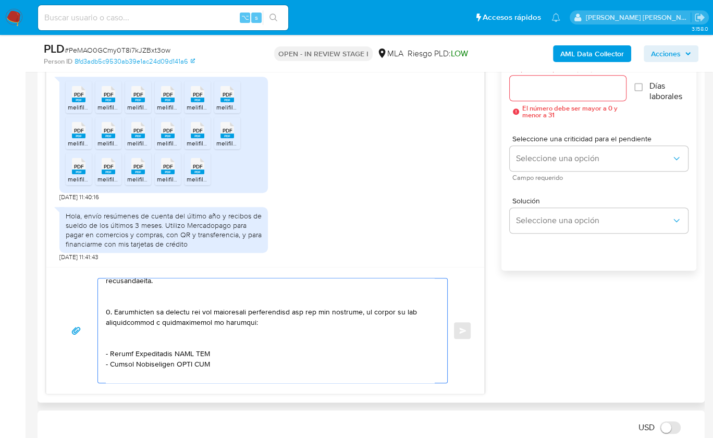
drag, startPoint x: 107, startPoint y: 342, endPoint x: 122, endPoint y: 300, distance: 43.5
click at [122, 300] on textarea at bounding box center [270, 330] width 329 height 104
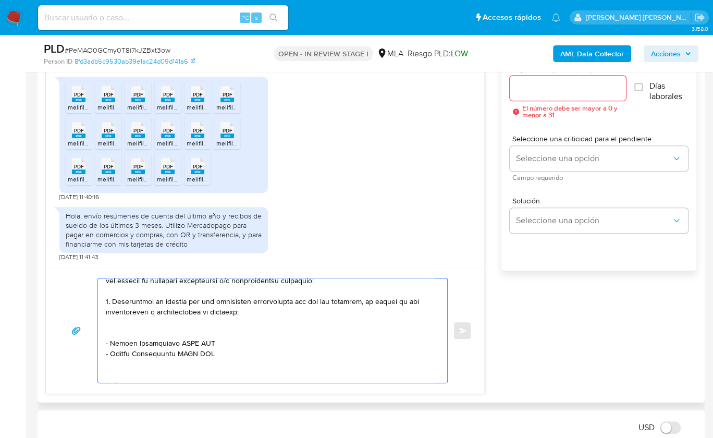
scroll to position [48, 0]
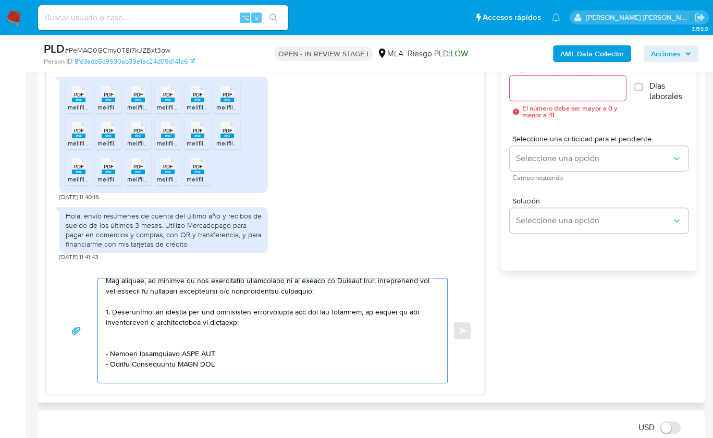
click at [106, 309] on textarea at bounding box center [270, 330] width 329 height 104
click at [109, 310] on textarea at bounding box center [270, 330] width 329 height 104
click at [131, 341] on textarea at bounding box center [270, 330] width 329 height 104
drag, startPoint x: 108, startPoint y: 343, endPoint x: 123, endPoint y: 343, distance: 14.6
click at [123, 343] on textarea at bounding box center [270, 330] width 329 height 104
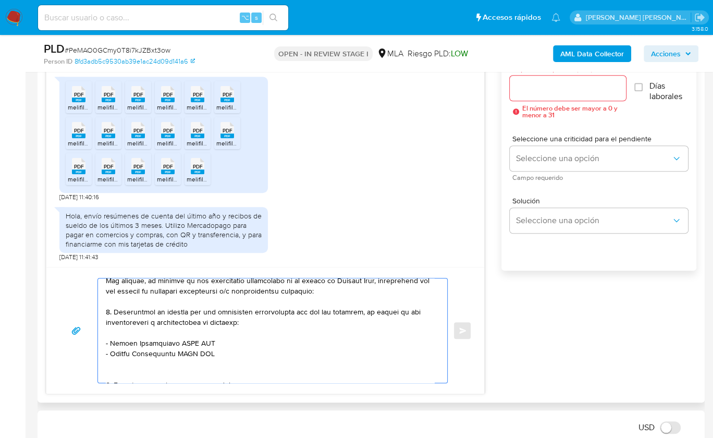
click at [124, 342] on textarea at bounding box center [270, 330] width 329 height 104
drag, startPoint x: 111, startPoint y: 342, endPoint x: 175, endPoint y: 343, distance: 64.7
click at [175, 343] on textarea at bounding box center [270, 330] width 329 height 104
paste textarea "Andrea Fabiana Gargano"
click at [215, 341] on textarea at bounding box center [270, 330] width 329 height 104
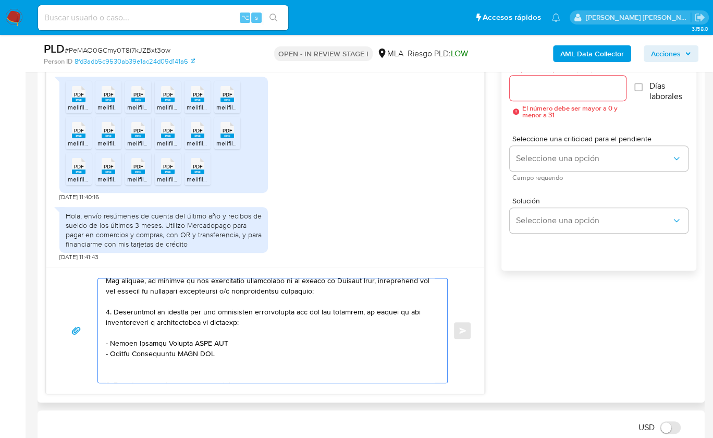
click at [215, 341] on textarea at bounding box center [270, 330] width 329 height 104
paste textarea "27223440679"
drag, startPoint x: 112, startPoint y: 354, endPoint x: 174, endPoint y: 353, distance: 62.1
click at [174, 353] on textarea at bounding box center [270, 330] width 329 height 104
paste textarea "Mariela Elizabeth Resola"
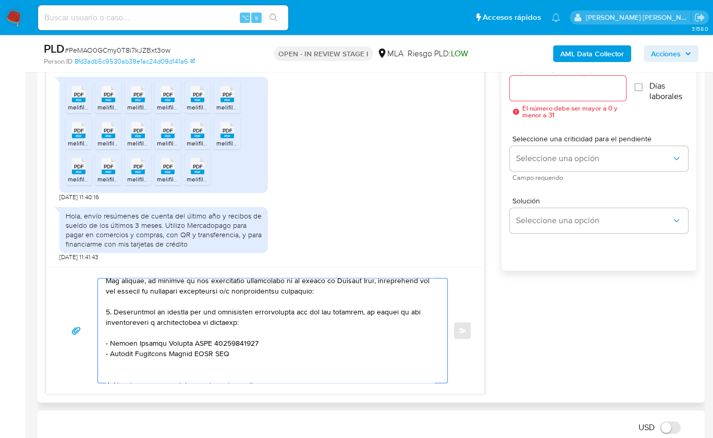
click at [214, 348] on textarea at bounding box center [270, 330] width 329 height 104
paste textarea "27290187473"
paste textarea "Reina Veronica Cappelli"
paste textarea "27332596344"
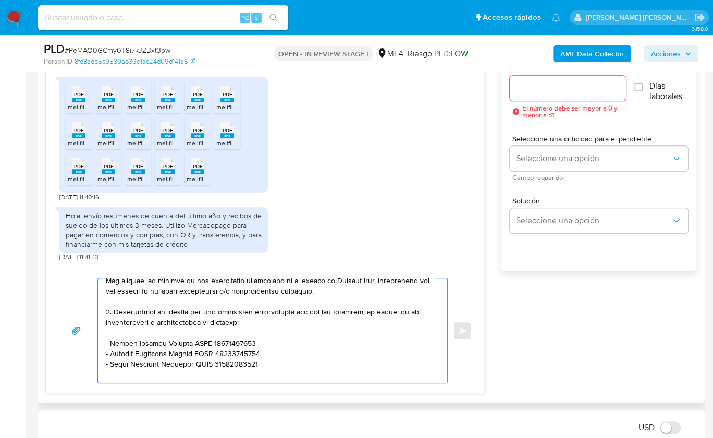
paste textarea "Romina Josefina Silva"
paste textarea "27340506982"
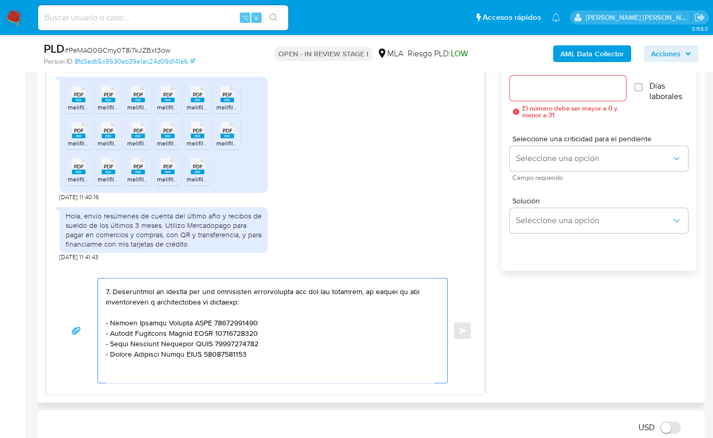
scroll to position [96, 0]
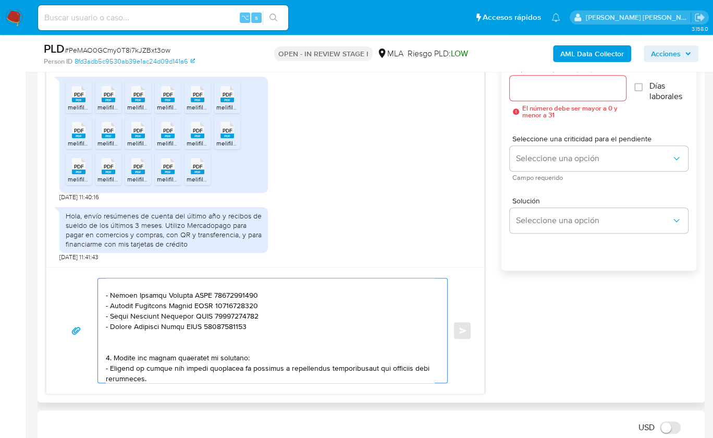
click at [187, 347] on textarea at bounding box center [270, 330] width 329 height 104
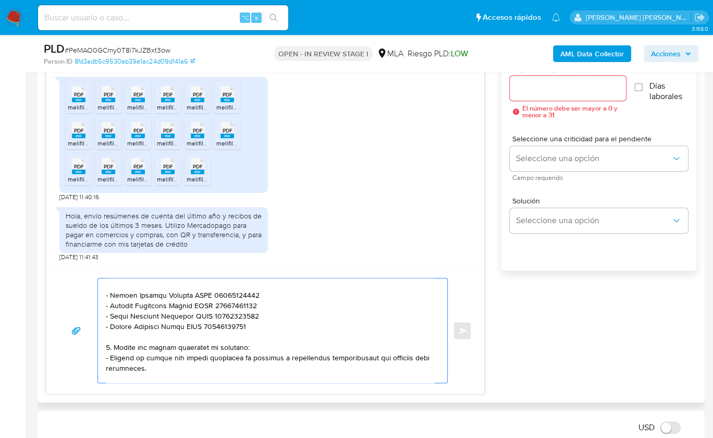
type textarea "Hola, Muchas gracias por tu respuesta, hemos recibido la documentación. Sin emb…"
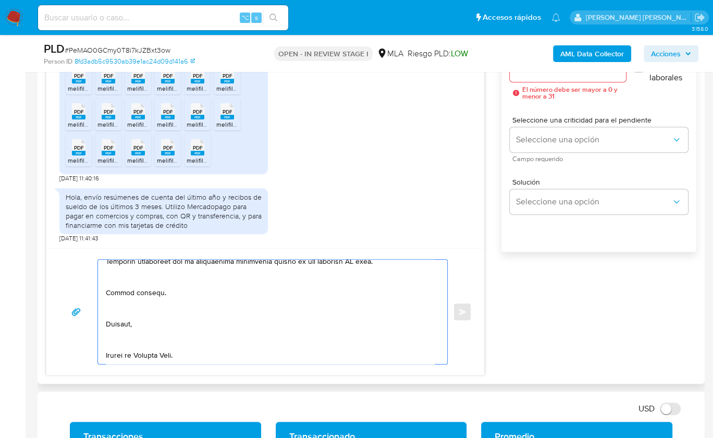
scroll to position [0, 0]
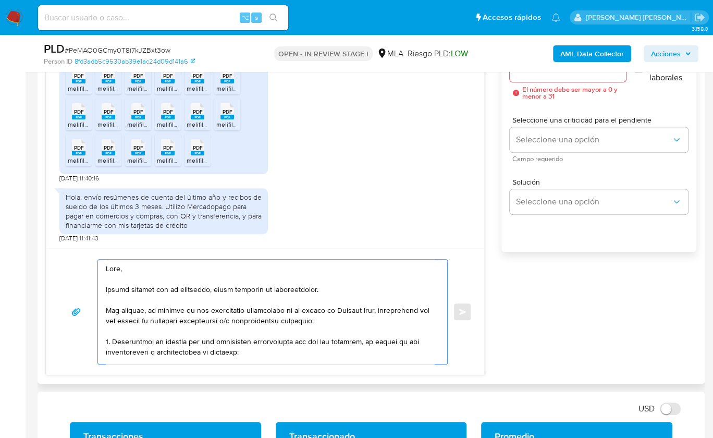
drag, startPoint x: 122, startPoint y: 313, endPoint x: 70, endPoint y: 163, distance: 159.0
click at [70, 163] on div "18/08/2025 17:22:29 PDF PDF melifile7846097741751415917.pdf PDF PDF melifile906…" at bounding box center [265, 189] width 439 height 374
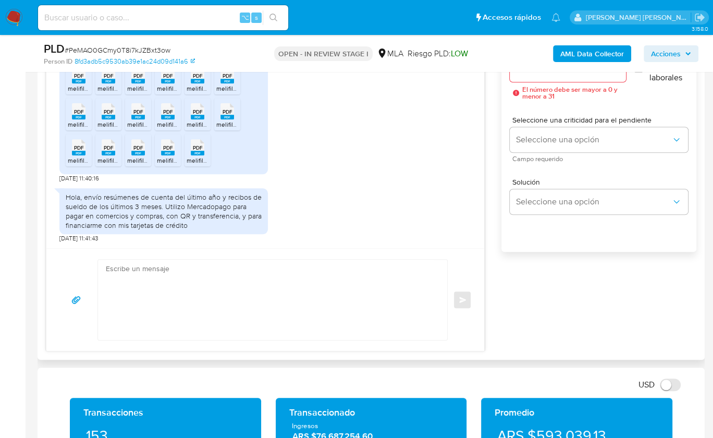
click at [508, 178] on div "Esperar Respuesta (días) El número debe ser mayor a 0 y menor a 31 Días laboral…" at bounding box center [599, 154] width 195 height 250
click at [568, 166] on div "Seleccione una criticidad para el pendiente Seleccione una opción Campo requeri…" at bounding box center [599, 139] width 178 height 62
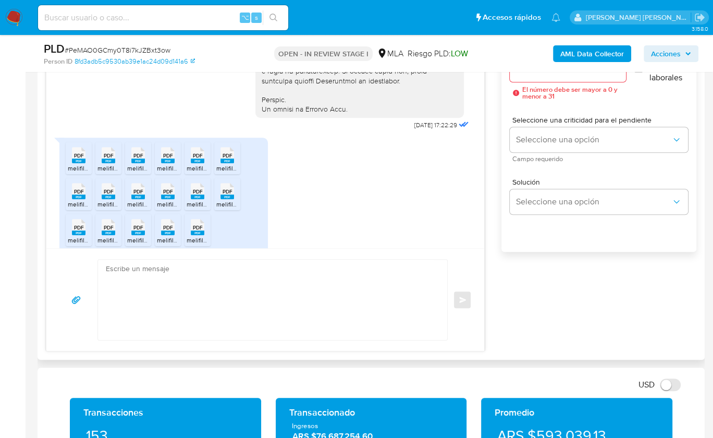
scroll to position [561, 0]
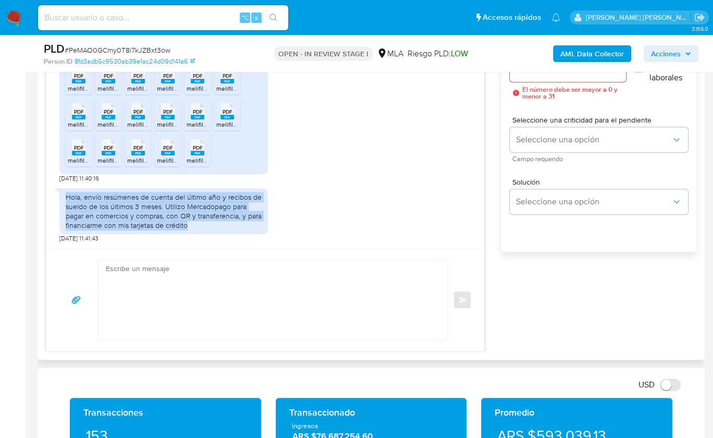
drag, startPoint x: 205, startPoint y: 228, endPoint x: 66, endPoint y: 198, distance: 142.9
click at [66, 198] on div "Hola, envío resúmenes de cuenta del último año y recibos de sueldo de los últim…" at bounding box center [164, 211] width 196 height 38
copy div "Hola, envío resúmenes de cuenta del último año y recibos de sueldo de los últim…"
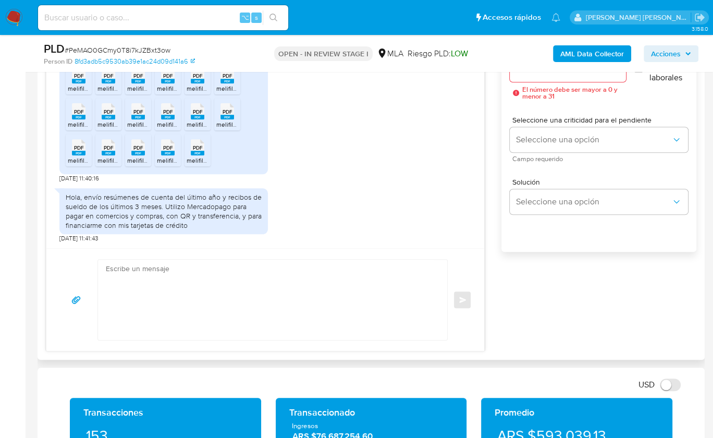
click at [523, 299] on div "18/08/2025 17:22:29 PDF PDF melifile7846097741751415917.pdf PDF PDF melifile906…" at bounding box center [371, 177] width 651 height 350
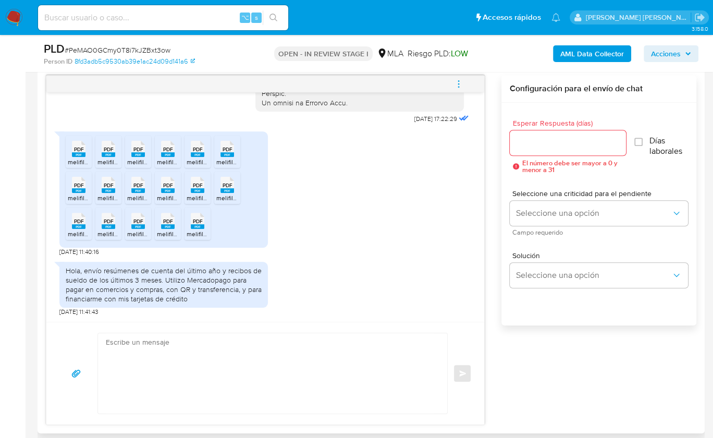
click at [255, 353] on textarea at bounding box center [270, 373] width 329 height 80
paste textarea "Hola! Queremos informarte que el uso de la cuenta es personal y no se deben can…"
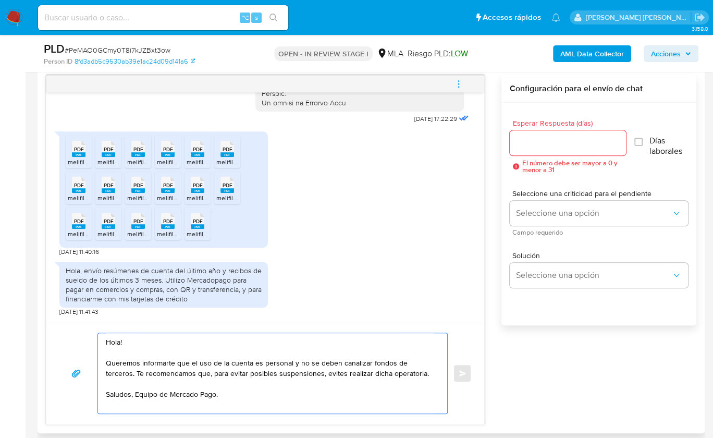
click at [405, 375] on textarea "Hola! Queremos informarte que el uso de la cuenta es personal y no se deben can…" at bounding box center [270, 373] width 329 height 80
click at [400, 361] on textarea "Hola! Queremos informarte que el uso de la cuenta es personal y no se deben can…" at bounding box center [270, 373] width 329 height 80
click at [411, 371] on textarea "Hola! Queremos informarte que el uso de la cuenta es personal y no se deben can…" at bounding box center [270, 373] width 329 height 80
type textarea "Hola! Queremos informarte que el uso de la cuenta es personal y no se deben can…"
click at [551, 142] on input "Esperar Respuesta (días)" at bounding box center [568, 143] width 116 height 14
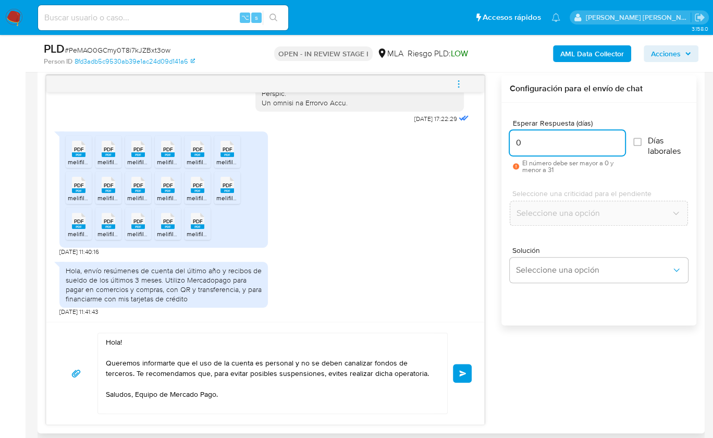
type input "0"
click at [422, 369] on textarea "Hola! Queremos informarte que el uso de la cuenta es personal y no se deben can…" at bounding box center [270, 373] width 329 height 80
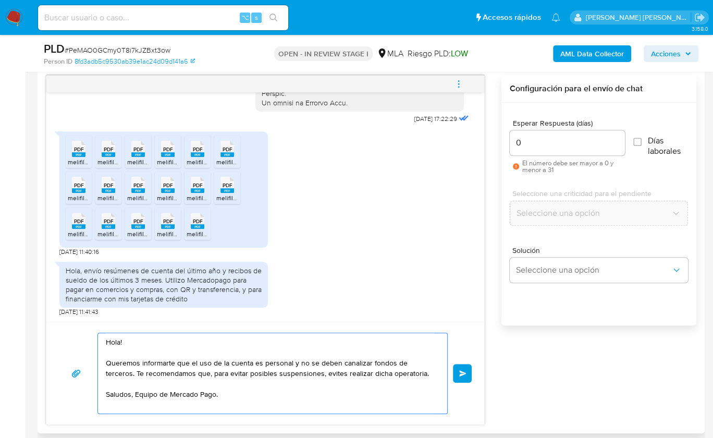
click at [404, 371] on textarea "Hola! Queremos informarte que el uso de la cuenta es personal y no se deben can…" at bounding box center [270, 373] width 329 height 80
click at [458, 370] on button "Enviar" at bounding box center [462, 373] width 19 height 19
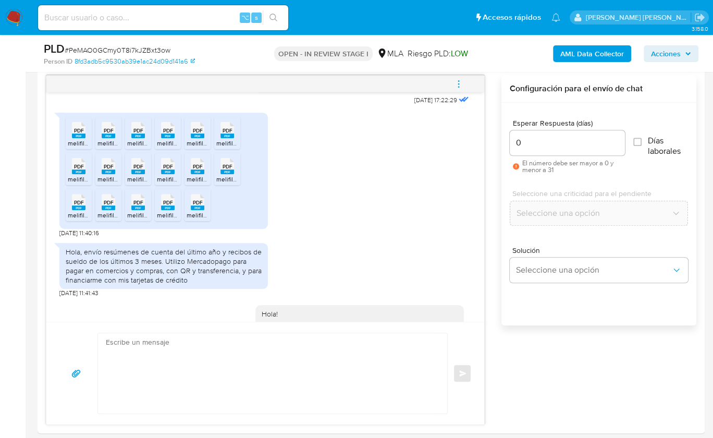
scroll to position [666, 0]
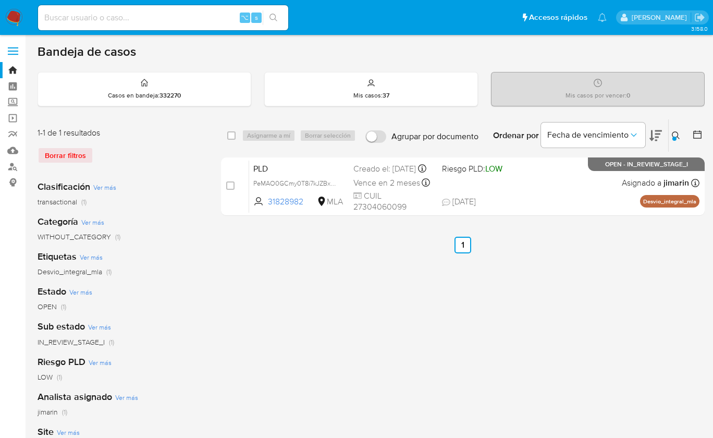
click at [230, 185] on input "checkbox" at bounding box center [230, 185] width 8 height 8
checkbox input "true"
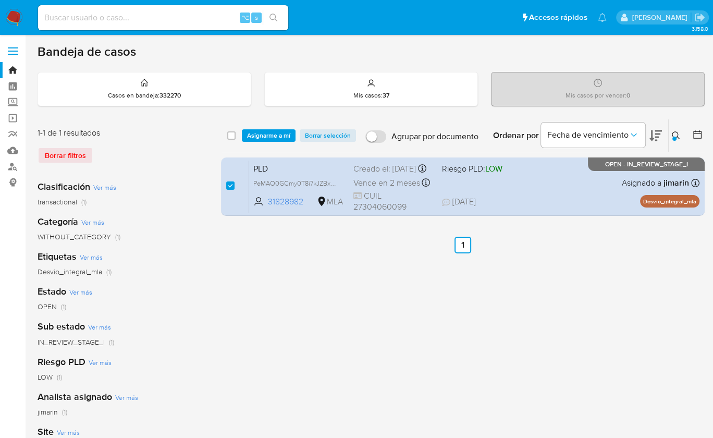
click at [254, 143] on div "select-all-cases-checkbox Asignarme a mí Borrar selección Agrupar por documento…" at bounding box center [463, 135] width 484 height 32
click at [260, 142] on div "select-all-cases-checkbox Asignarme a mí Borrar selección Agrupar por documento…" at bounding box center [463, 135] width 484 height 32
click at [262, 137] on span "Asignarme a mí" at bounding box center [268, 135] width 43 height 10
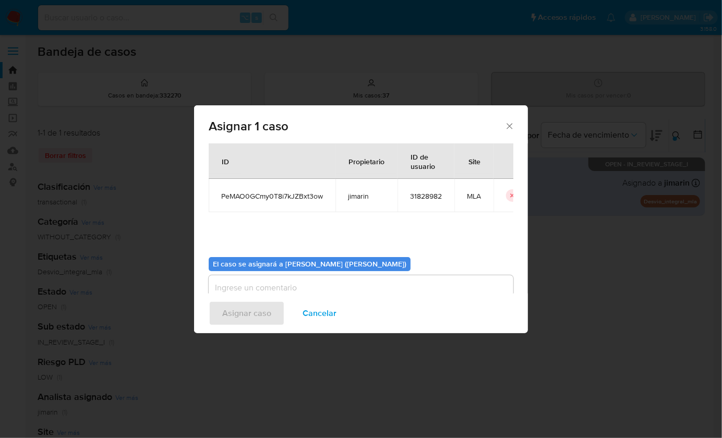
scroll to position [53, 0]
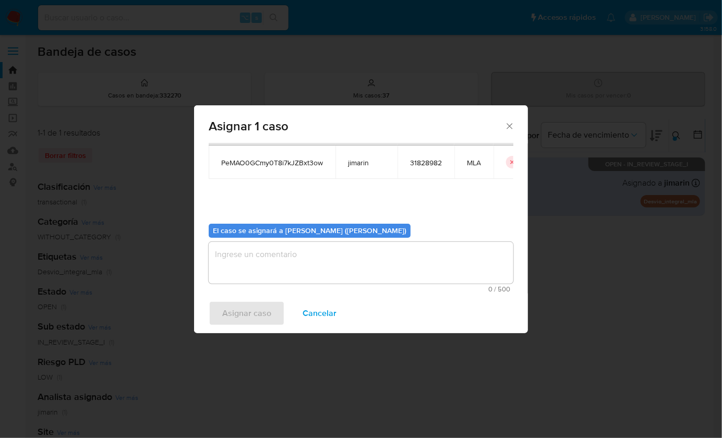
click at [274, 237] on div "El caso se asignará a [PERSON_NAME] (jimarin) 0 / 500 500 caracteres restantes" at bounding box center [361, 254] width 305 height 78
click at [277, 269] on textarea "assign-modal" at bounding box center [361, 263] width 305 height 42
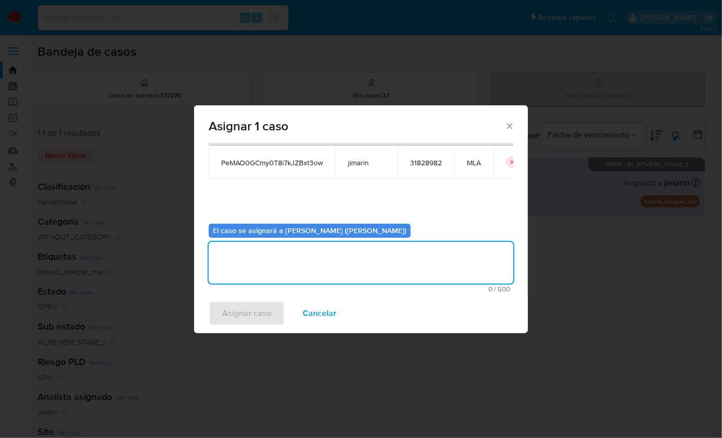
click at [263, 306] on span "Asignar caso" at bounding box center [246, 313] width 49 height 23
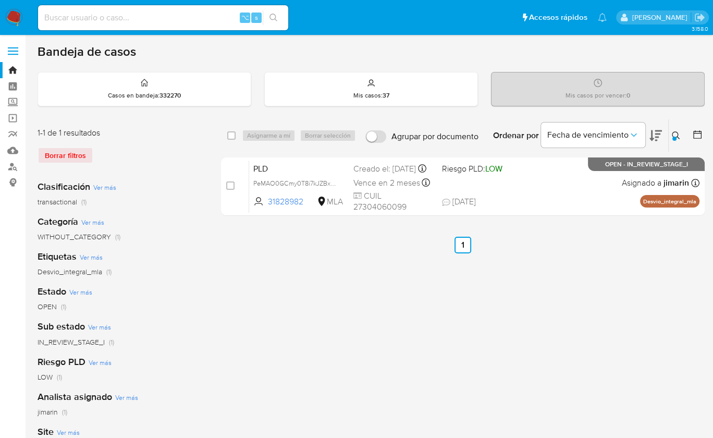
click at [674, 134] on icon at bounding box center [676, 135] width 8 height 8
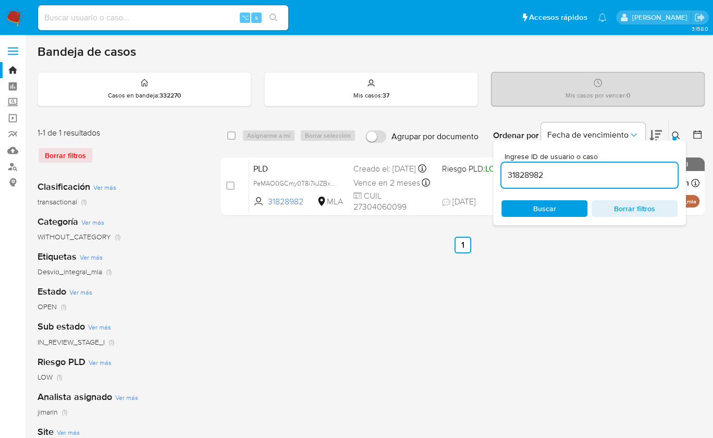
click at [623, 174] on input "31828982" at bounding box center [590, 175] width 176 height 14
type input "85855830"
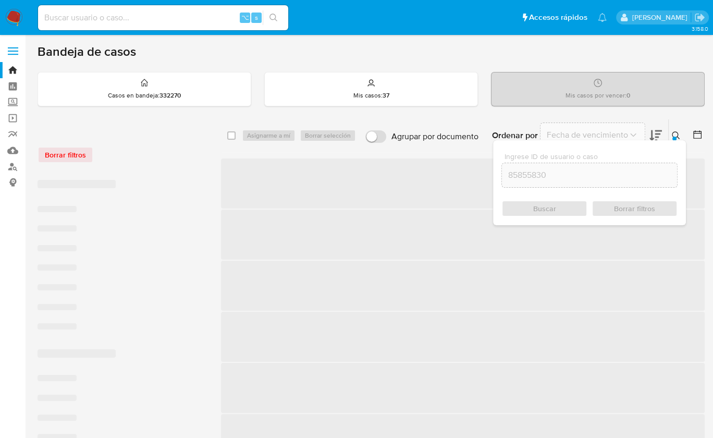
click at [674, 137] on div at bounding box center [675, 139] width 4 height 4
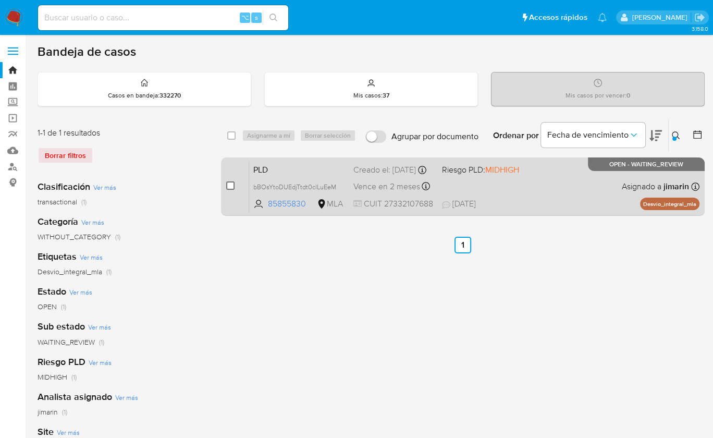
click at [234, 185] on input "checkbox" at bounding box center [230, 185] width 8 height 8
checkbox input "true"
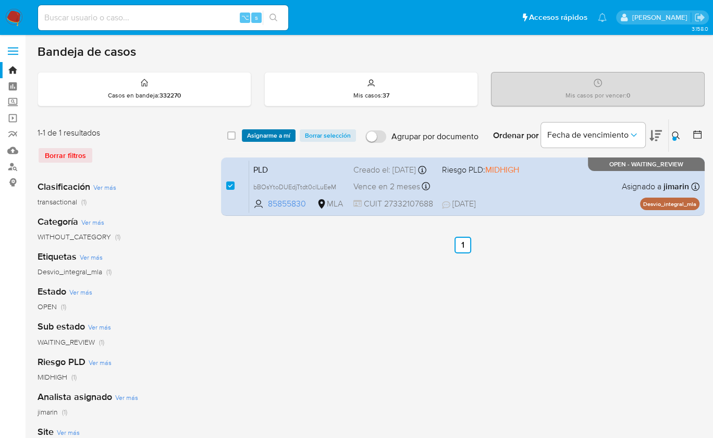
click at [262, 136] on span "Asignarme a mí" at bounding box center [268, 135] width 43 height 10
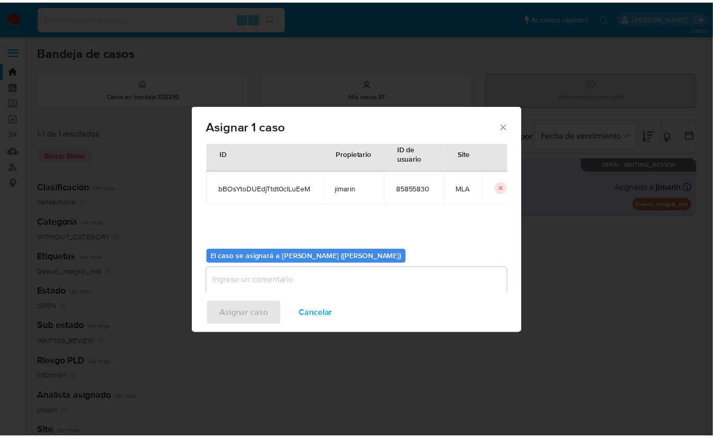
scroll to position [53, 0]
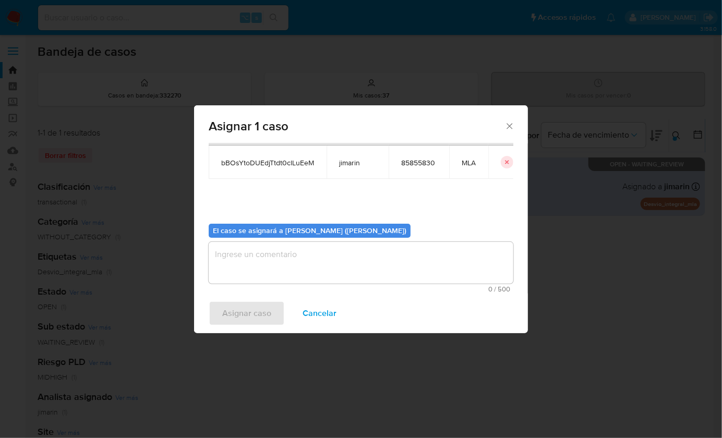
click at [276, 253] on textarea "assign-modal" at bounding box center [361, 263] width 305 height 42
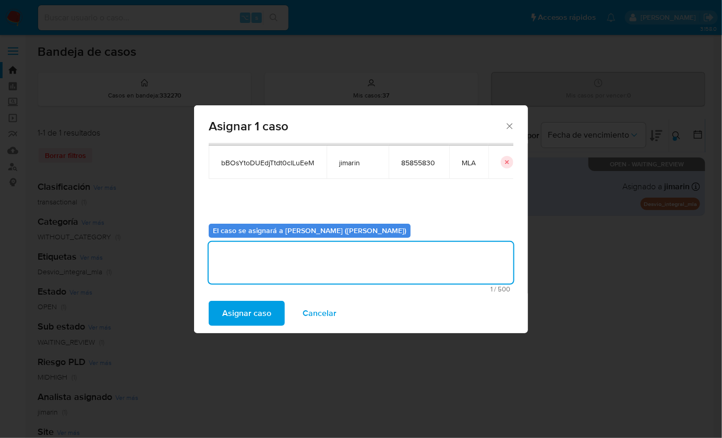
click at [264, 305] on span "Asignar caso" at bounding box center [246, 313] width 49 height 23
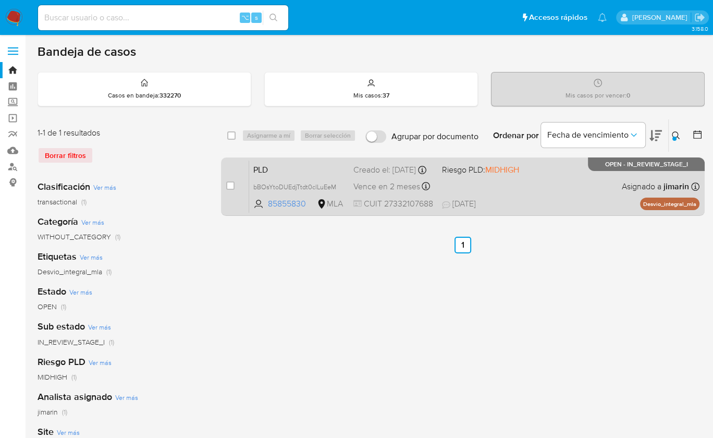
click at [557, 195] on div "PLD bBOsYtoDUEdjTtdt0clLuEeM 85855830 MLA Riesgo PLD: MIDHIGH Creado el: 12/08/…" at bounding box center [474, 186] width 451 height 53
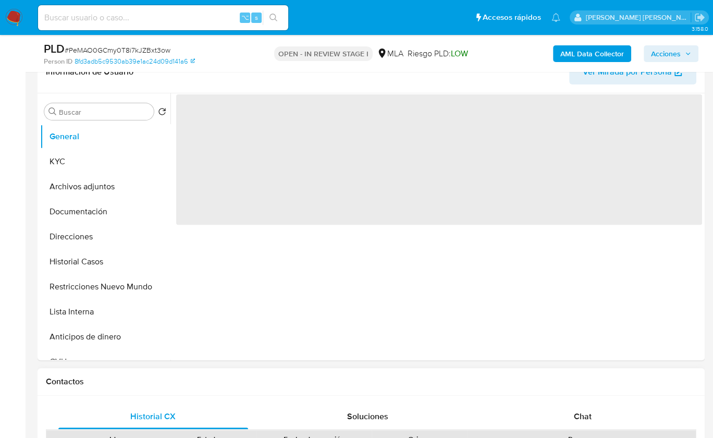
scroll to position [434, 0]
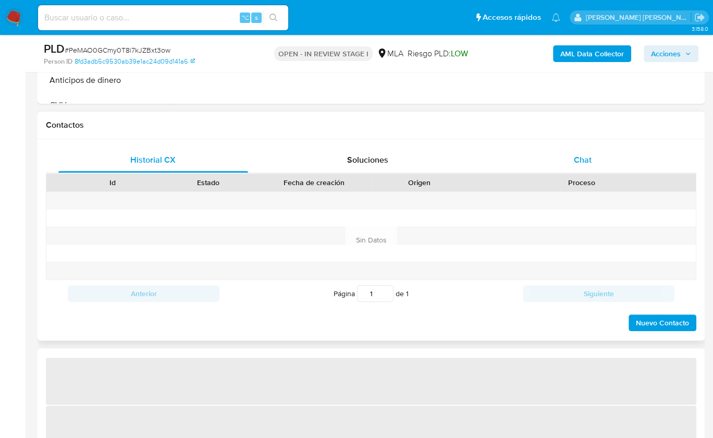
click at [592, 158] on div "Chat" at bounding box center [583, 160] width 190 height 25
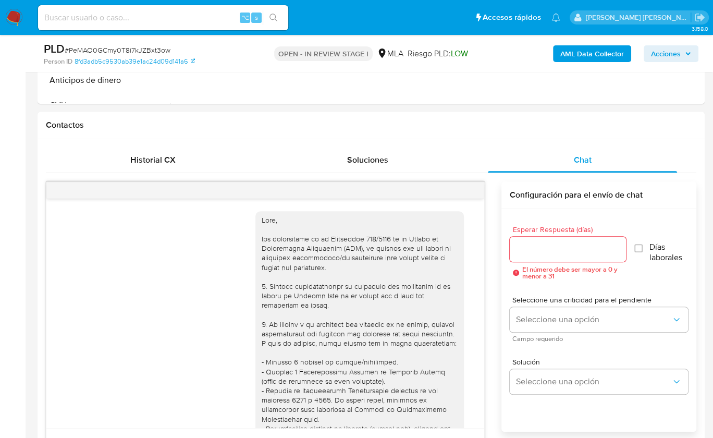
scroll to position [666, 0]
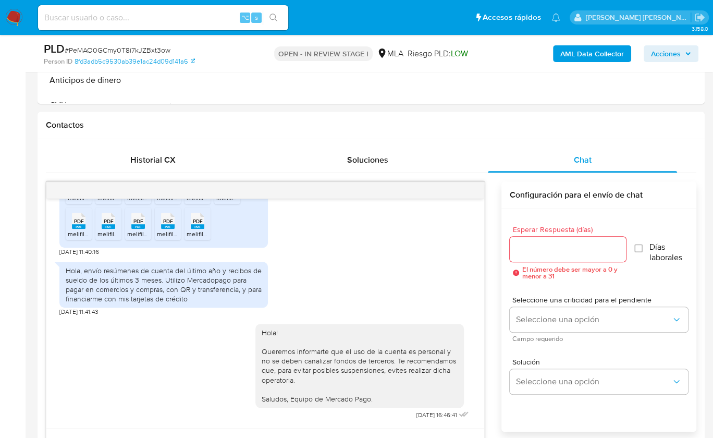
select select "10"
click at [469, 189] on button "menu-action" at bounding box center [459, 190] width 34 height 25
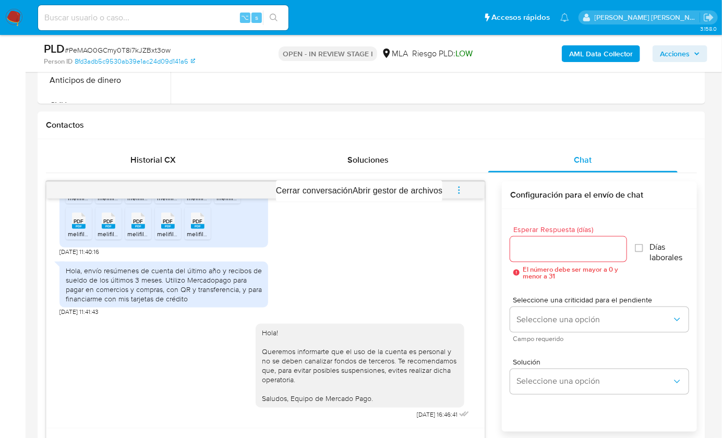
click at [413, 175] on div at bounding box center [361, 219] width 722 height 438
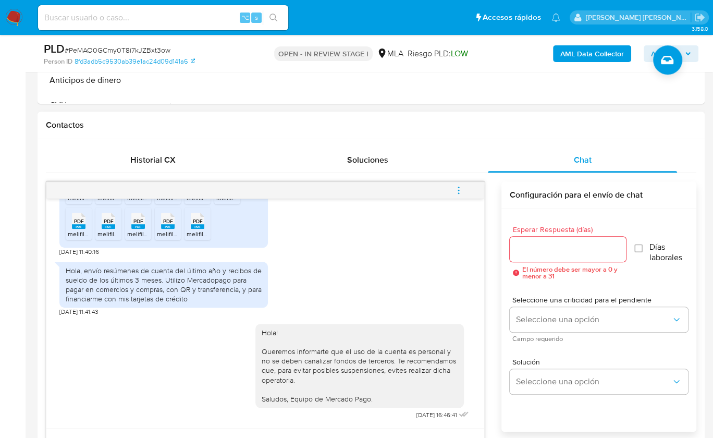
click at [448, 183] on button "menu-action" at bounding box center [459, 190] width 34 height 25
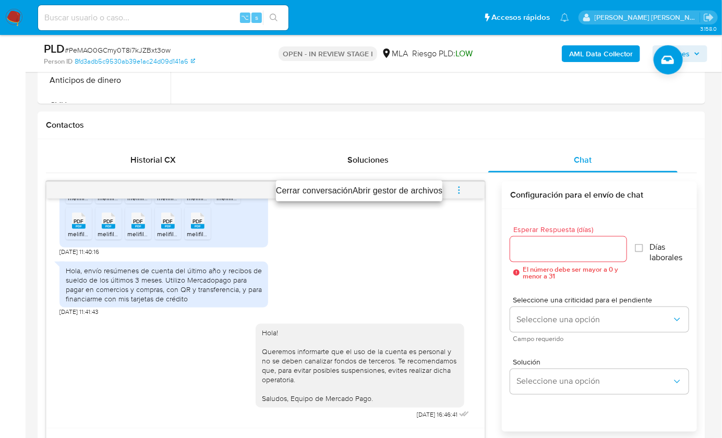
click at [314, 189] on li "Cerrar conversación" at bounding box center [314, 191] width 77 height 13
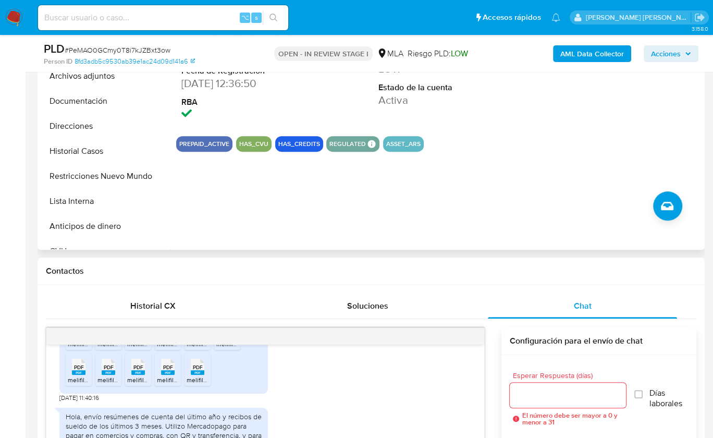
scroll to position [282, 0]
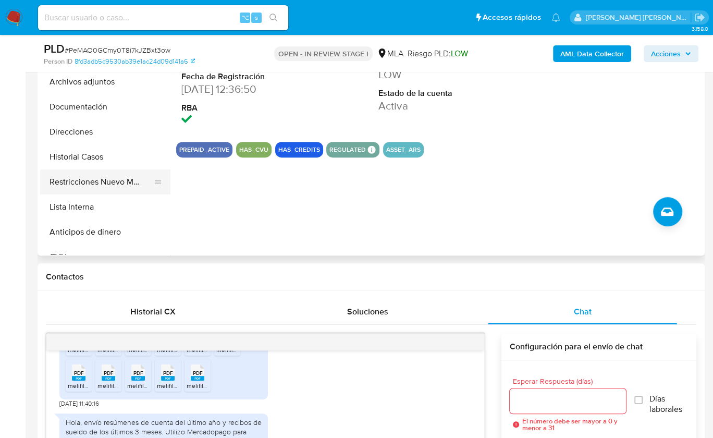
click at [123, 169] on button "Restricciones Nuevo Mundo" at bounding box center [101, 181] width 122 height 25
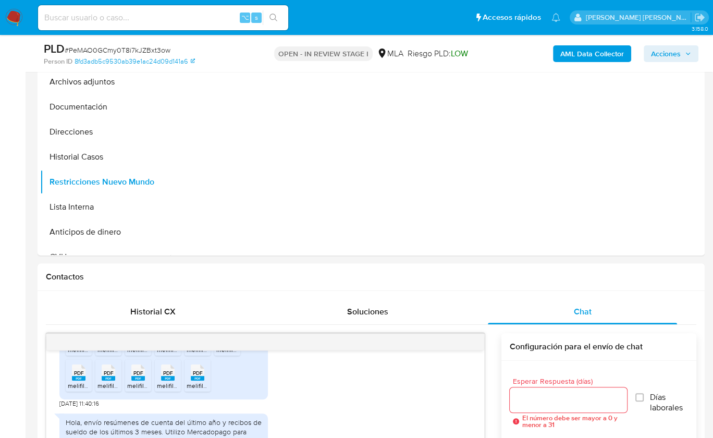
click at [576, 53] on b "AML Data Collector" at bounding box center [593, 53] width 64 height 17
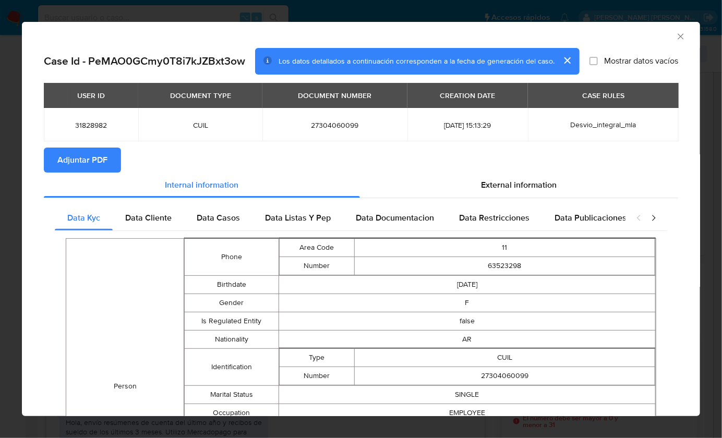
click at [113, 162] on button "Adjuntar PDF" at bounding box center [82, 160] width 77 height 25
drag, startPoint x: 677, startPoint y: 38, endPoint x: 668, endPoint y: 38, distance: 9.9
click at [677, 38] on div "AML Data Collector" at bounding box center [361, 35] width 678 height 26
click at [675, 38] on icon "Cerrar ventana" at bounding box center [680, 36] width 10 height 10
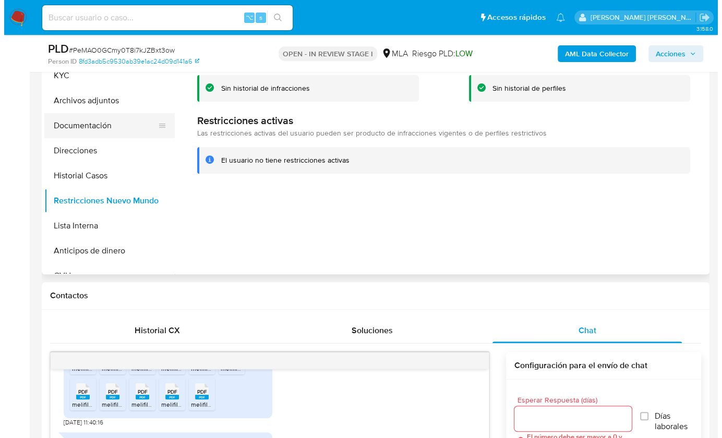
scroll to position [205, 0]
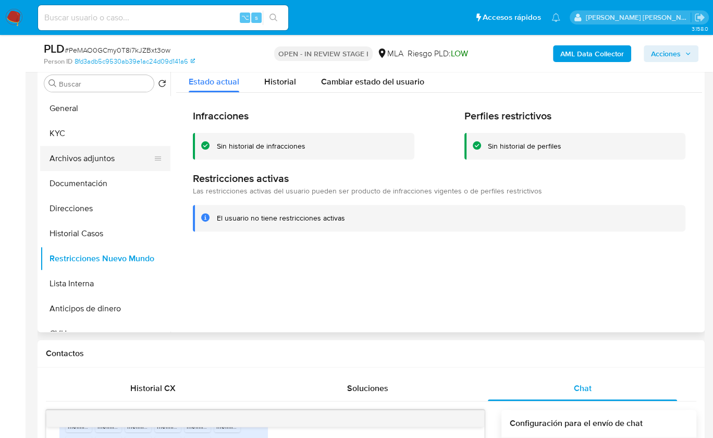
click at [108, 161] on button "Archivos adjuntos" at bounding box center [101, 158] width 122 height 25
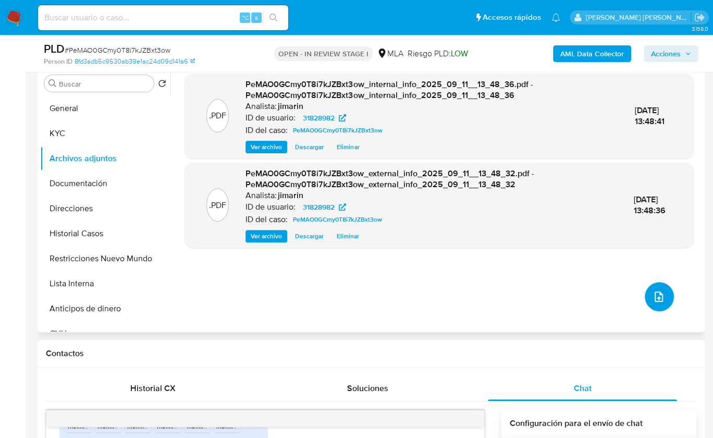
click at [659, 293] on icon "upload-file" at bounding box center [659, 296] width 13 height 13
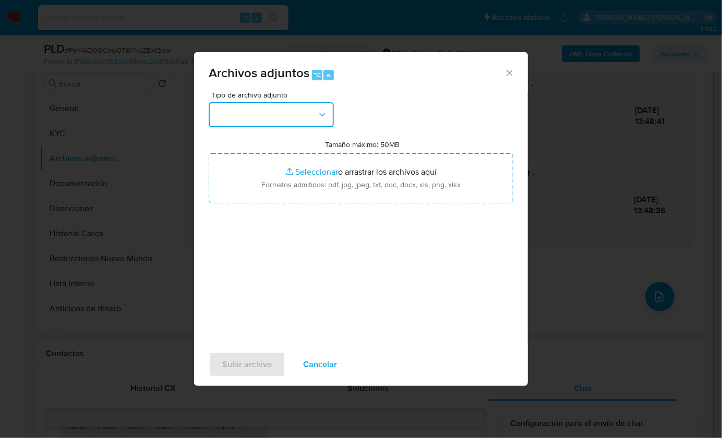
click at [311, 104] on button "button" at bounding box center [271, 114] width 125 height 25
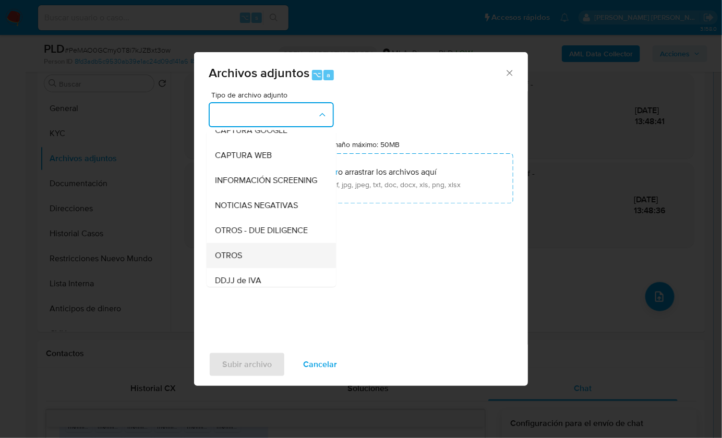
scroll to position [88, 0]
click at [247, 262] on div "OTROS" at bounding box center [268, 254] width 106 height 25
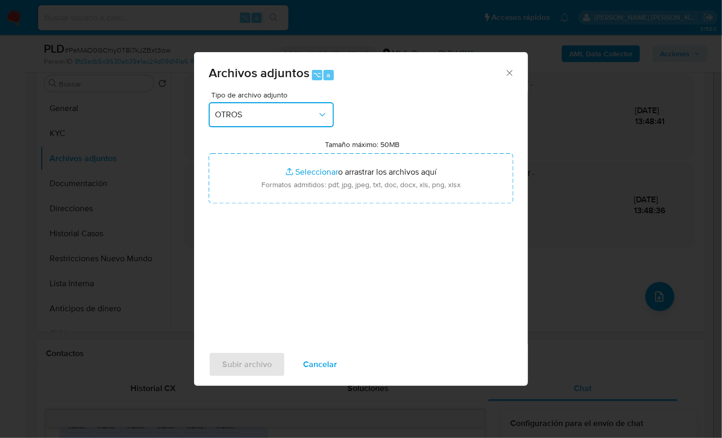
click at [262, 123] on button "OTROS" at bounding box center [271, 114] width 125 height 25
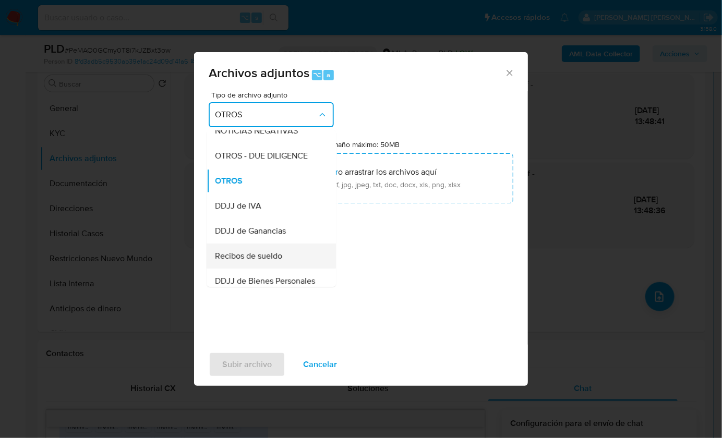
scroll to position [210, 0]
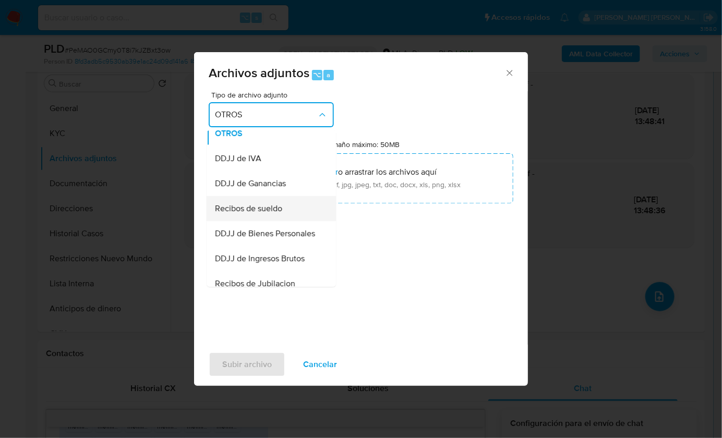
click at [279, 213] on span "Recibos de sueldo" at bounding box center [248, 208] width 67 height 10
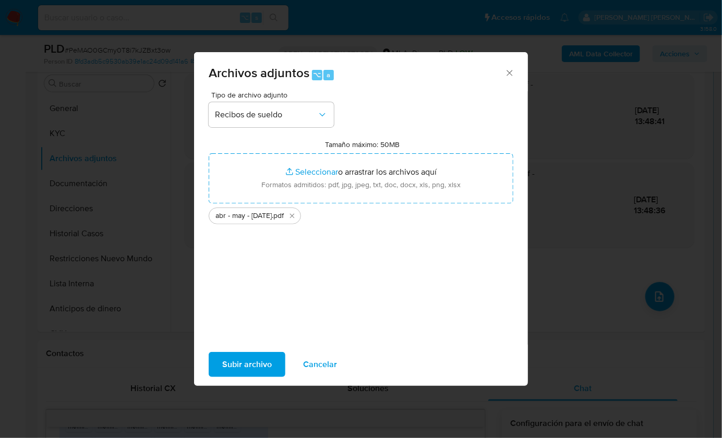
click at [230, 365] on span "Subir archivo" at bounding box center [247, 364] width 50 height 23
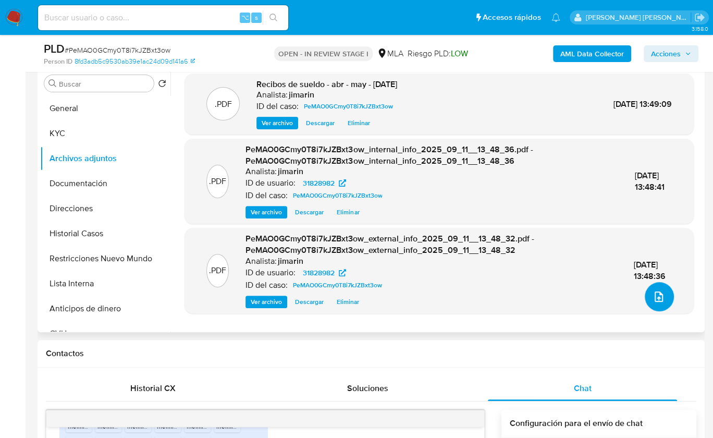
click at [655, 297] on icon "upload-file" at bounding box center [659, 297] width 8 height 10
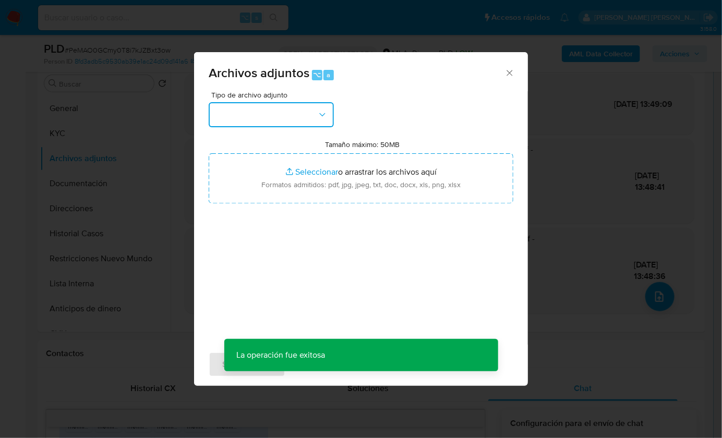
click at [253, 122] on button "button" at bounding box center [271, 114] width 125 height 25
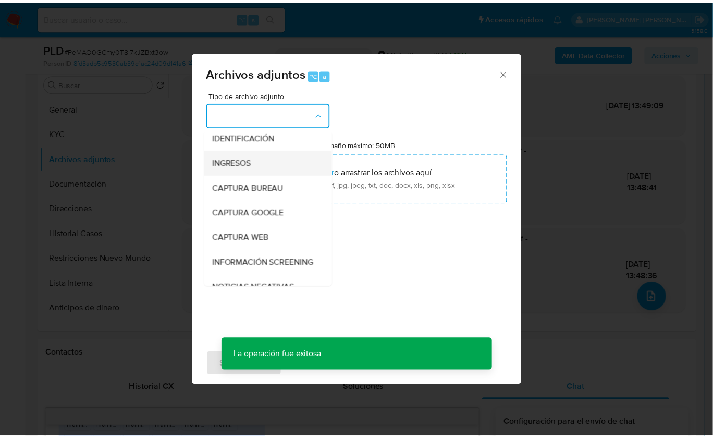
scroll to position [103, 0]
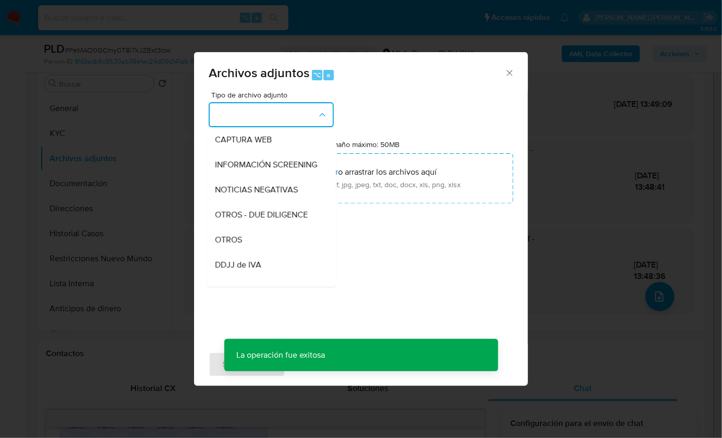
click at [253, 247] on div "OTROS" at bounding box center [268, 239] width 106 height 25
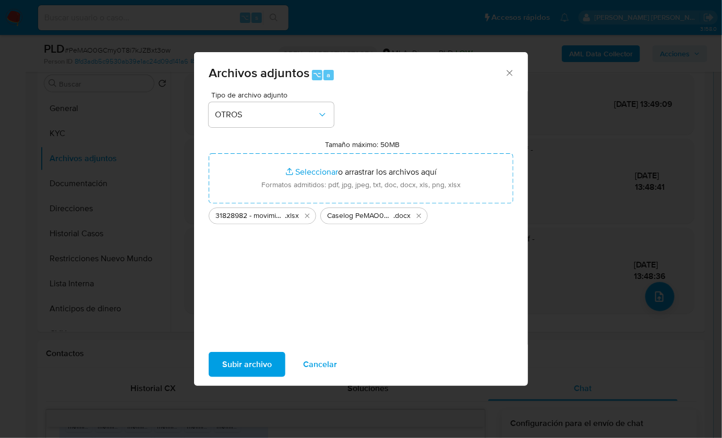
click at [246, 366] on span "Subir archivo" at bounding box center [247, 364] width 50 height 23
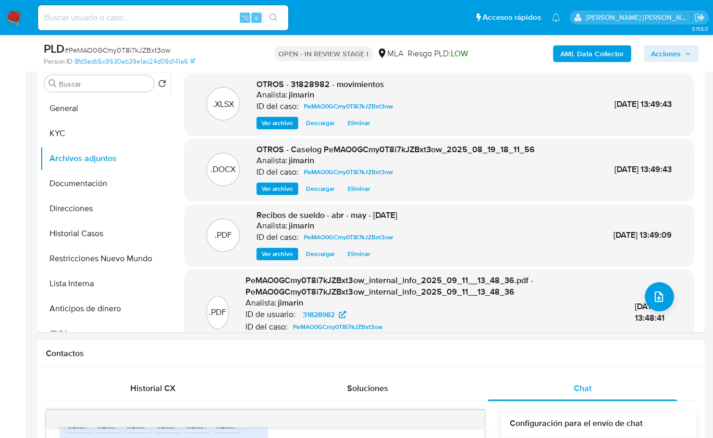
click at [667, 53] on span "Acciones" at bounding box center [666, 53] width 30 height 17
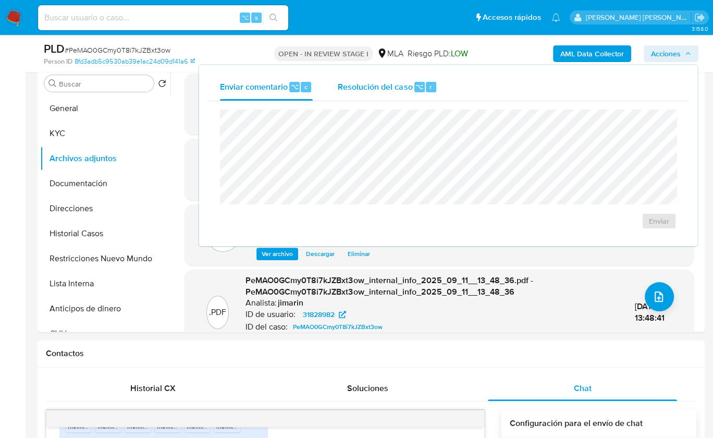
click at [407, 87] on span "Resolución del caso" at bounding box center [375, 86] width 75 height 12
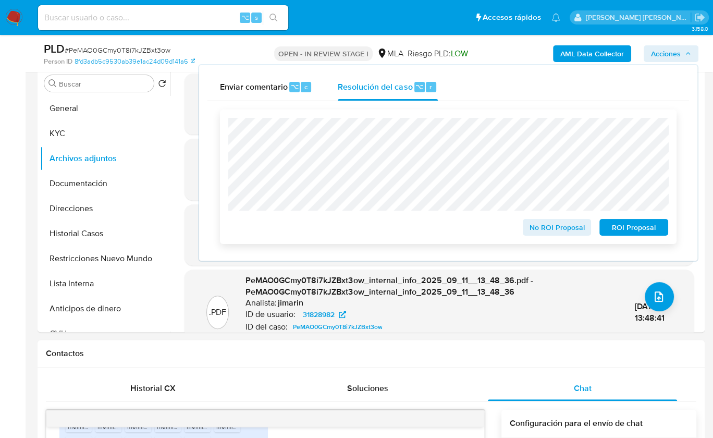
click at [548, 228] on span "No ROI Proposal" at bounding box center [557, 227] width 54 height 15
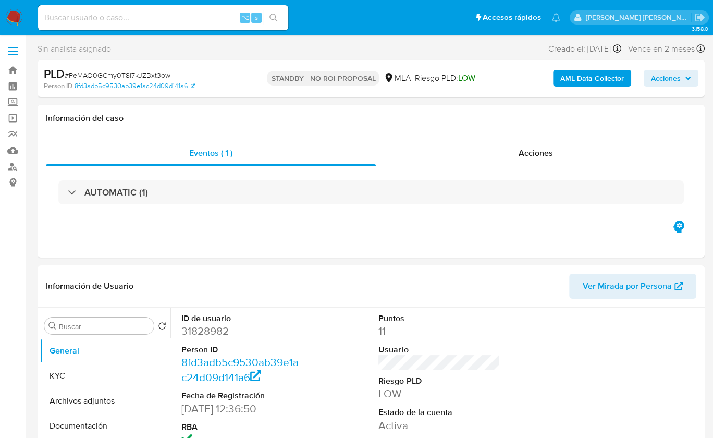
select select "10"
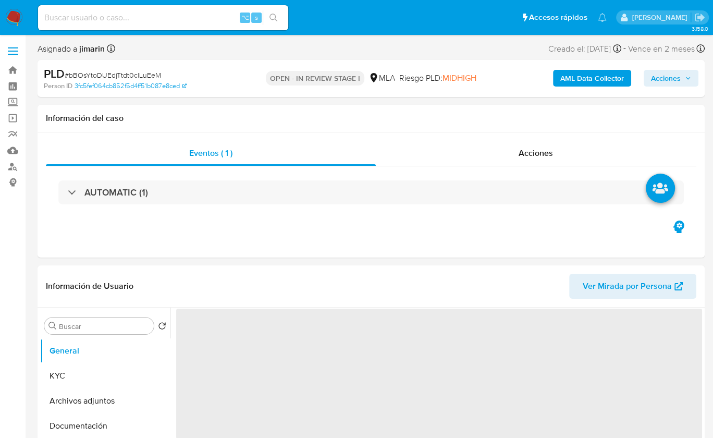
click at [135, 74] on span "# bBOsYtoDUEdjTtdt0clLuEeM" at bounding box center [113, 75] width 96 height 10
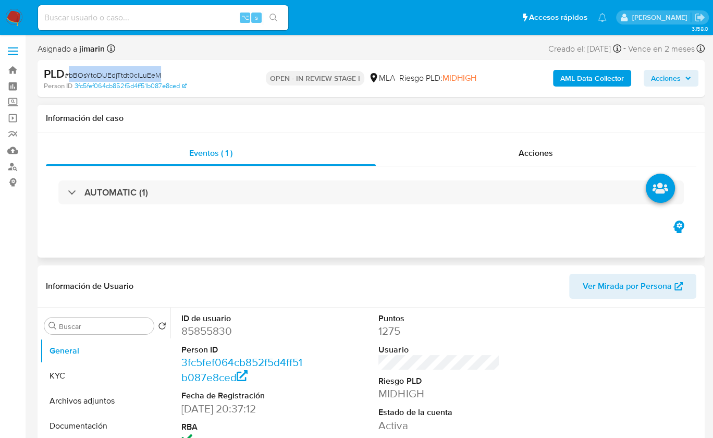
copy span "bBOsYtoDUEdjTtdt0clLuEeM"
select select "10"
click at [95, 373] on button "KYC" at bounding box center [101, 375] width 122 height 25
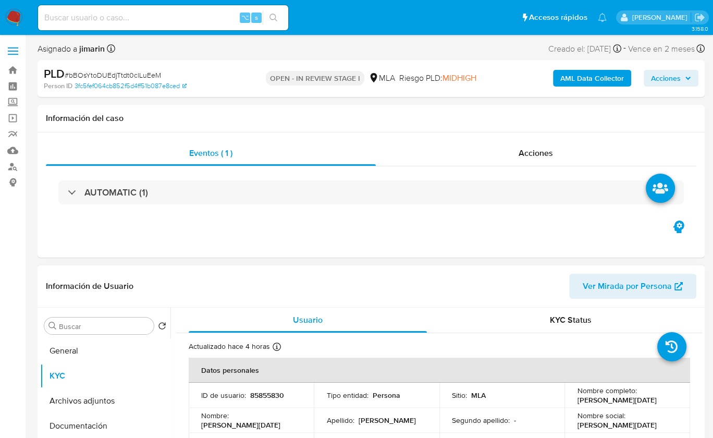
click at [277, 393] on p "85855830" at bounding box center [267, 395] width 34 height 9
copy p "3"
click at [266, 401] on td "ID de usuario : 85855830" at bounding box center [251, 395] width 125 height 25
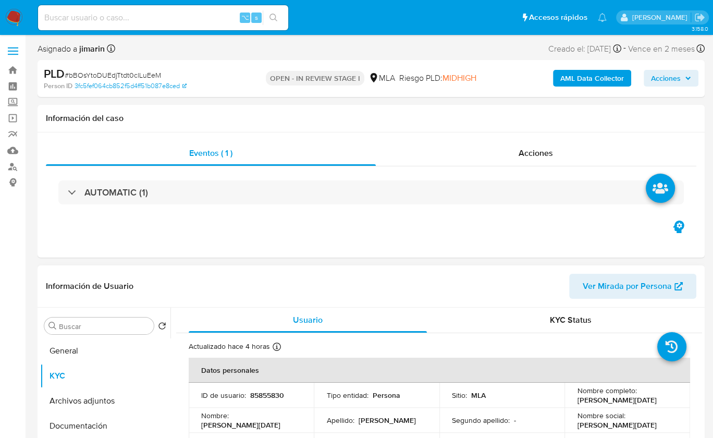
click at [271, 395] on p "85855830" at bounding box center [267, 395] width 34 height 9
copy p "85855830"
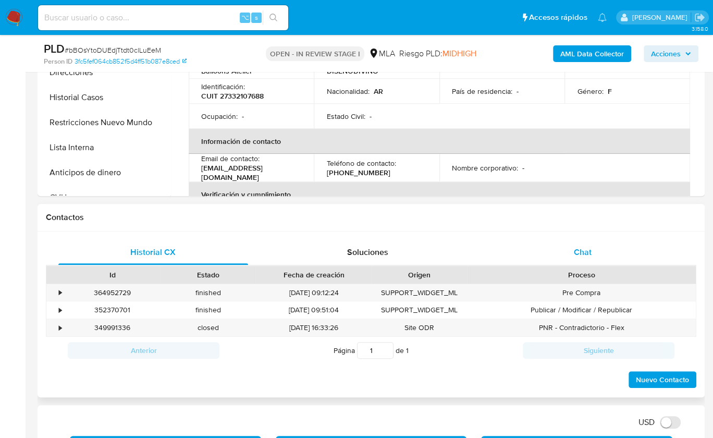
drag, startPoint x: 601, startPoint y: 259, endPoint x: 596, endPoint y: 254, distance: 6.7
click at [602, 259] on div "Chat" at bounding box center [583, 252] width 190 height 25
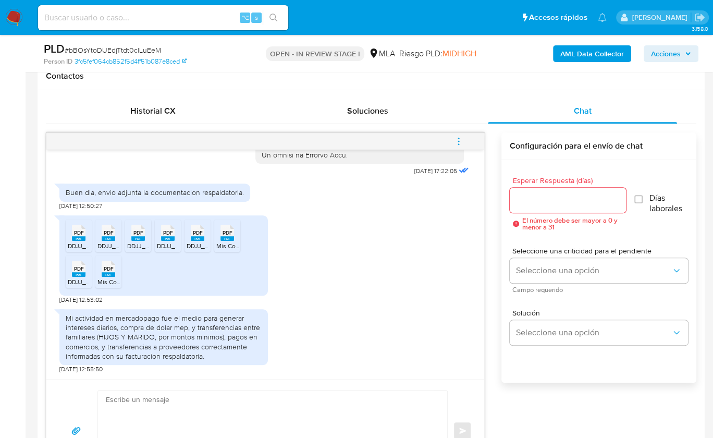
scroll to position [489, 0]
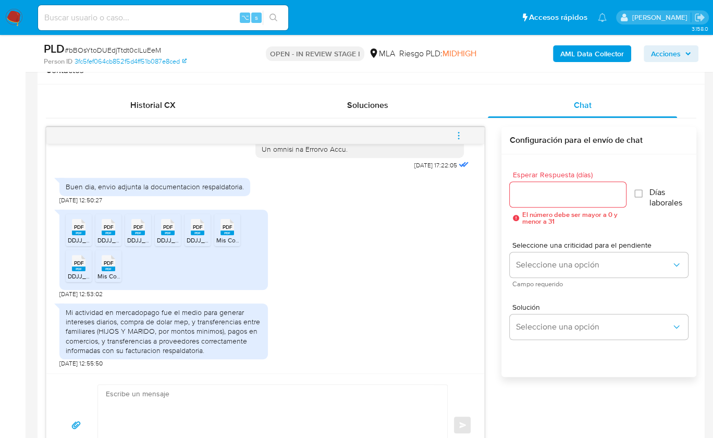
click at [80, 227] on span "PDF" at bounding box center [79, 227] width 10 height 7
click at [108, 229] on span "PDF" at bounding box center [109, 227] width 10 height 7
click at [134, 224] on span "PDF" at bounding box center [139, 227] width 10 height 7
click at [171, 228] on span "PDF" at bounding box center [168, 227] width 10 height 7
click at [199, 230] on rect at bounding box center [198, 232] width 14 height 5
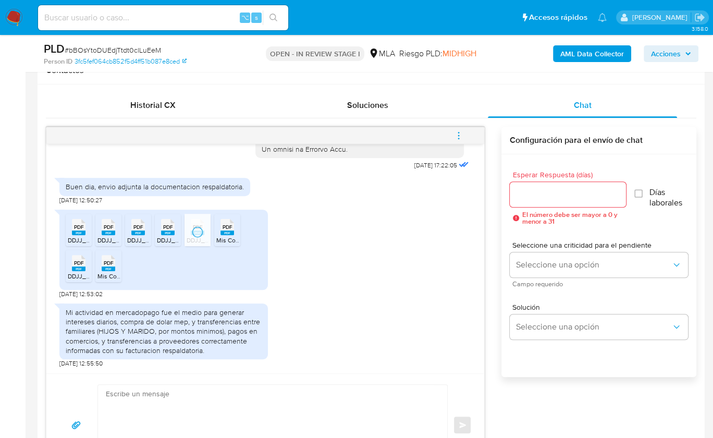
click at [225, 228] on span "PDF" at bounding box center [228, 227] width 10 height 7
click at [74, 262] on span "PDF" at bounding box center [79, 263] width 10 height 7
click at [112, 264] on span "PDF" at bounding box center [109, 263] width 10 height 7
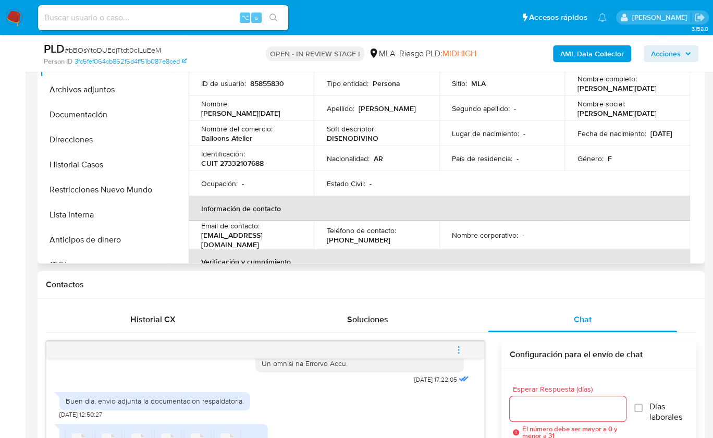
scroll to position [127, 0]
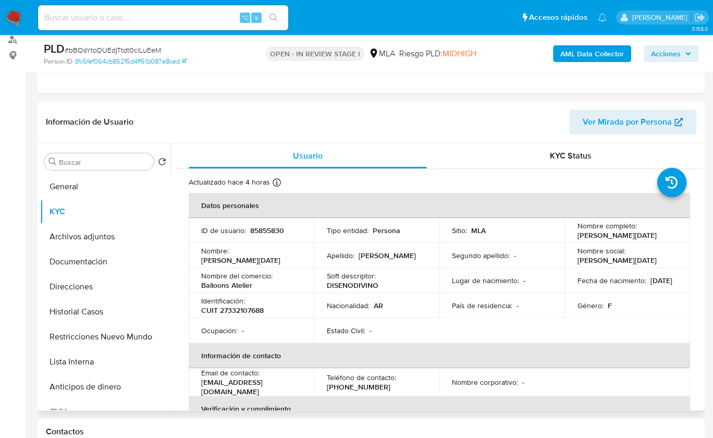
click at [248, 311] on p "CUIT 27332107688" at bounding box center [232, 310] width 63 height 9
copy p "27332107688"
click at [255, 311] on p "CUIT 27332107688" at bounding box center [232, 310] width 63 height 9
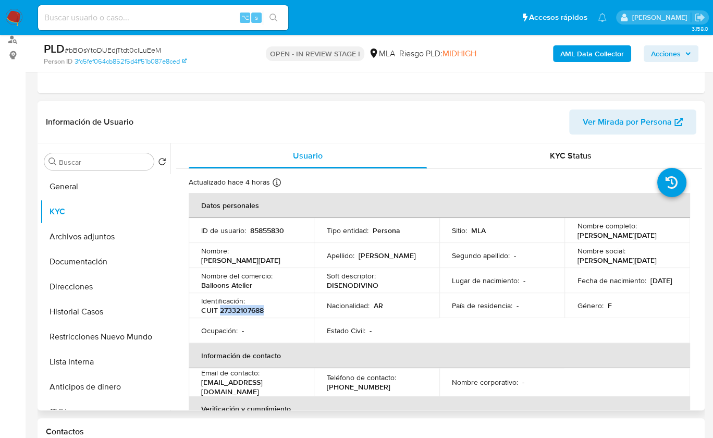
copy p "27332107688"
